Goal: Transaction & Acquisition: Purchase product/service

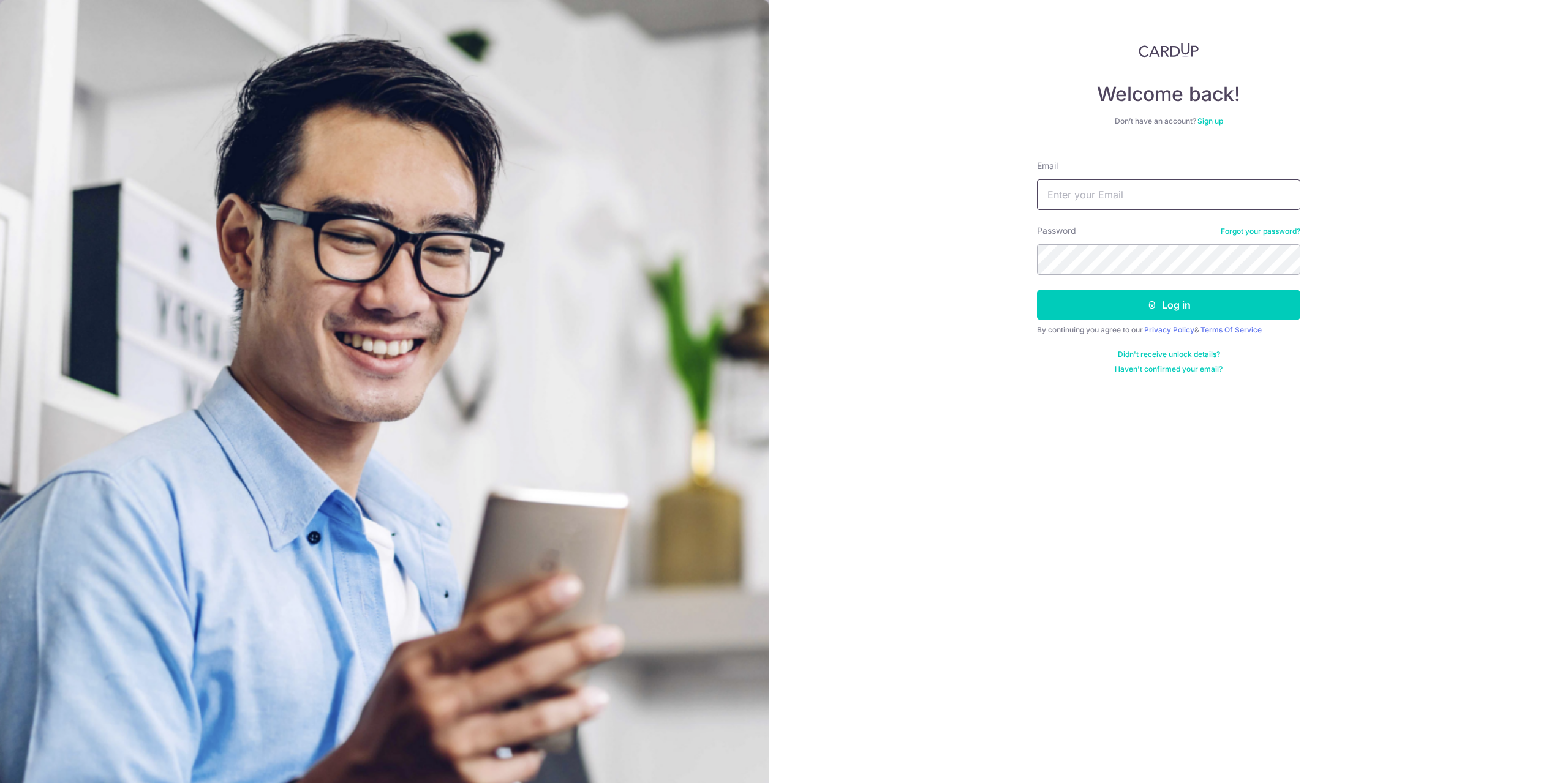
drag, startPoint x: 0, startPoint y: 0, endPoint x: 1109, endPoint y: 184, distance: 1124.2
click at [1109, 184] on input "Email" at bounding box center [1168, 194] width 263 height 31
type input "[EMAIL_ADDRESS][DOMAIN_NAME]"
click at [1037, 290] on button "Log in" at bounding box center [1168, 305] width 263 height 31
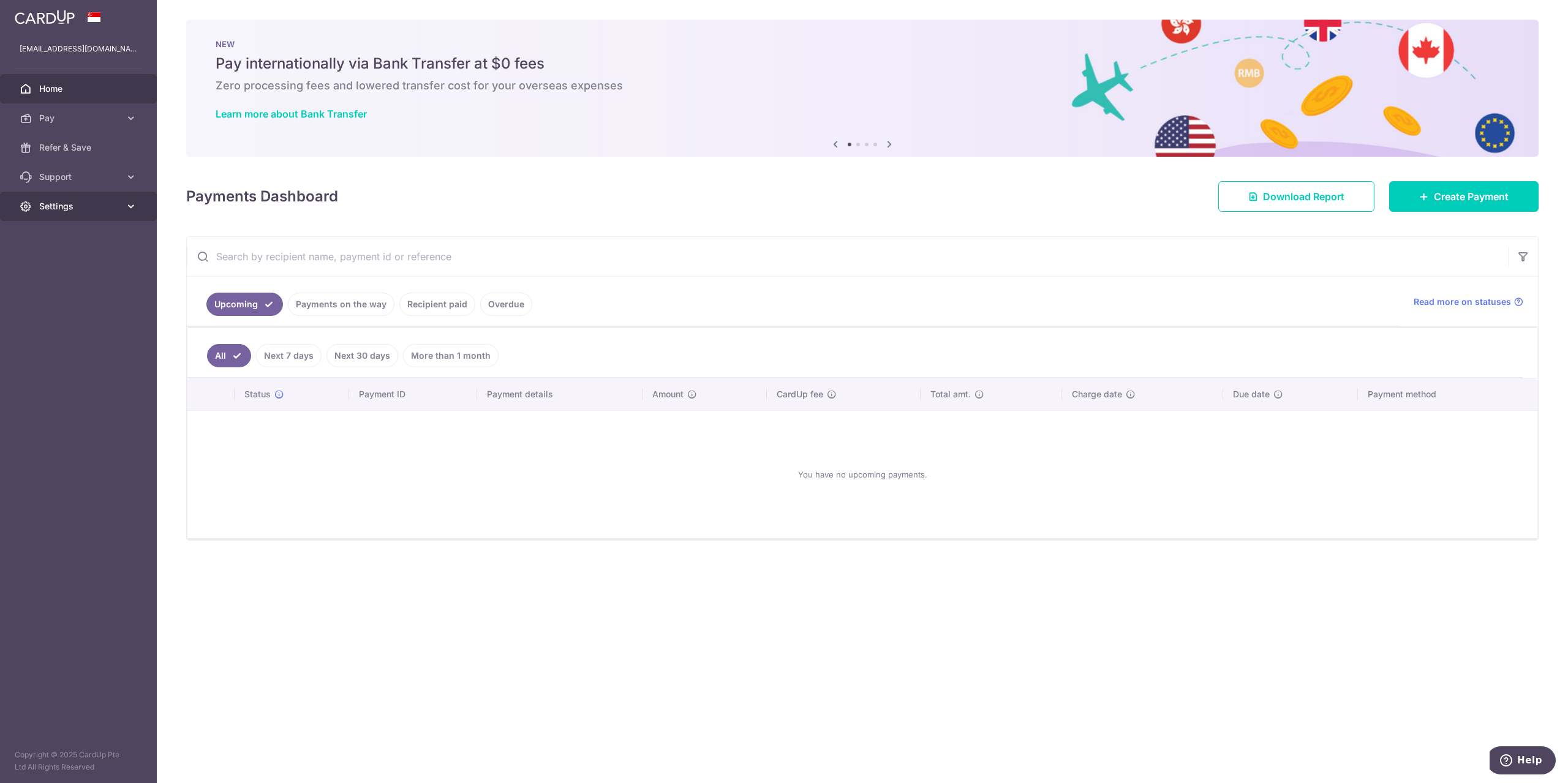
click at [99, 210] on span "Settings" at bounding box center [79, 207] width 80 height 12
click at [101, 228] on link "Account" at bounding box center [78, 235] width 156 height 29
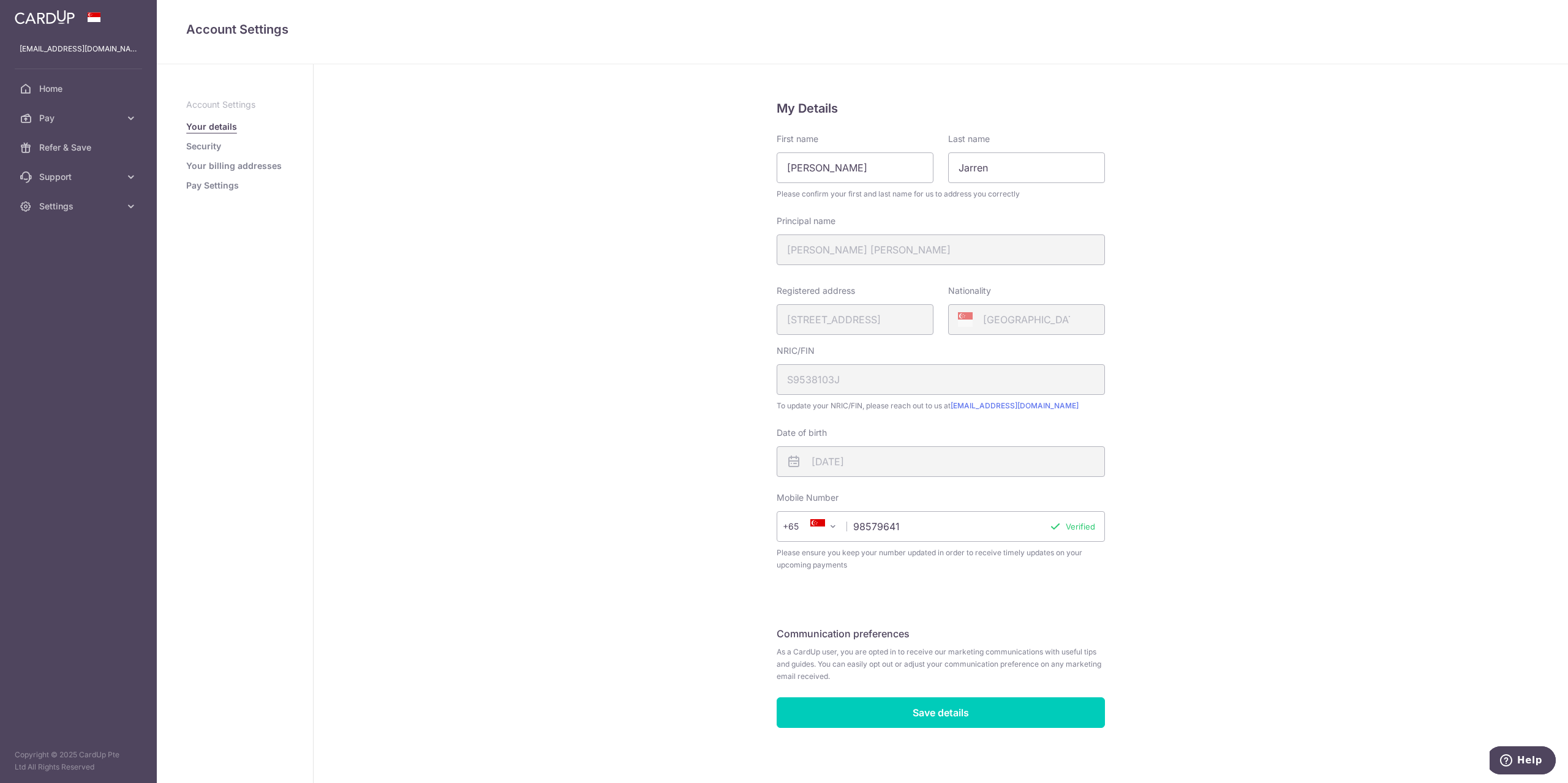
click at [1223, 240] on div "My Details First name Ho Jin Yang Last name Jarren Please confirm your first an…" at bounding box center [940, 425] width 1254 height 721
click at [220, 162] on link "Your billing addresses" at bounding box center [234, 166] width 95 height 12
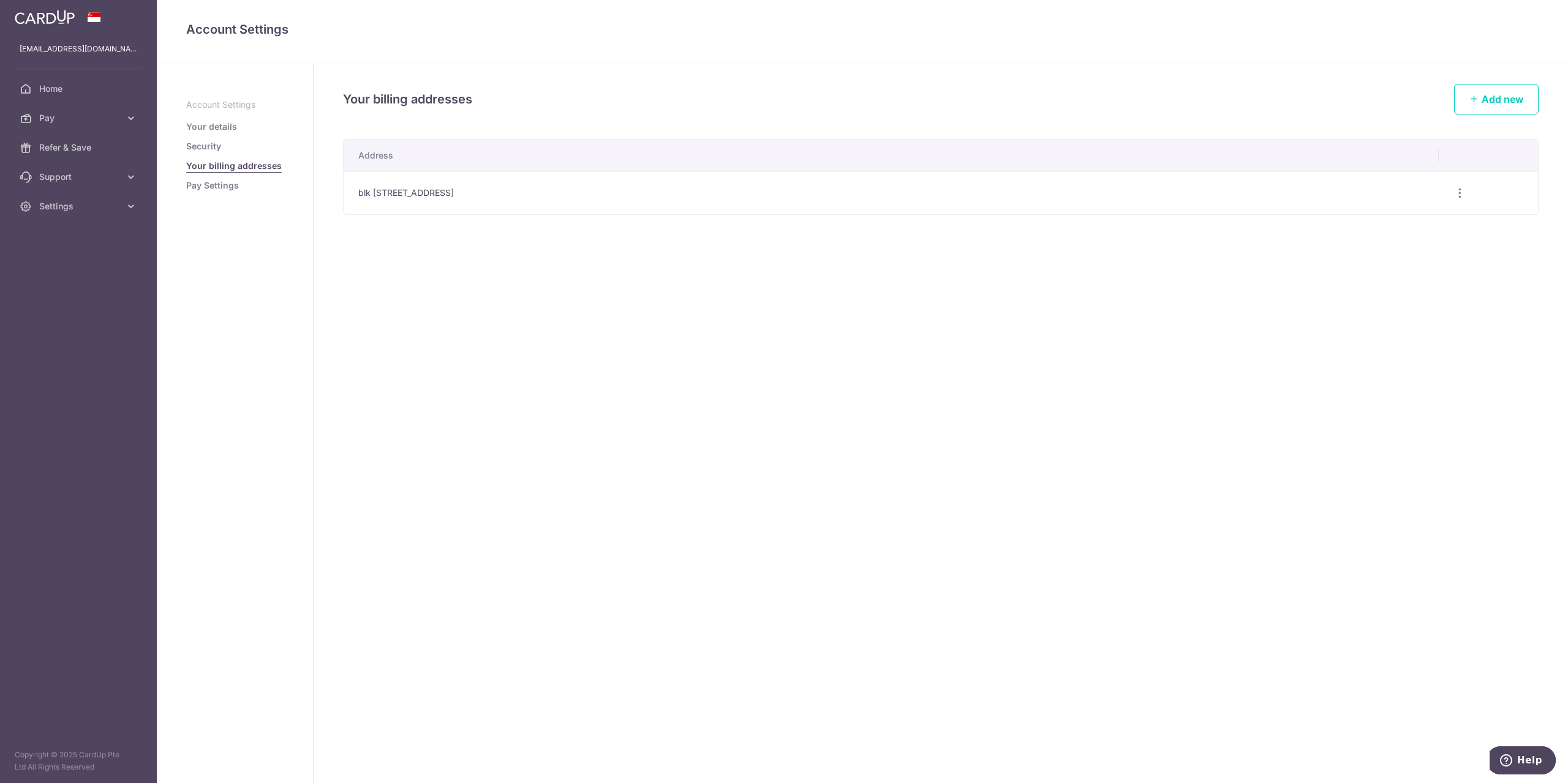
click at [207, 185] on link "Pay Settings" at bounding box center [213, 186] width 53 height 12
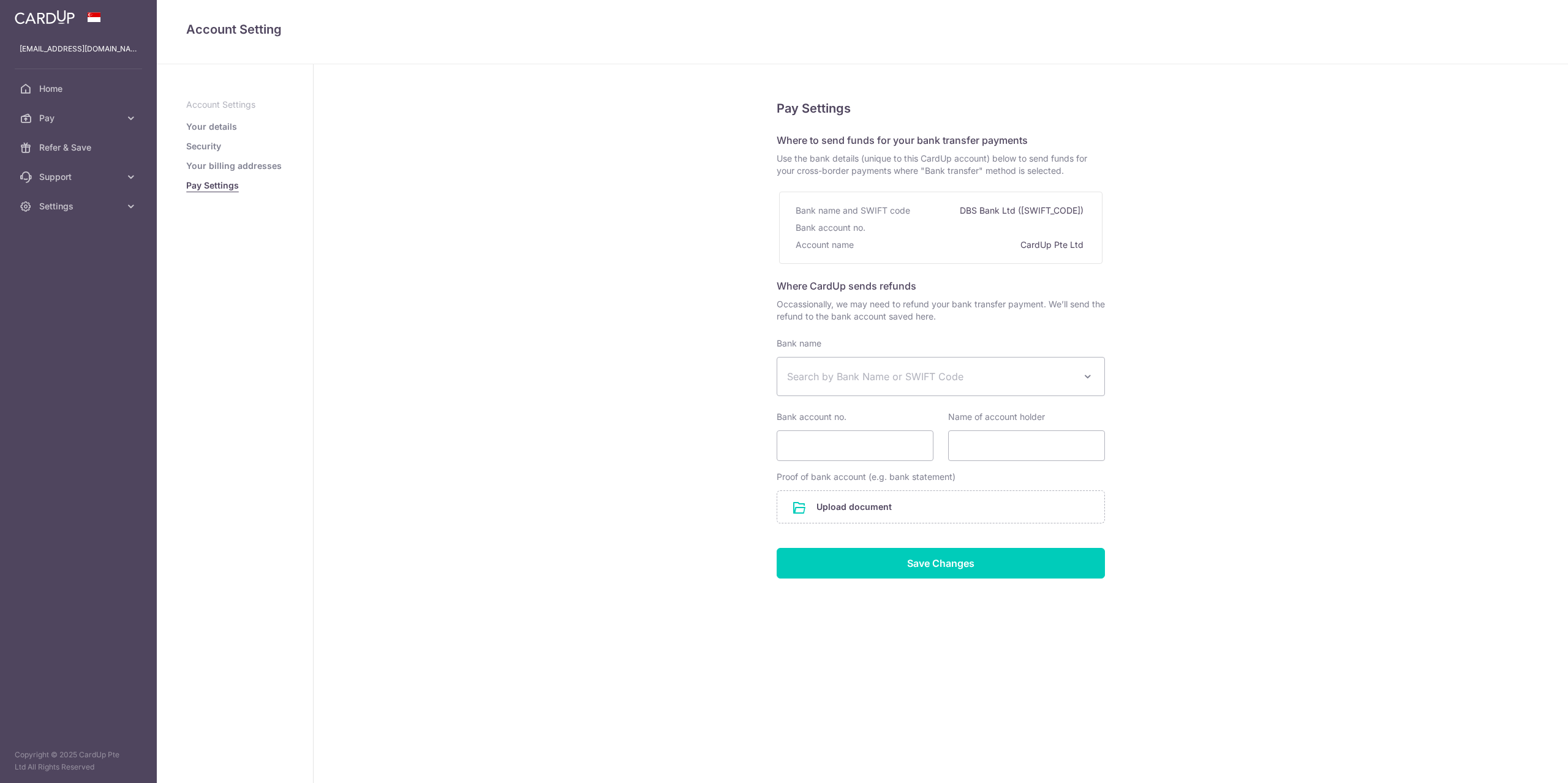
select select
click at [215, 154] on ul "Account Settings Your details Security Your billing addresses Pay Settings" at bounding box center [235, 145] width 97 height 93
click at [218, 148] on link "Security" at bounding box center [203, 147] width 34 height 12
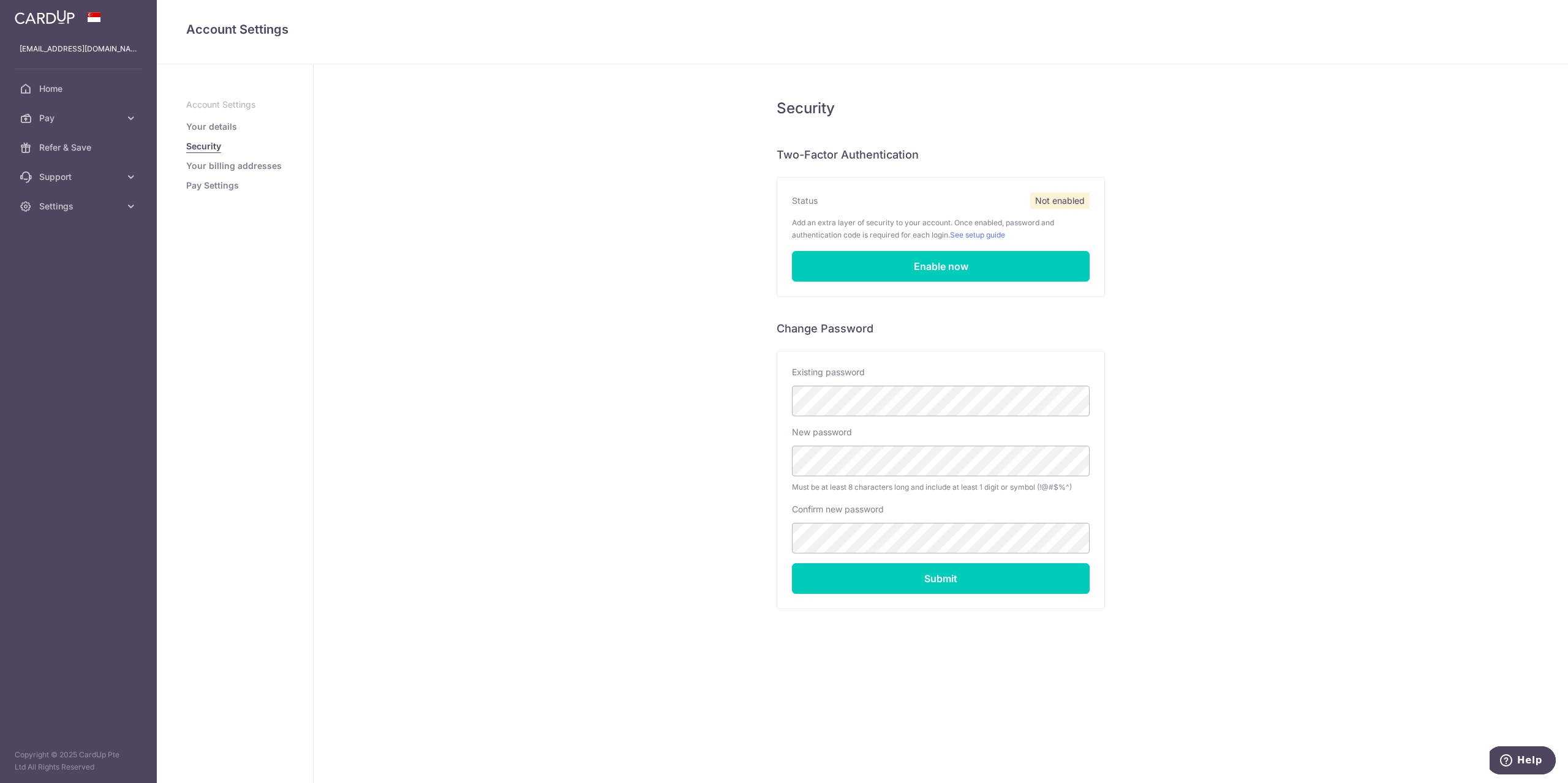
click at [231, 126] on link "Your details" at bounding box center [212, 127] width 51 height 12
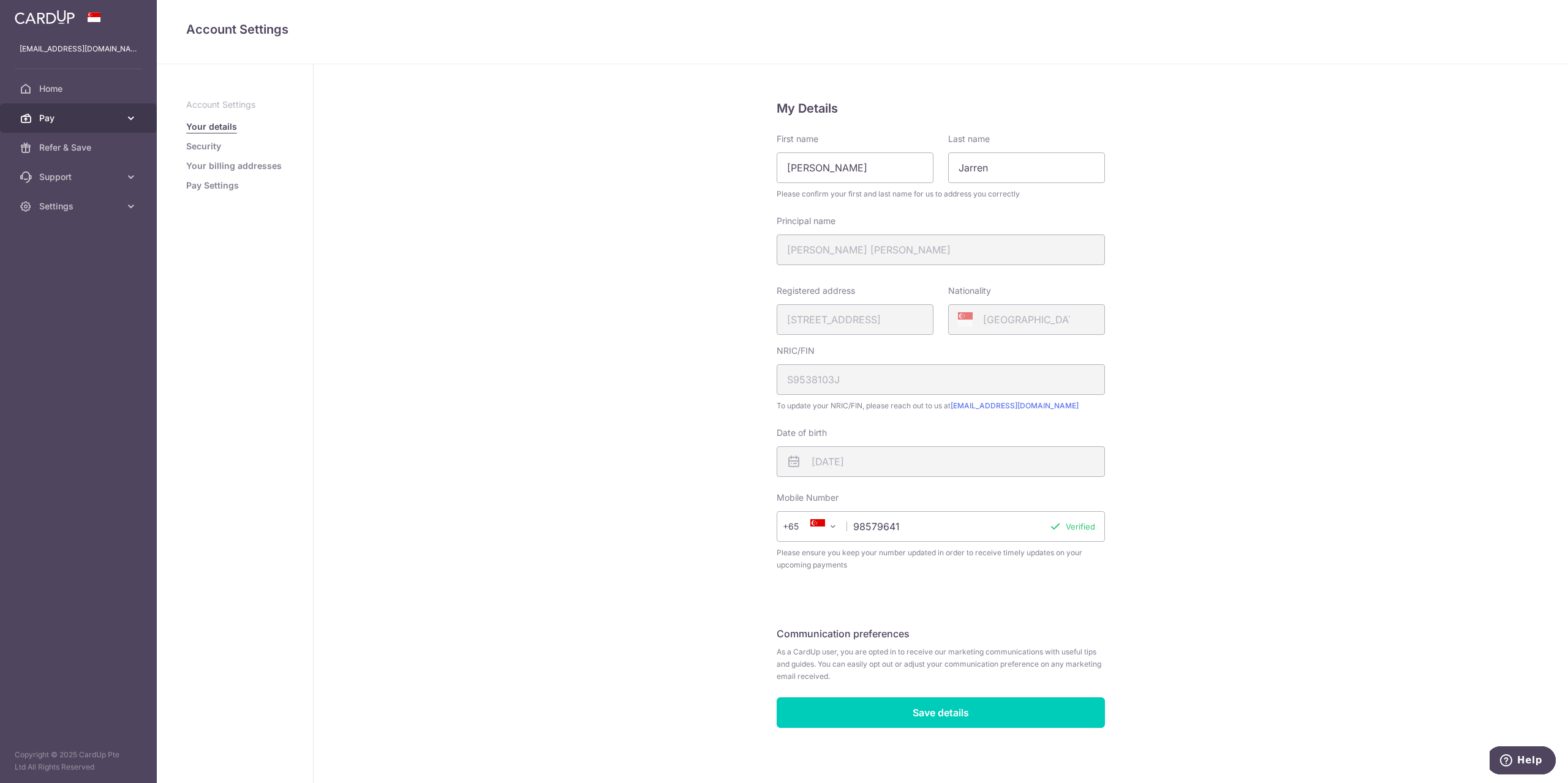
click at [113, 131] on link "Pay" at bounding box center [78, 118] width 156 height 29
click at [66, 214] on link "Cards" at bounding box center [78, 206] width 156 height 29
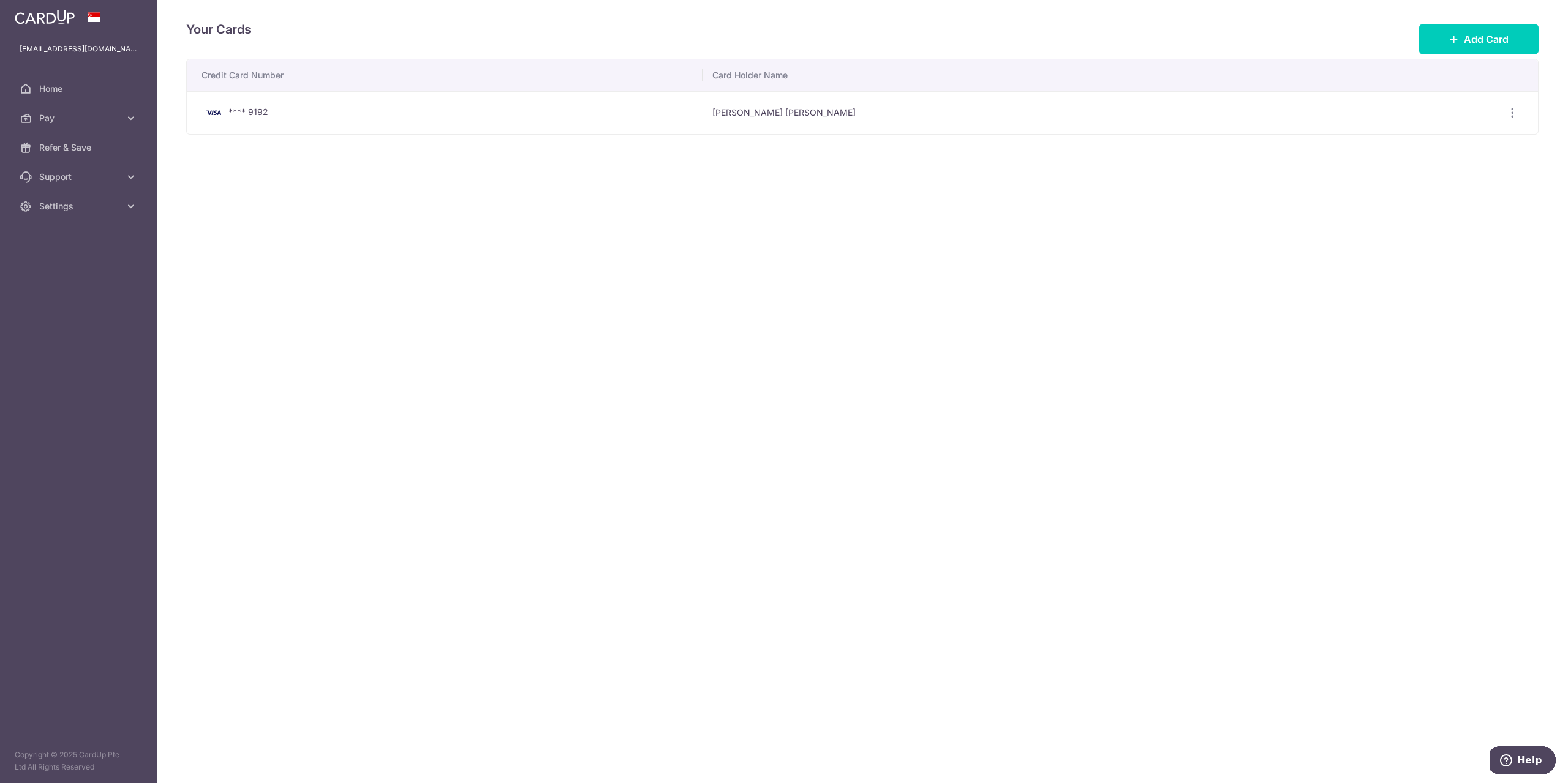
click at [905, 255] on div "Your Cards Add Card Credit Card Number Card Holder Name **** 9192 Ho Jin Yang J…" at bounding box center [862, 392] width 1412 height 783
click at [1474, 28] on button "Add Card" at bounding box center [1479, 39] width 119 height 31
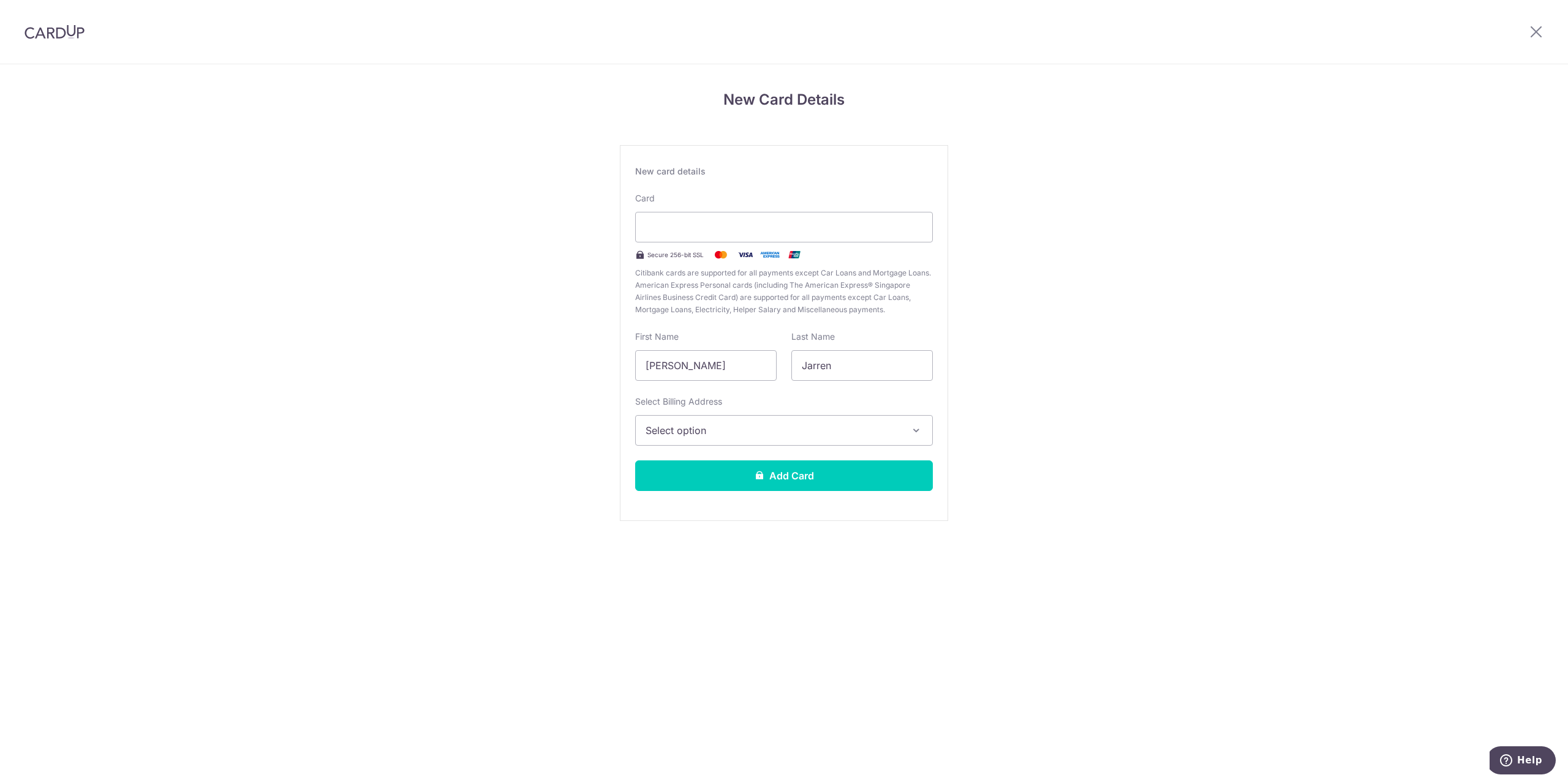
click at [709, 435] on span "Select option" at bounding box center [773, 430] width 255 height 15
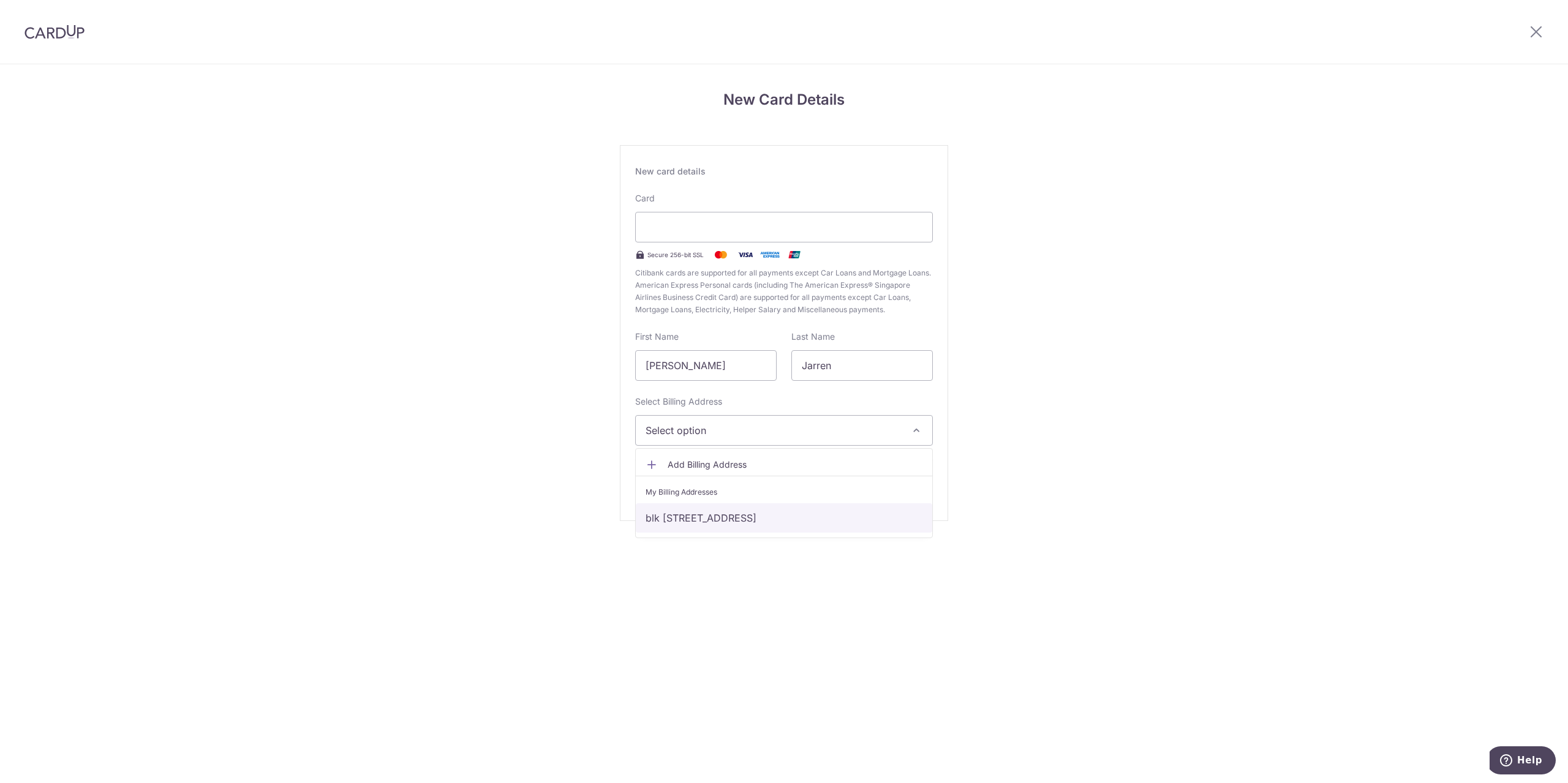
click at [701, 520] on link "blk [STREET_ADDRESS]" at bounding box center [783, 518] width 296 height 29
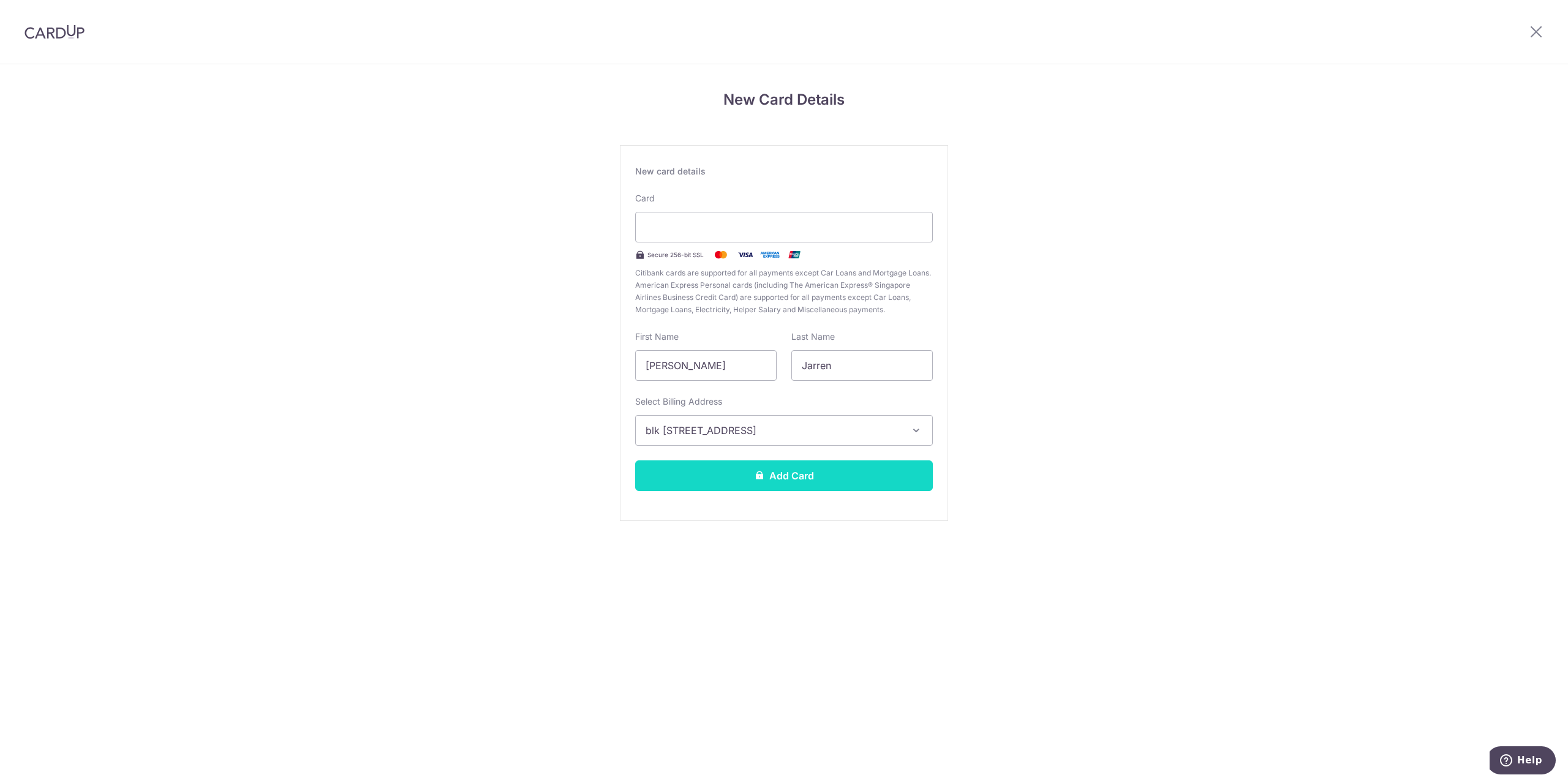
click at [869, 468] on button "Add Card" at bounding box center [784, 475] width 298 height 31
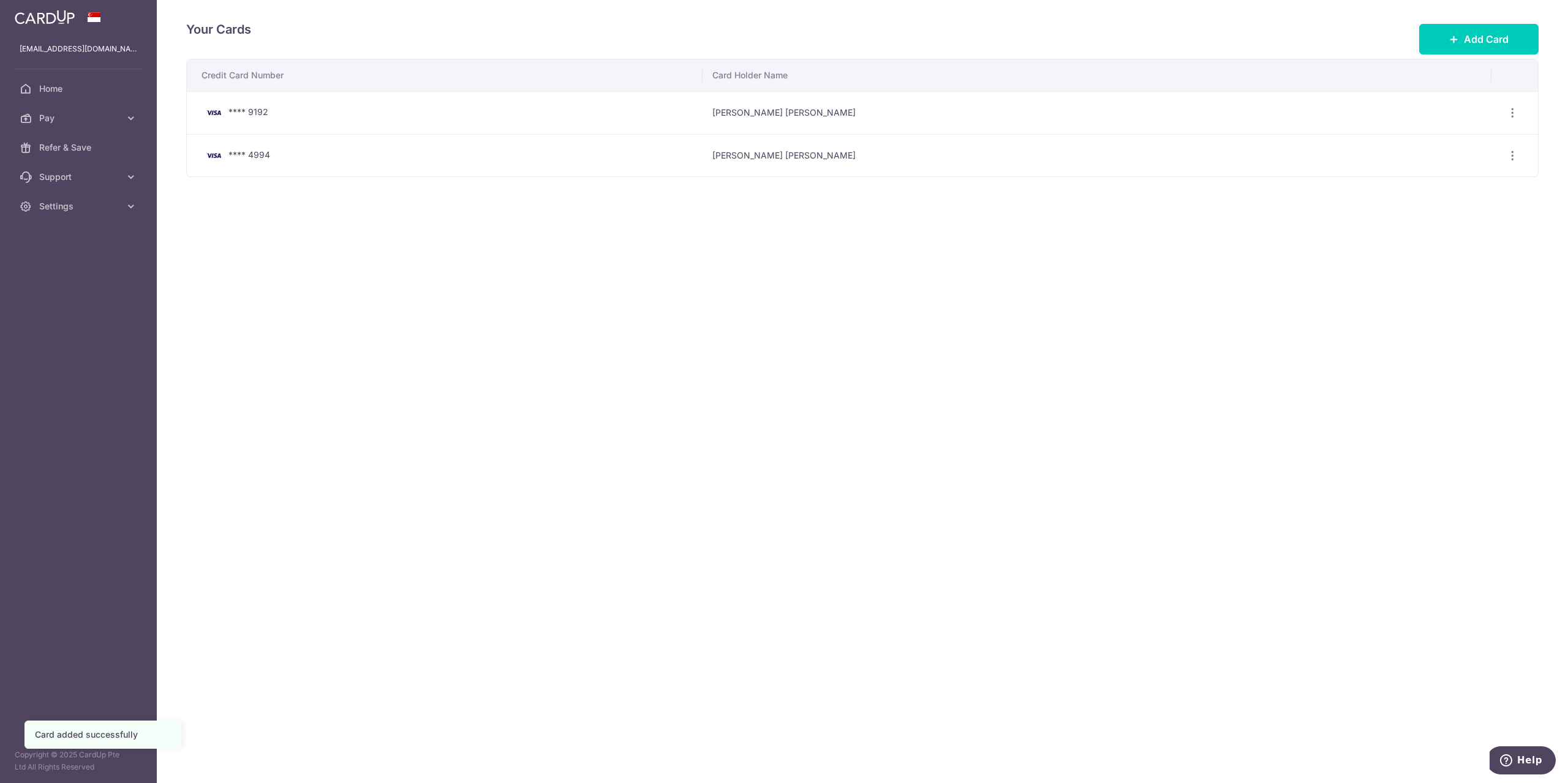
click at [779, 252] on div "Your Cards Add Card Credit Card Number Card Holder Name **** 9192 [PERSON_NAME]…" at bounding box center [862, 392] width 1412 height 783
click at [93, 83] on span "Home" at bounding box center [79, 89] width 80 height 12
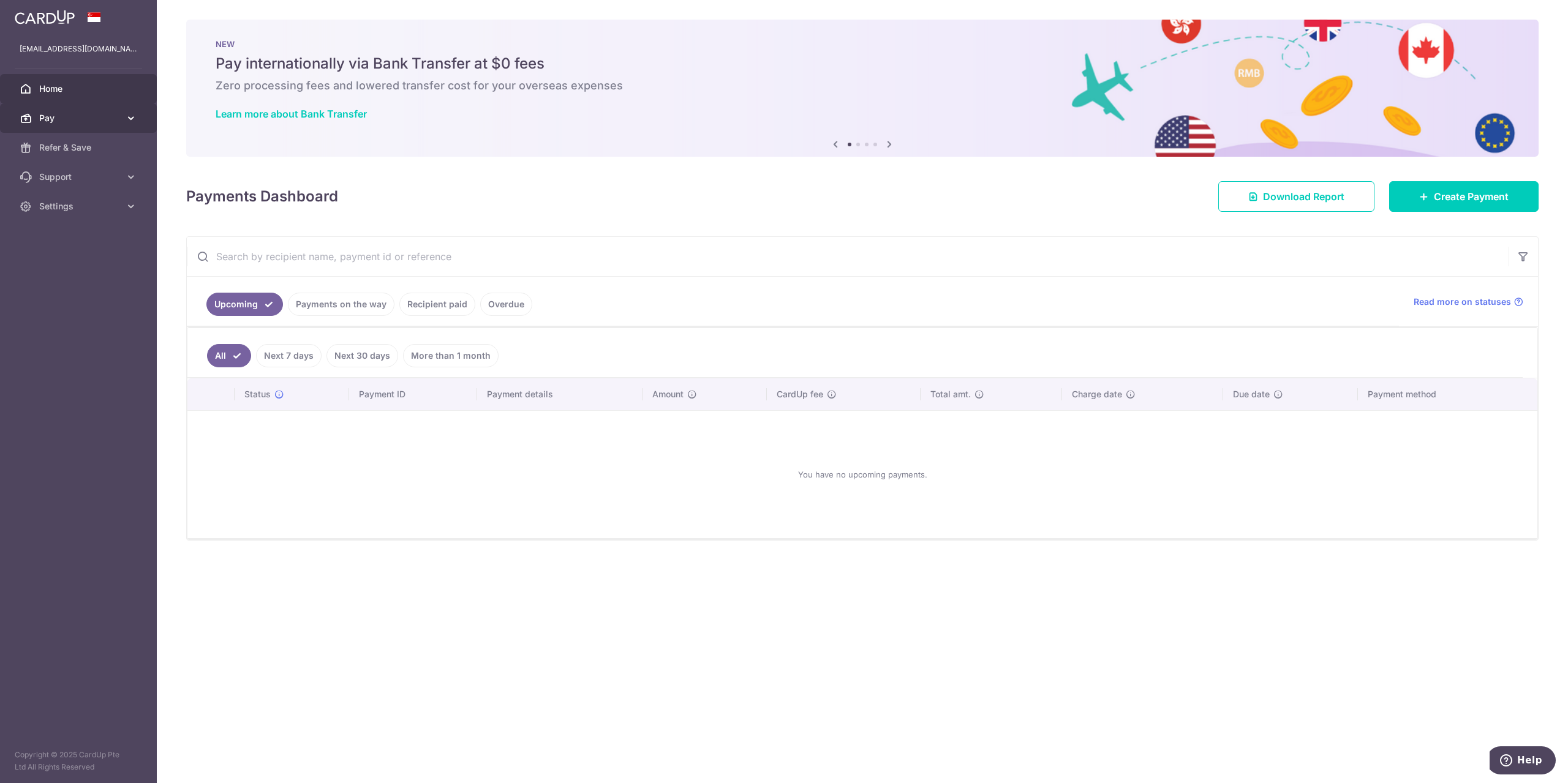
click at [67, 117] on span "Pay" at bounding box center [79, 118] width 80 height 12
click at [66, 153] on span "Payments" at bounding box center [79, 148] width 80 height 12
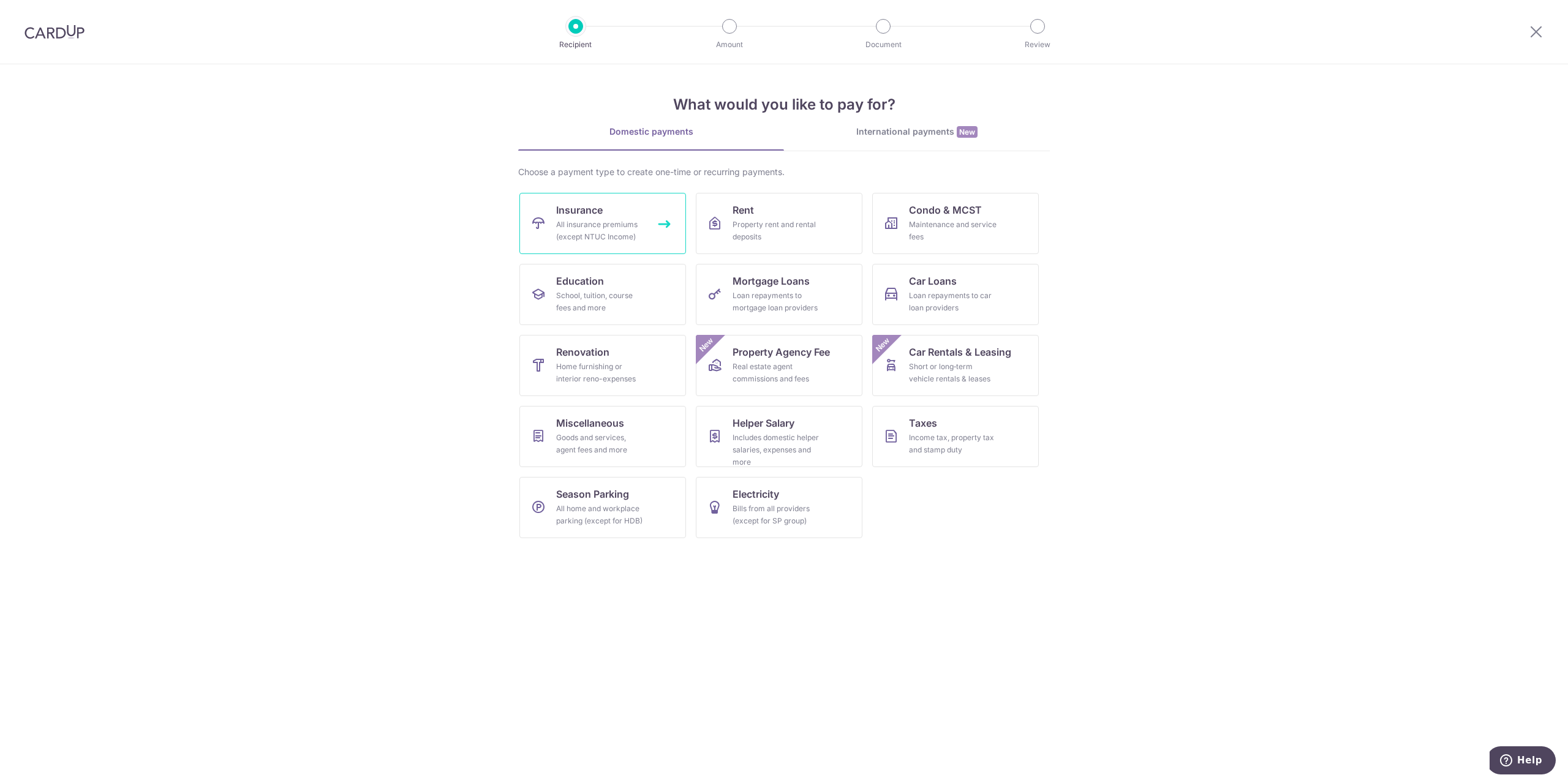
click at [621, 234] on div "All insurance premiums (except NTUC Income)" at bounding box center [600, 231] width 88 height 25
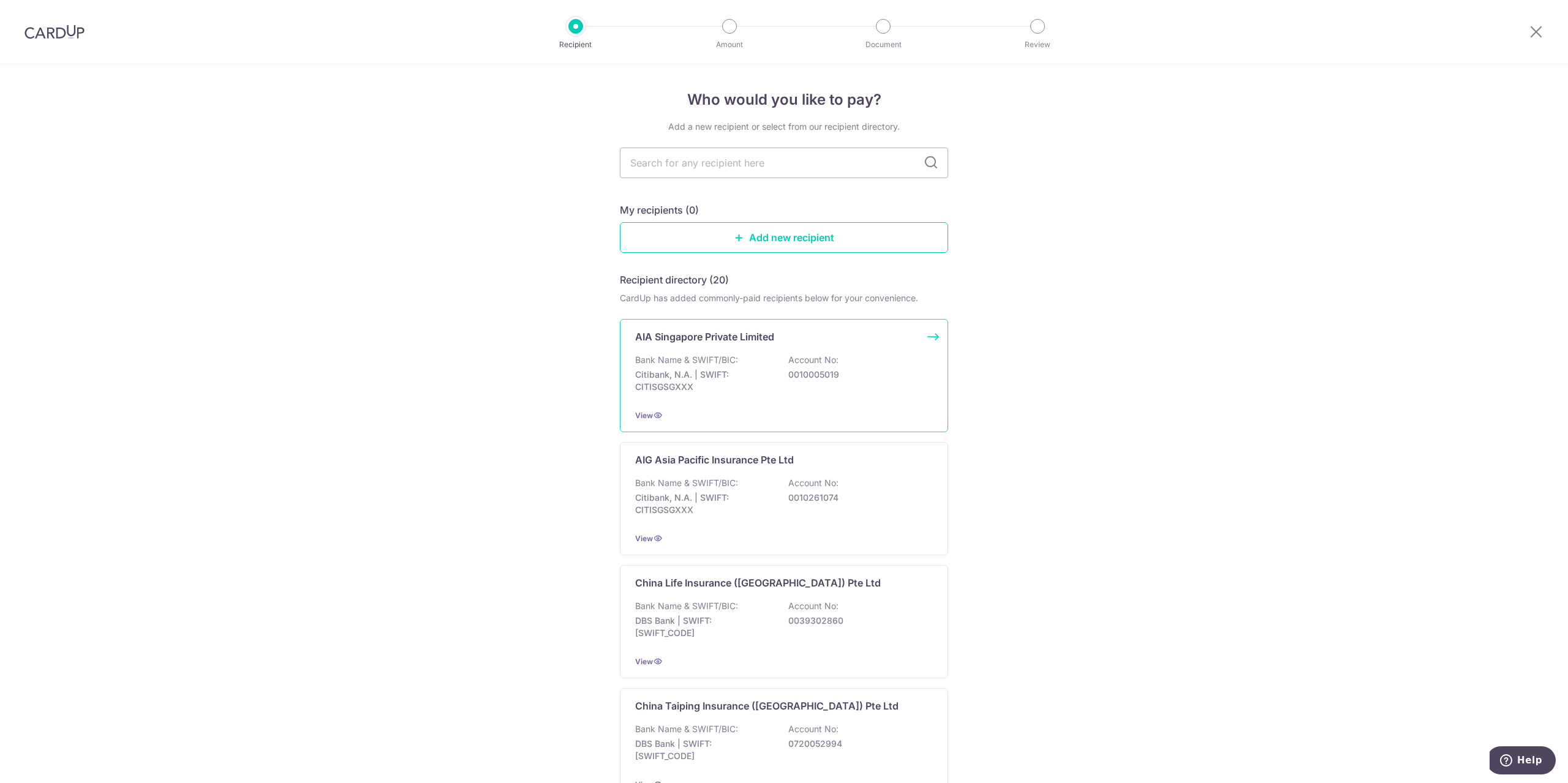
click at [851, 374] on p "0010005019" at bounding box center [856, 375] width 137 height 12
click at [77, 29] on img at bounding box center [55, 32] width 60 height 15
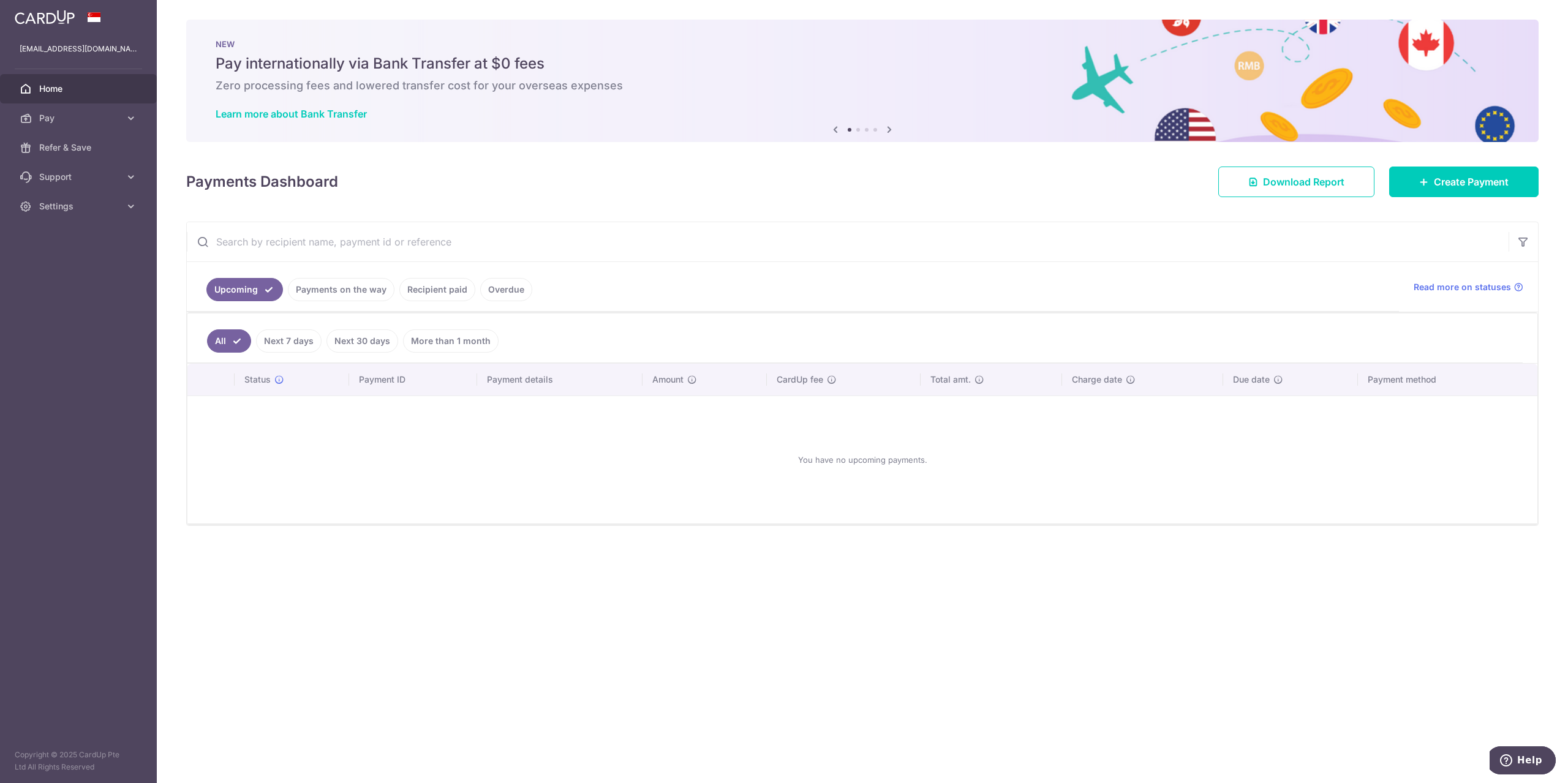
click at [416, 293] on link "Recipient paid" at bounding box center [438, 290] width 76 height 23
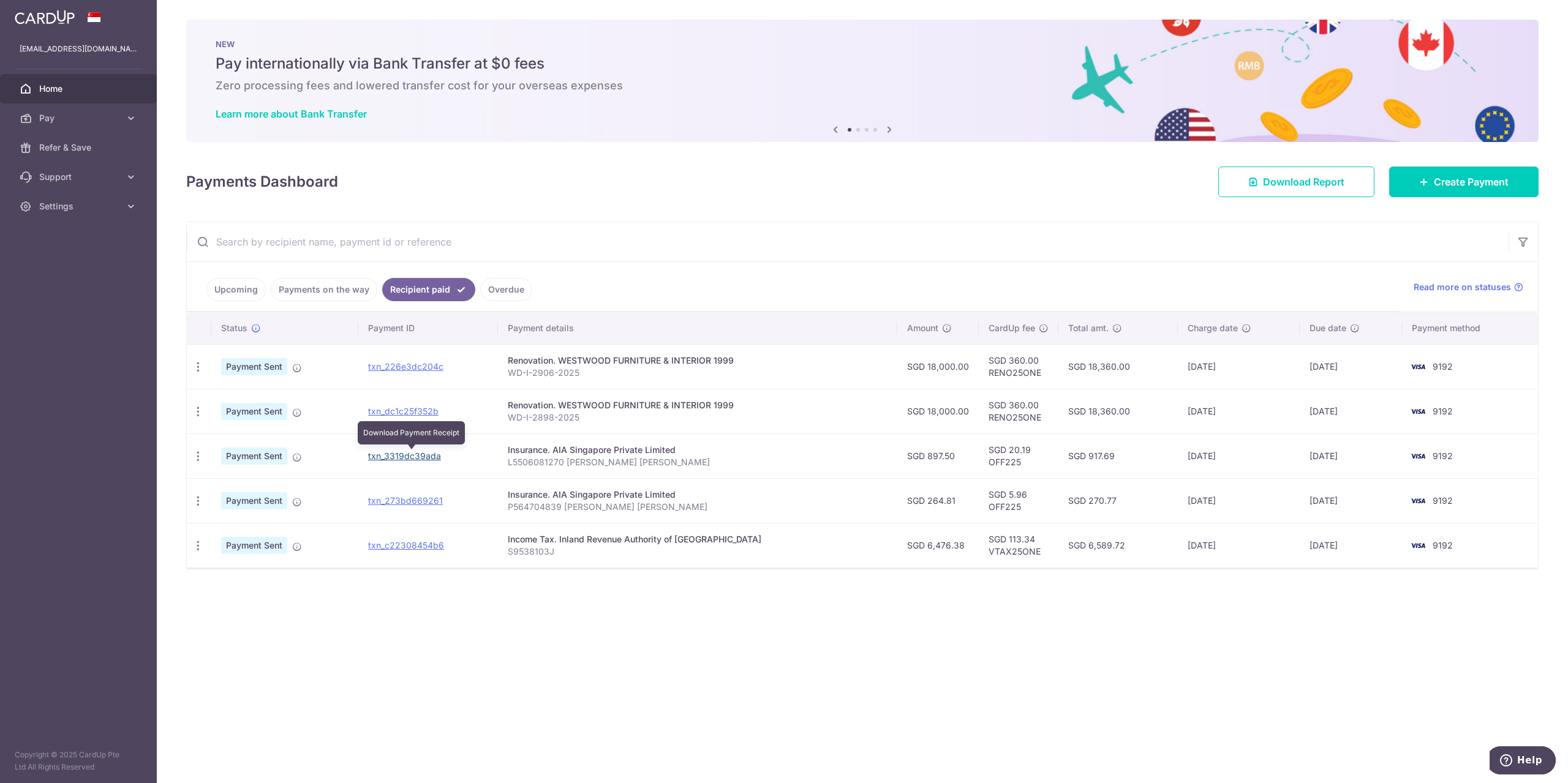
click at [430, 460] on link "txn_3319dc39ada" at bounding box center [404, 456] width 72 height 11
click at [101, 111] on link "Pay" at bounding box center [78, 118] width 156 height 29
click at [119, 152] on span "Payments" at bounding box center [79, 148] width 80 height 12
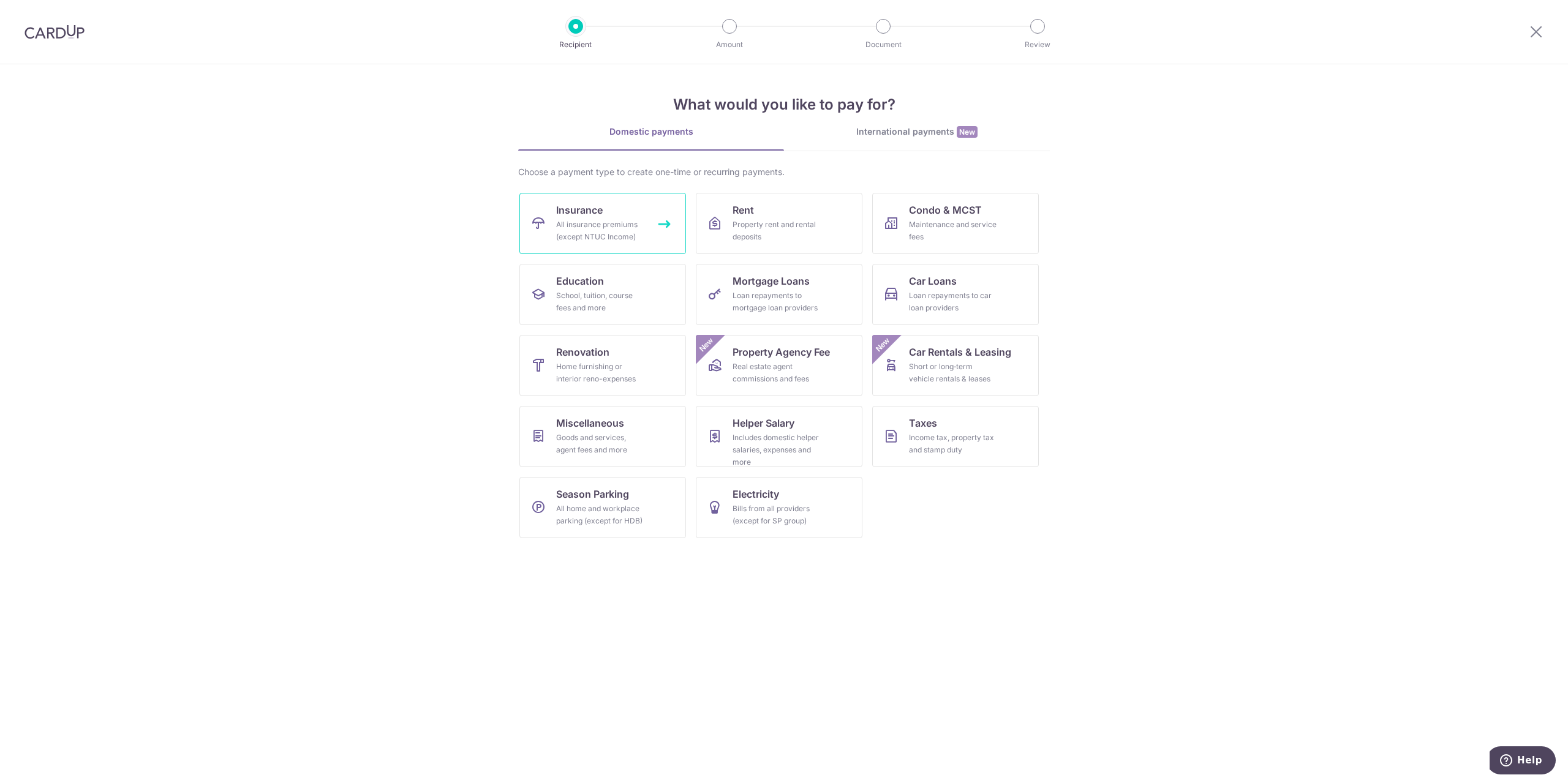
click at [626, 238] on div "All insurance premiums (except NTUC Income)" at bounding box center [600, 231] width 88 height 25
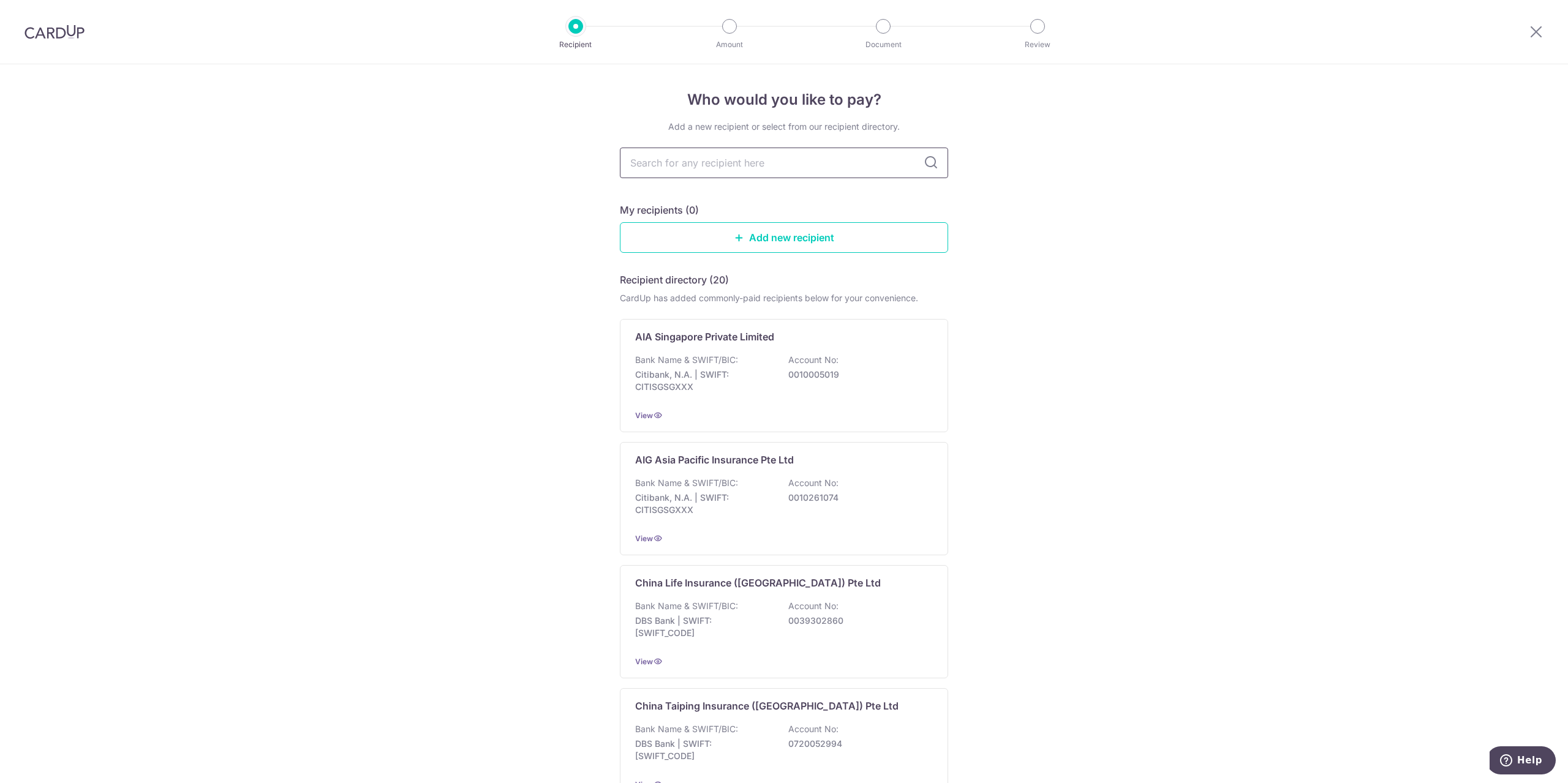
click at [775, 171] on input "text" at bounding box center [783, 163] width 328 height 31
type input "AIA"
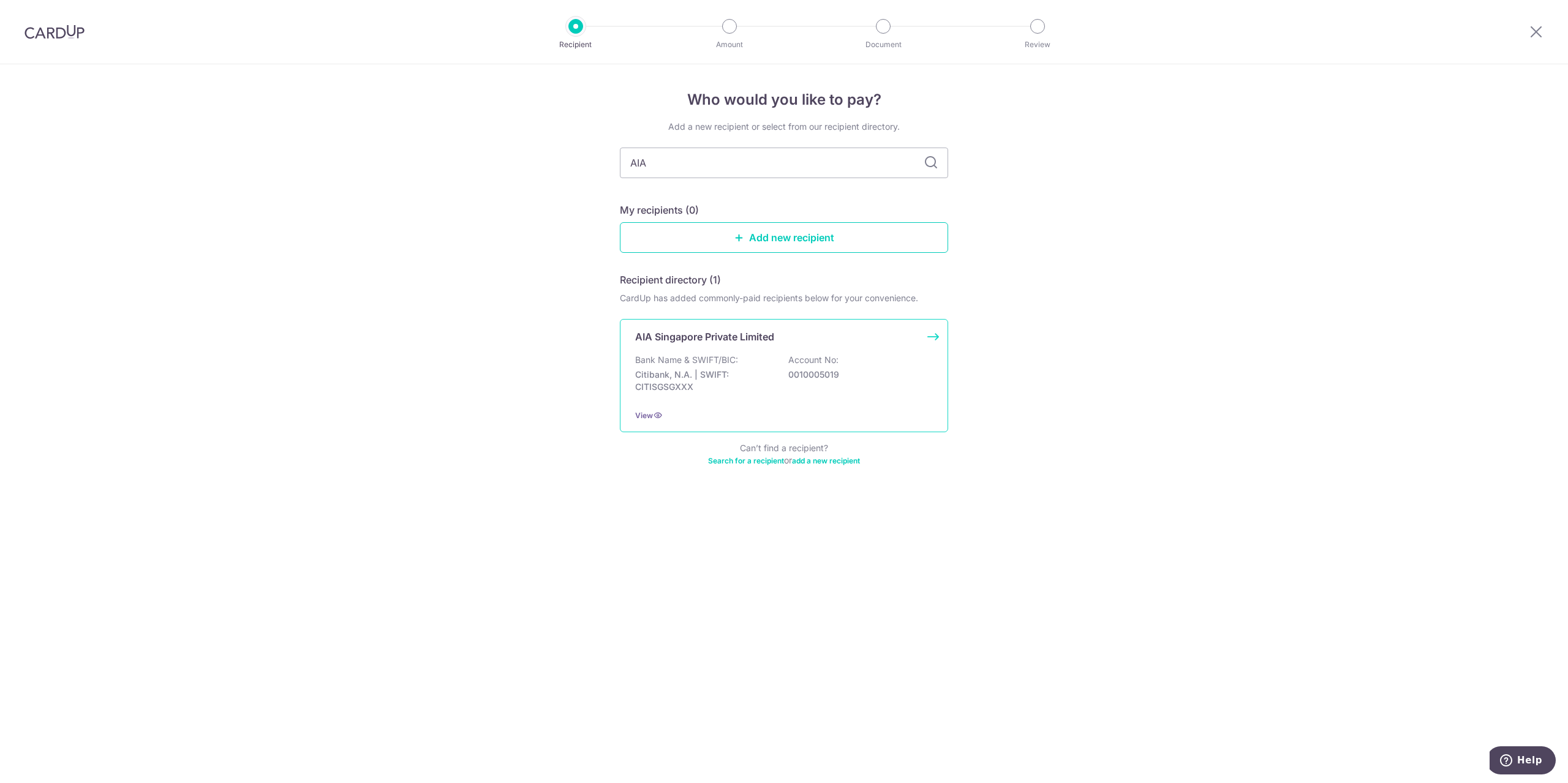
click at [833, 354] on p "Account No:" at bounding box center [813, 361] width 50 height 12
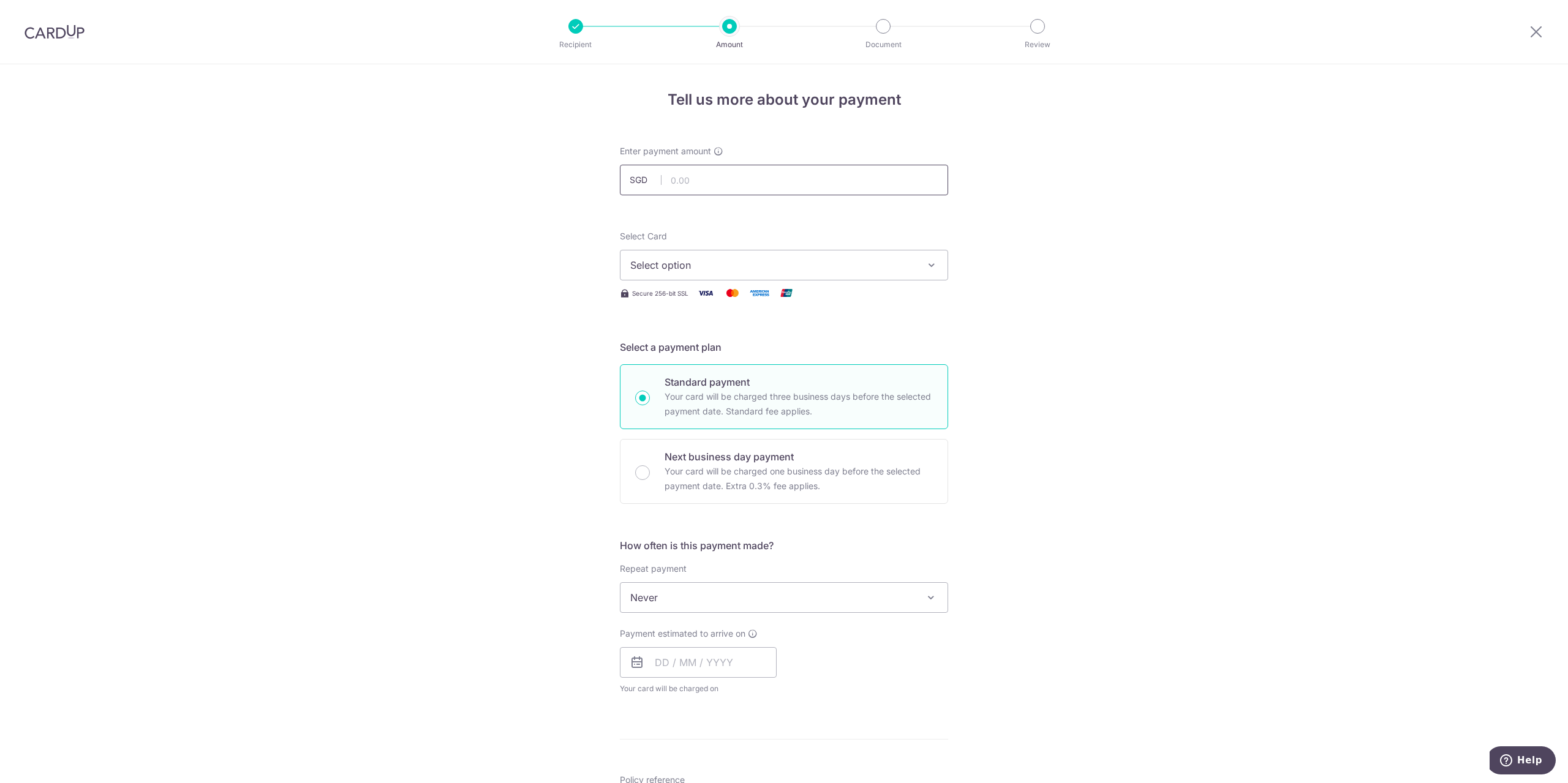
click at [755, 179] on input "text" at bounding box center [783, 179] width 328 height 31
type input "282.00"
click at [891, 224] on form "Enter payment amount SGD 282.00 282.00 Select Card Select option Add credit car…" at bounding box center [783, 629] width 328 height 969
click at [852, 262] on span "Select option" at bounding box center [773, 265] width 285 height 15
click at [745, 372] on link "**** 4994" at bounding box center [784, 382] width 327 height 29
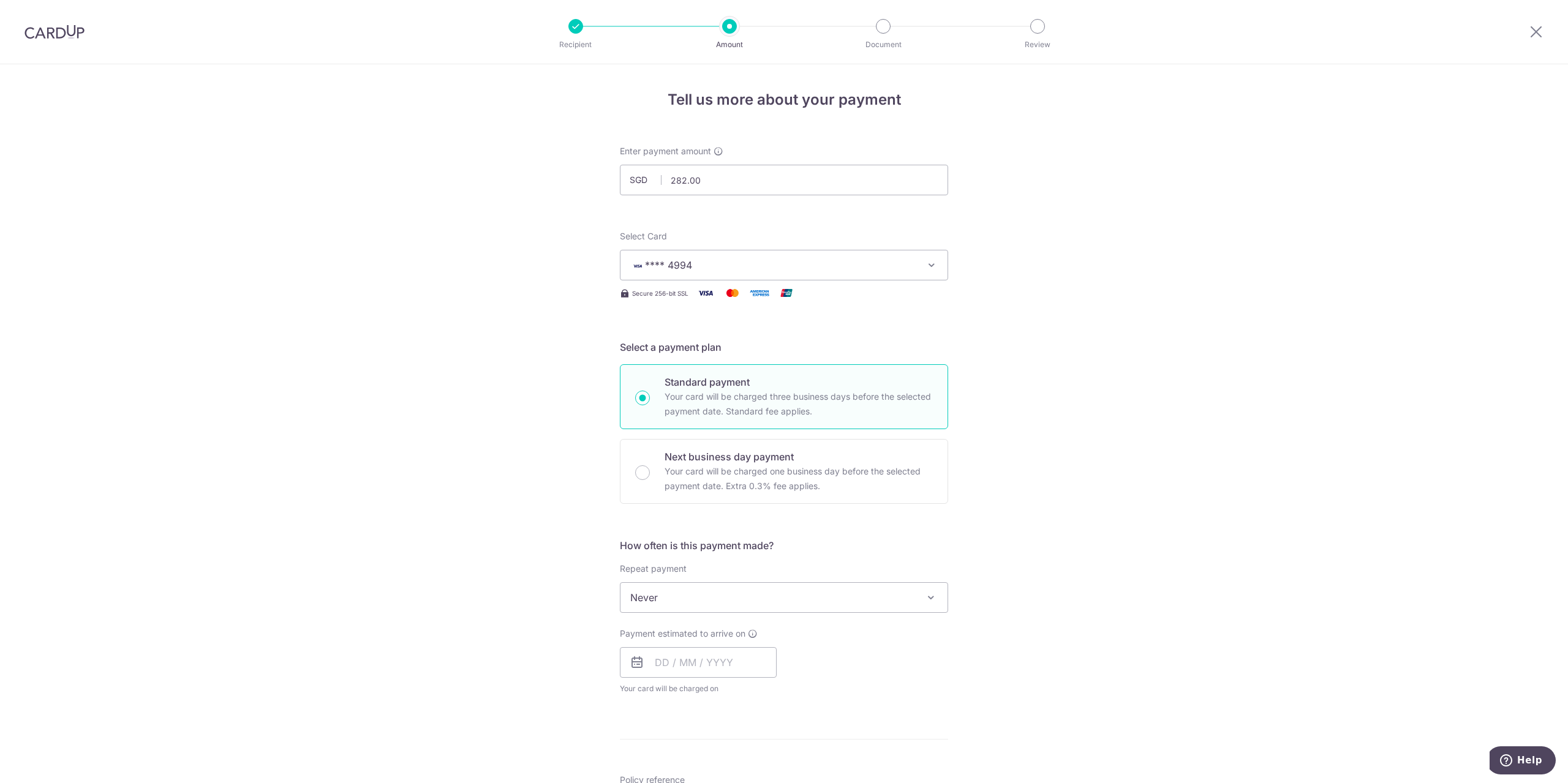
click at [1071, 402] on div "Tell us more about your payment Enter payment amount SGD 282.00 282.00 Select C…" at bounding box center [784, 619] width 1568 height 1108
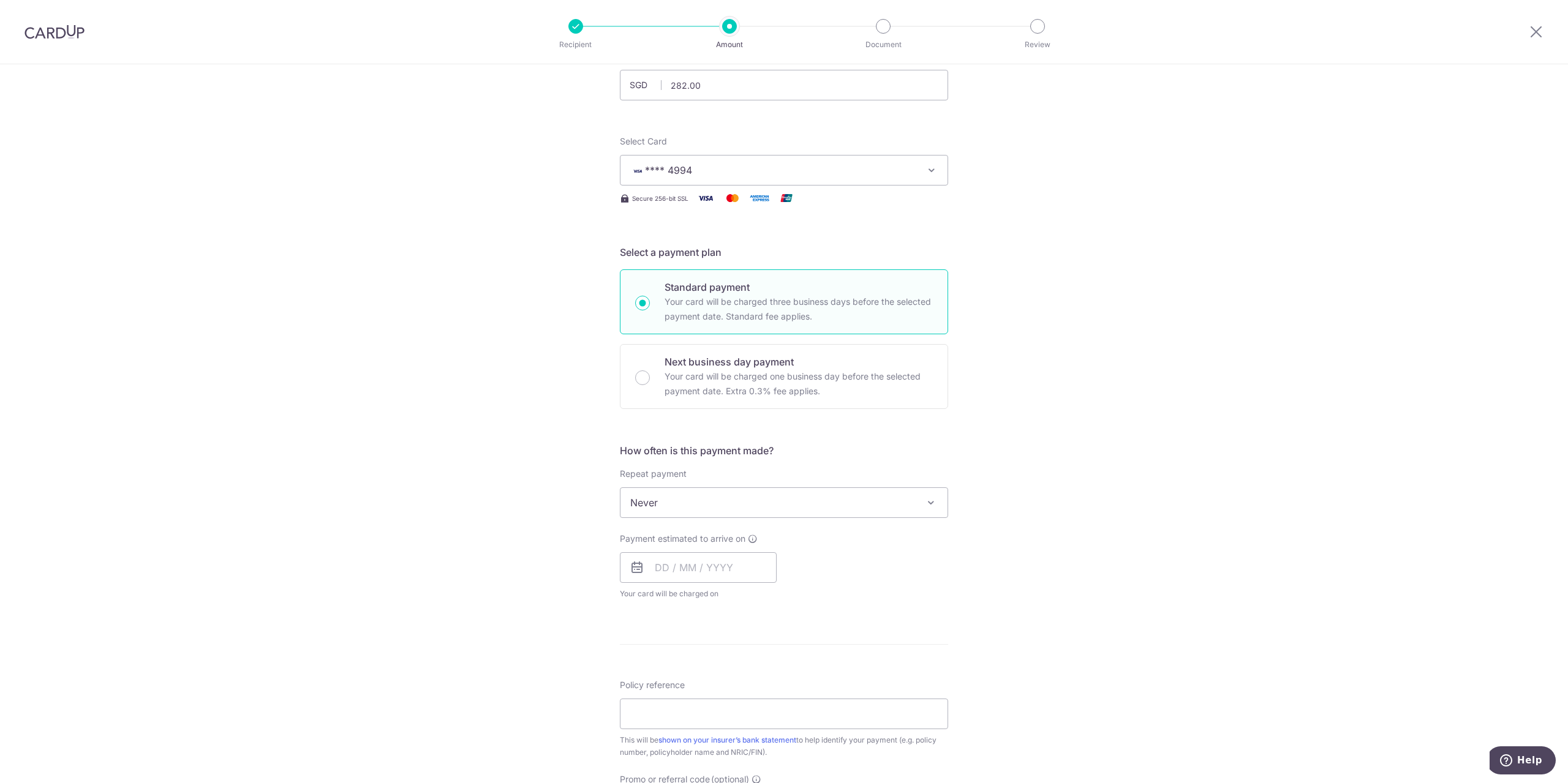
scroll to position [245, 0]
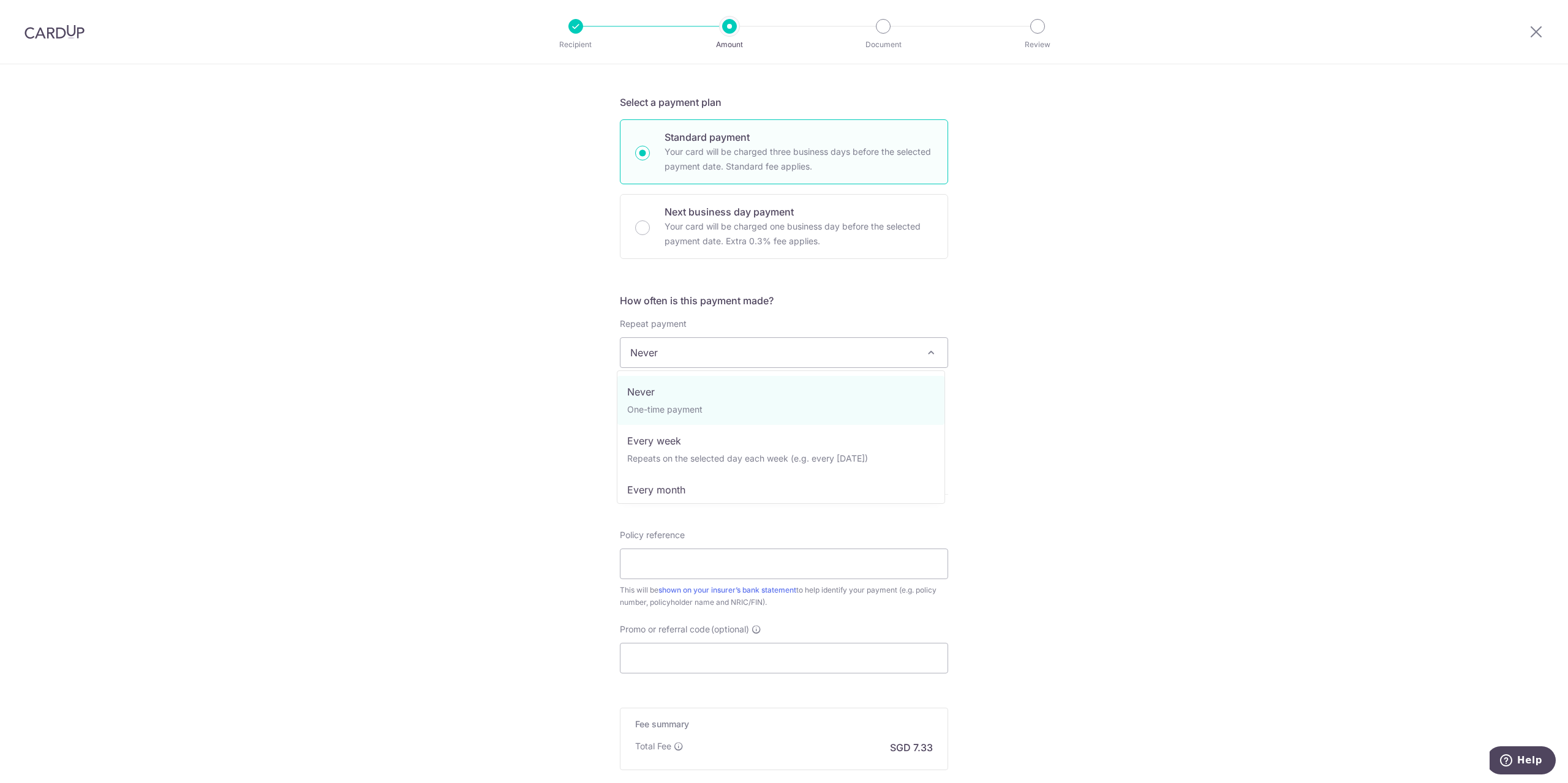
click at [829, 341] on span "Never" at bounding box center [784, 353] width 327 height 29
click at [681, 418] on input "text" at bounding box center [697, 417] width 156 height 31
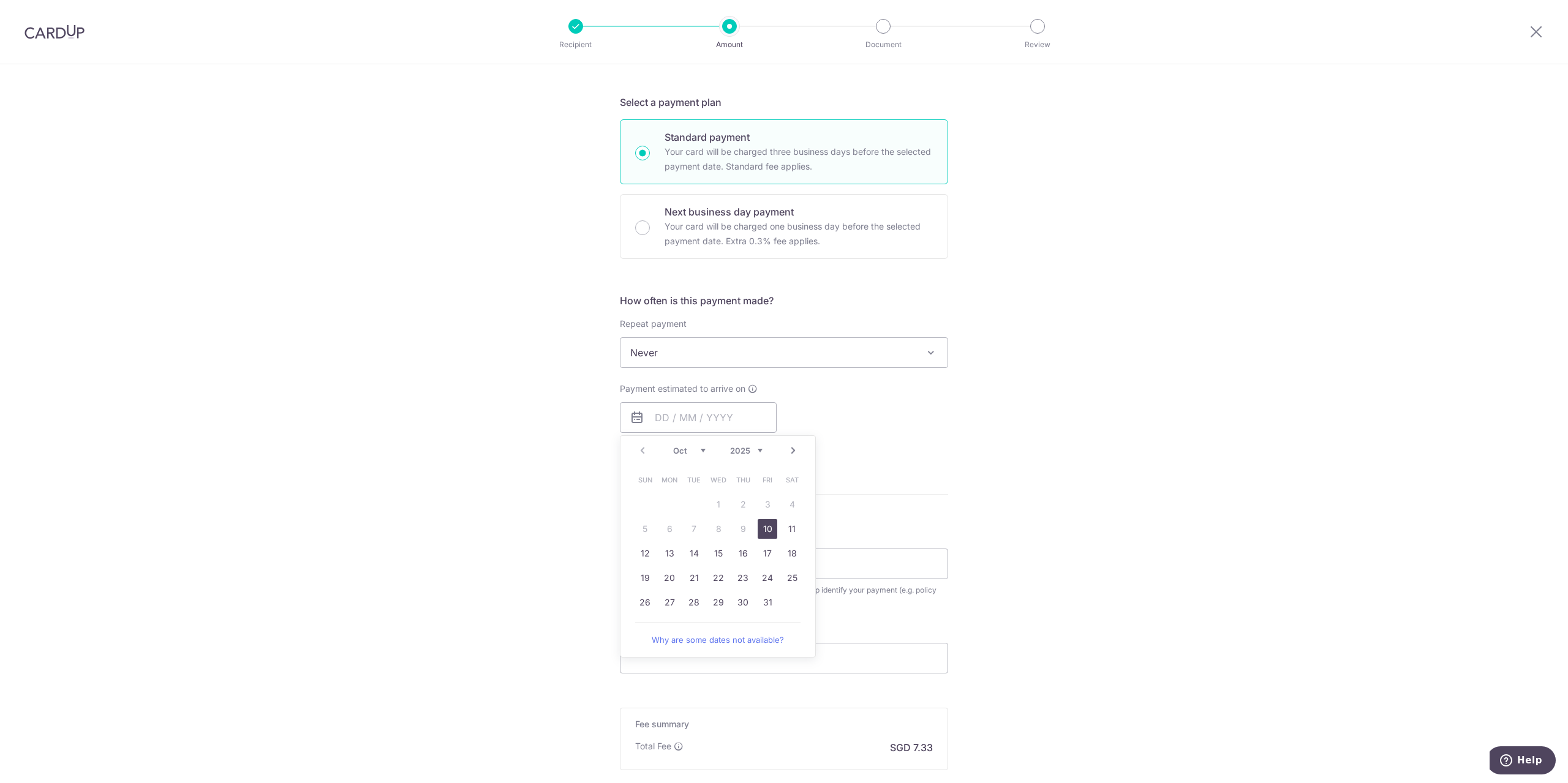
click at [760, 520] on link "10" at bounding box center [767, 529] width 19 height 19
type input "[DATE]"
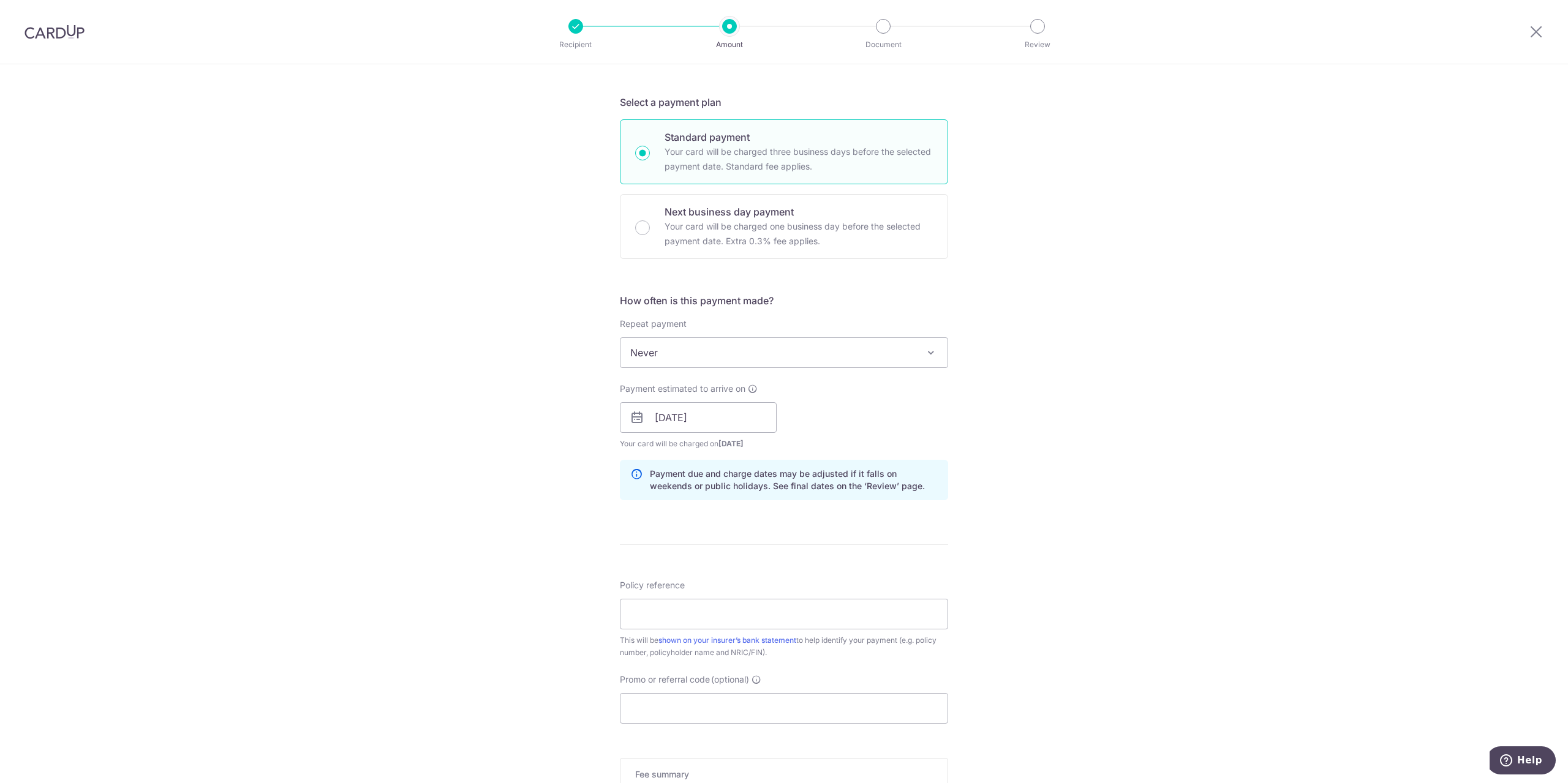
click at [932, 432] on div "Payment estimated to arrive on 10/10/2025 Prev Next Oct Nov Dec 2025 2026 2027 …" at bounding box center [784, 416] width 343 height 67
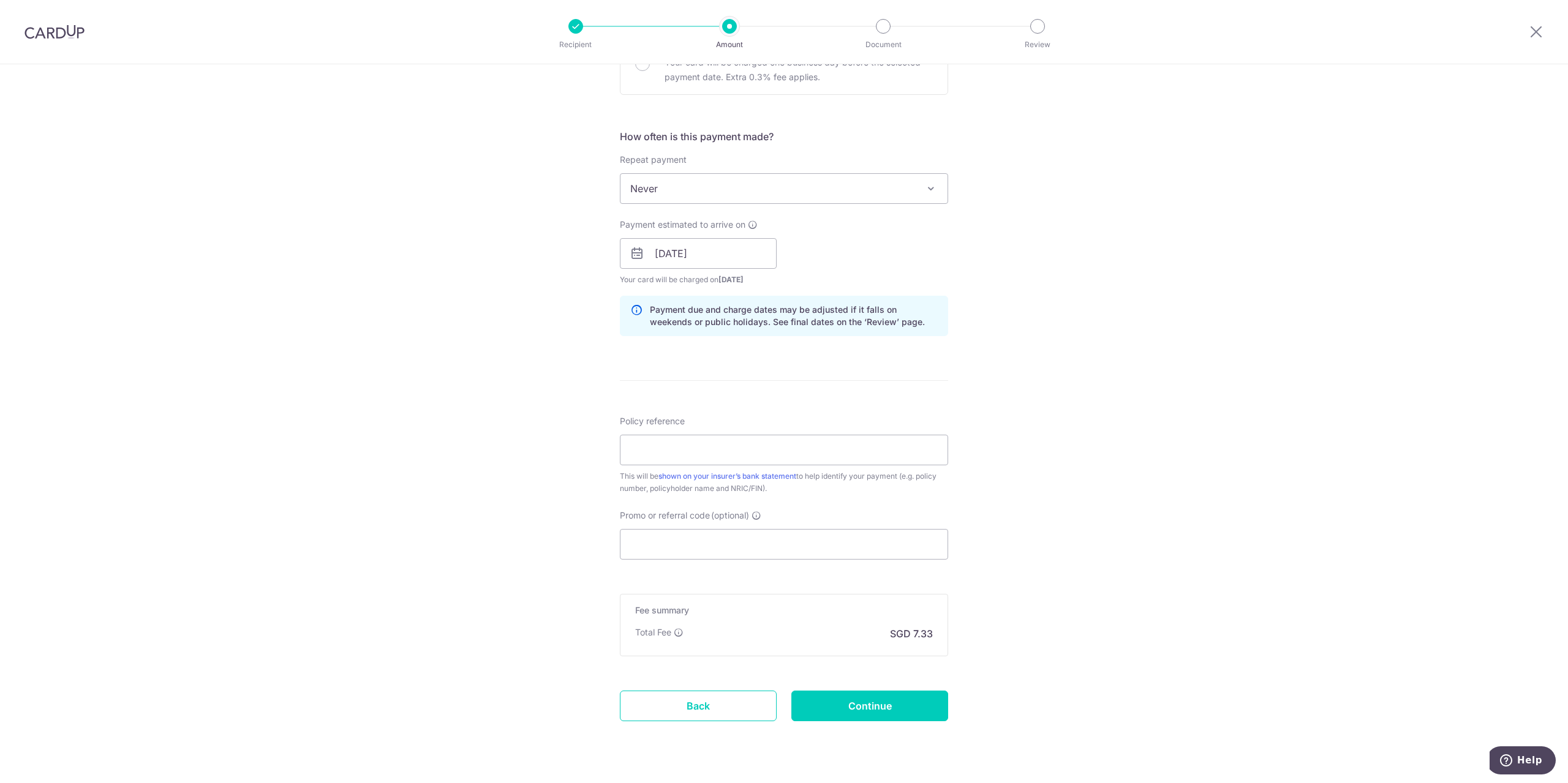
scroll to position [439, 0]
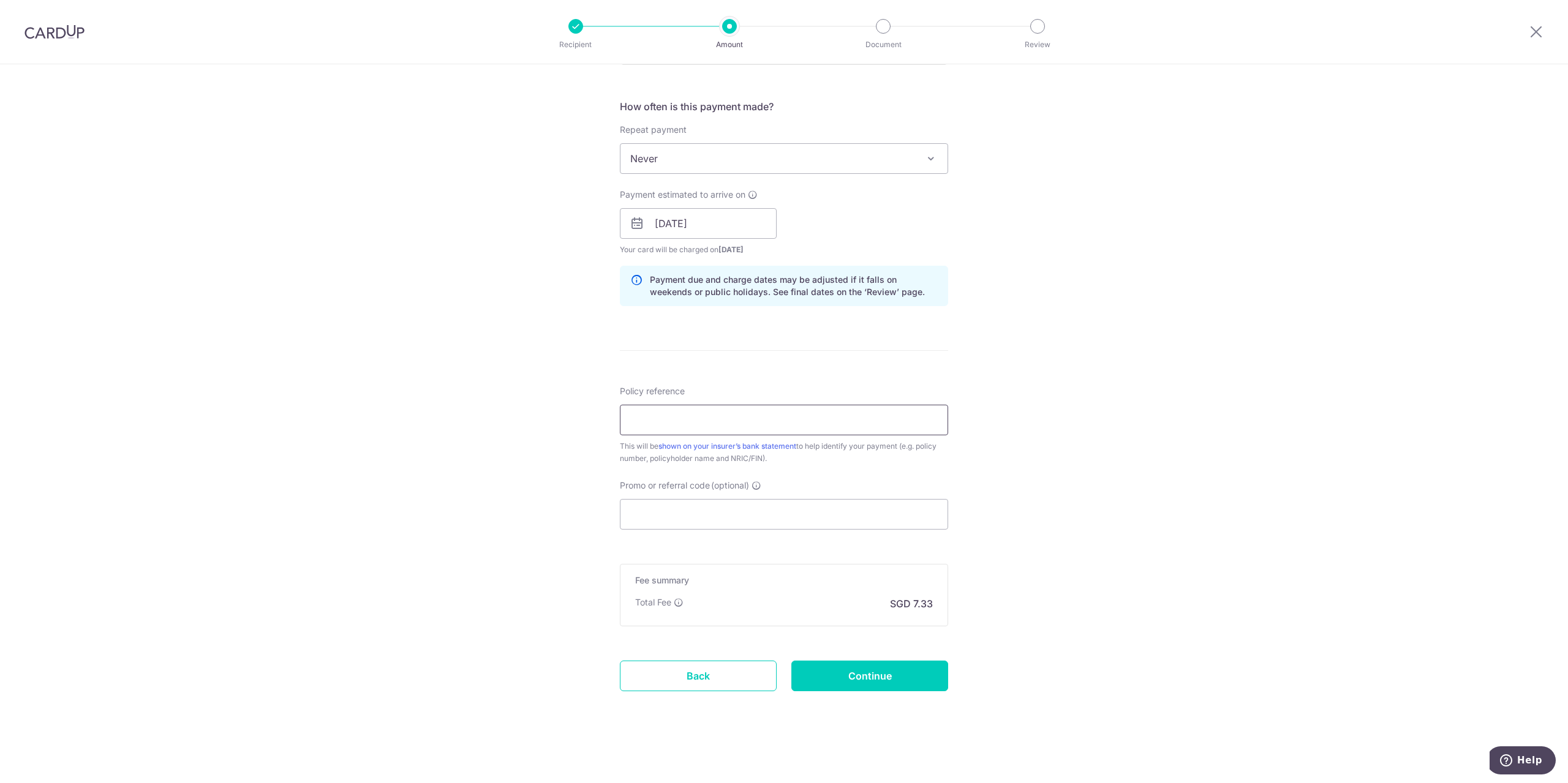
click at [779, 422] on input "Policy reference" at bounding box center [783, 420] width 328 height 31
type input "E221603532"
click at [734, 512] on input "Promo or referral code (optional)" at bounding box center [783, 514] width 328 height 31
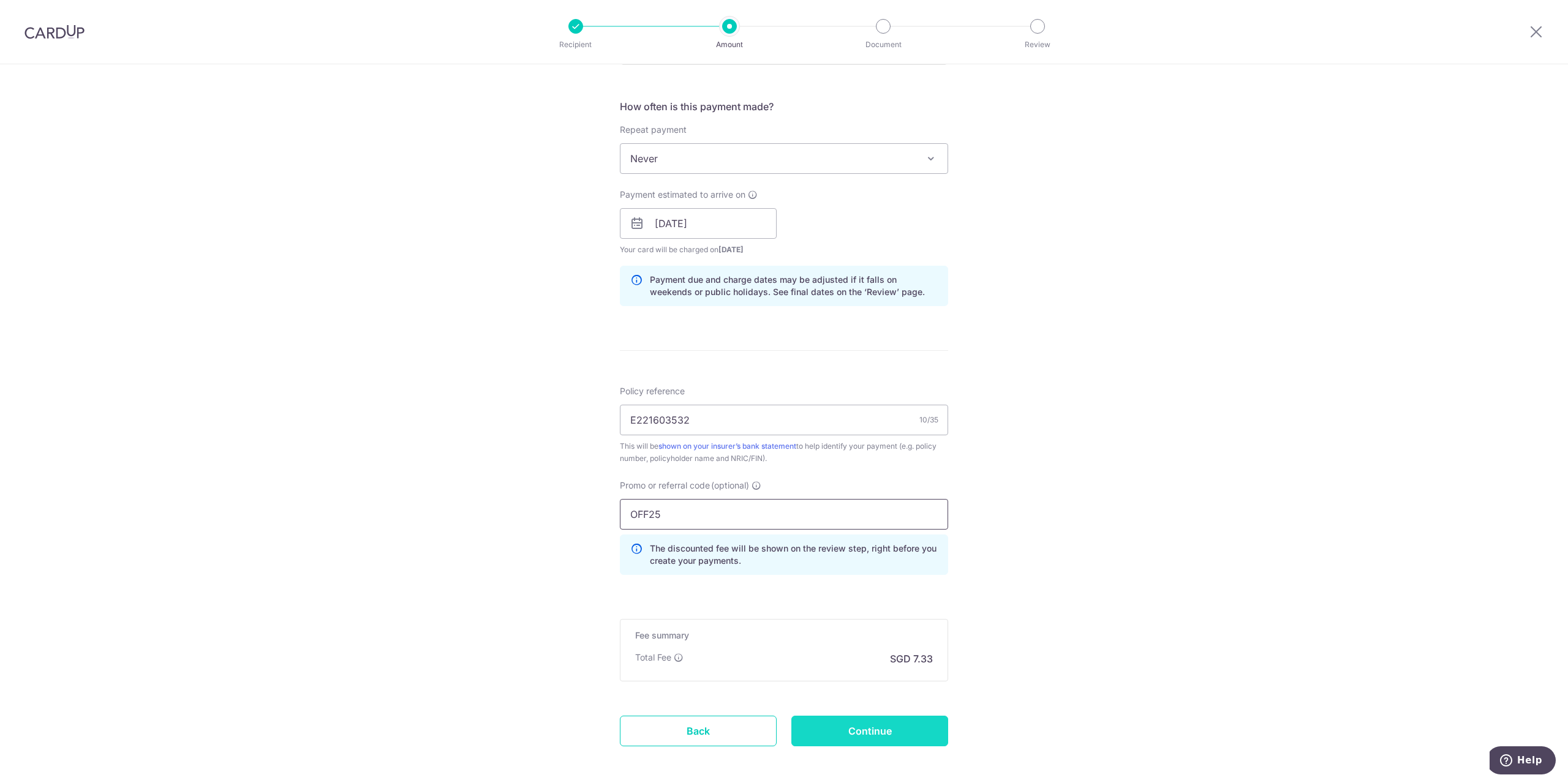
type input "OFF25"
click at [890, 731] on input "Continue" at bounding box center [869, 731] width 156 height 31
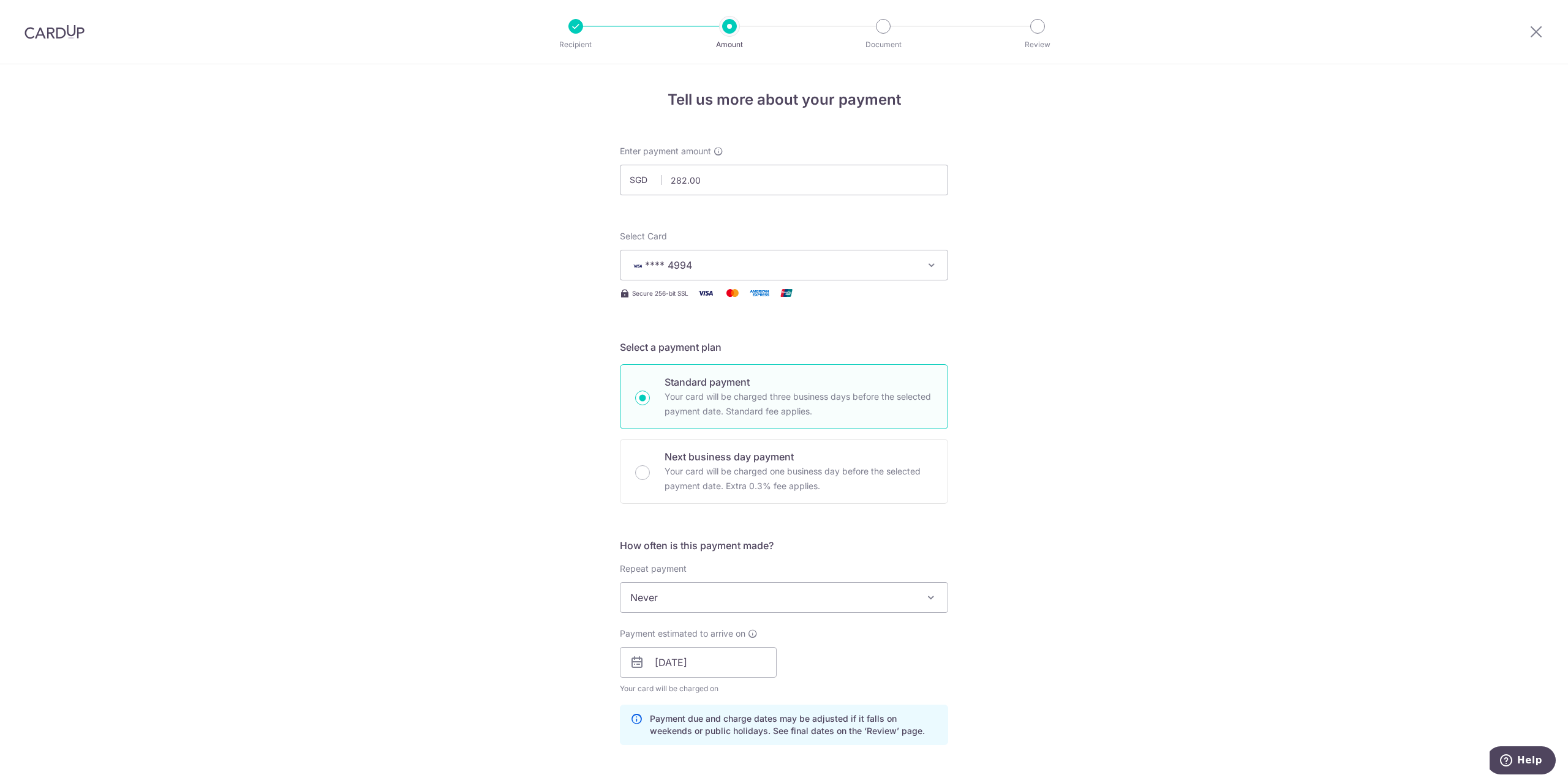
scroll to position [512, 0]
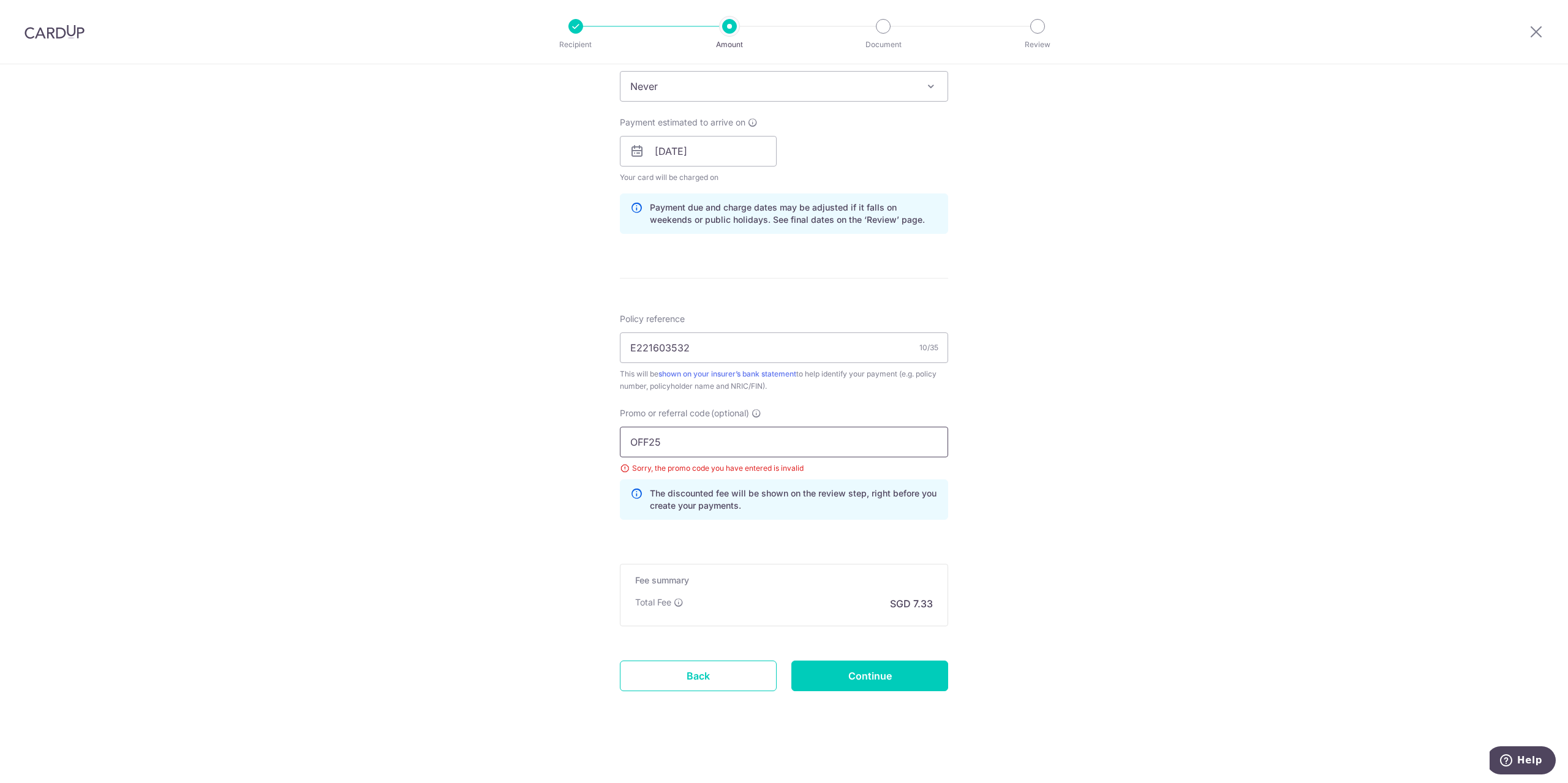
click at [672, 442] on input "OFF25" at bounding box center [783, 442] width 328 height 31
type input "OFF225"
click at [907, 683] on input "Continue" at bounding box center [869, 676] width 156 height 31
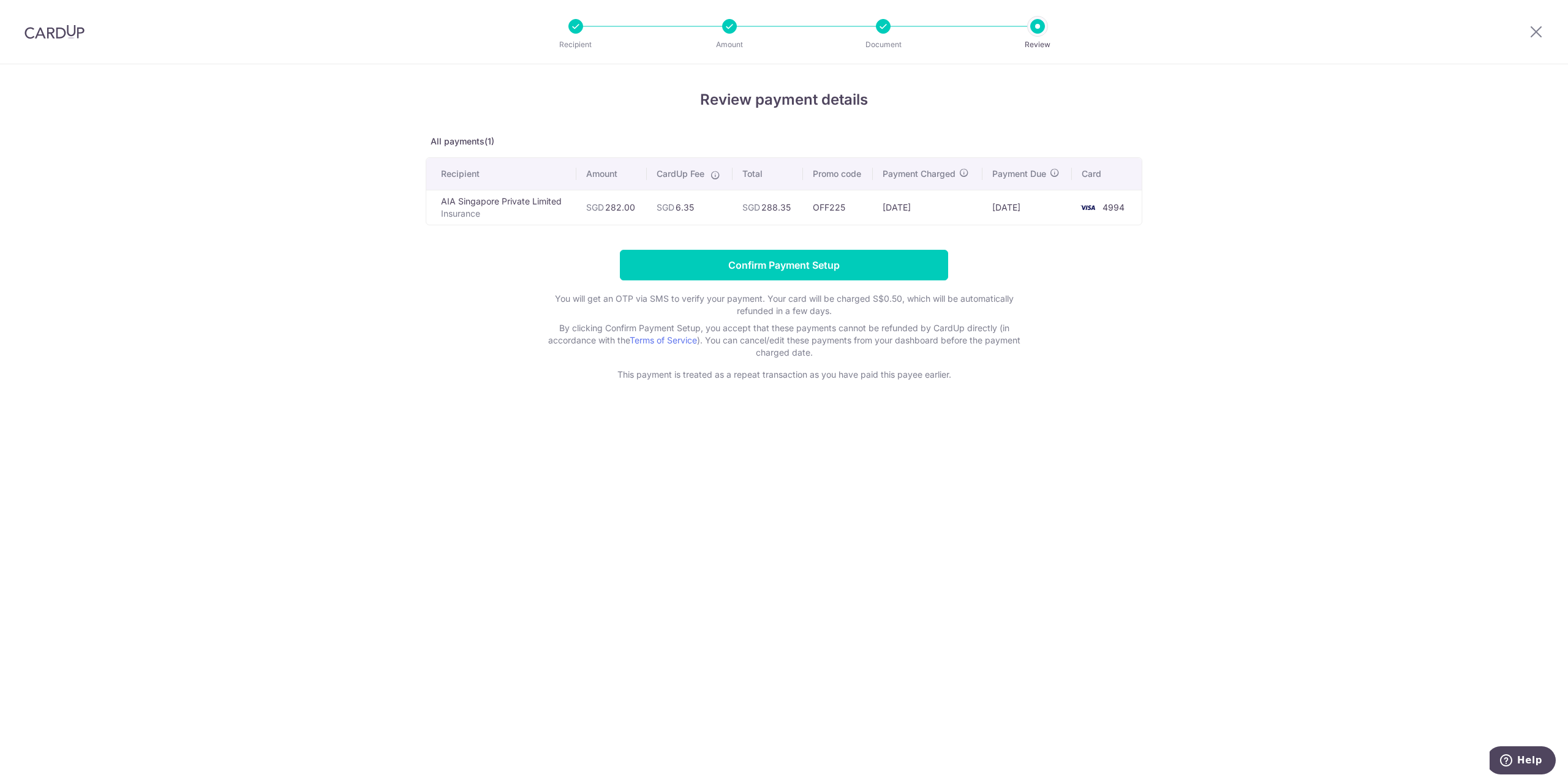
click at [415, 309] on div "Review payment details All payments(1) Recipient Amount CardUp Fee Total Promo …" at bounding box center [784, 424] width 1568 height 719
click at [872, 314] on p "You will get an OTP via SMS to verify your payment. Your card will be charged S…" at bounding box center [784, 305] width 490 height 25
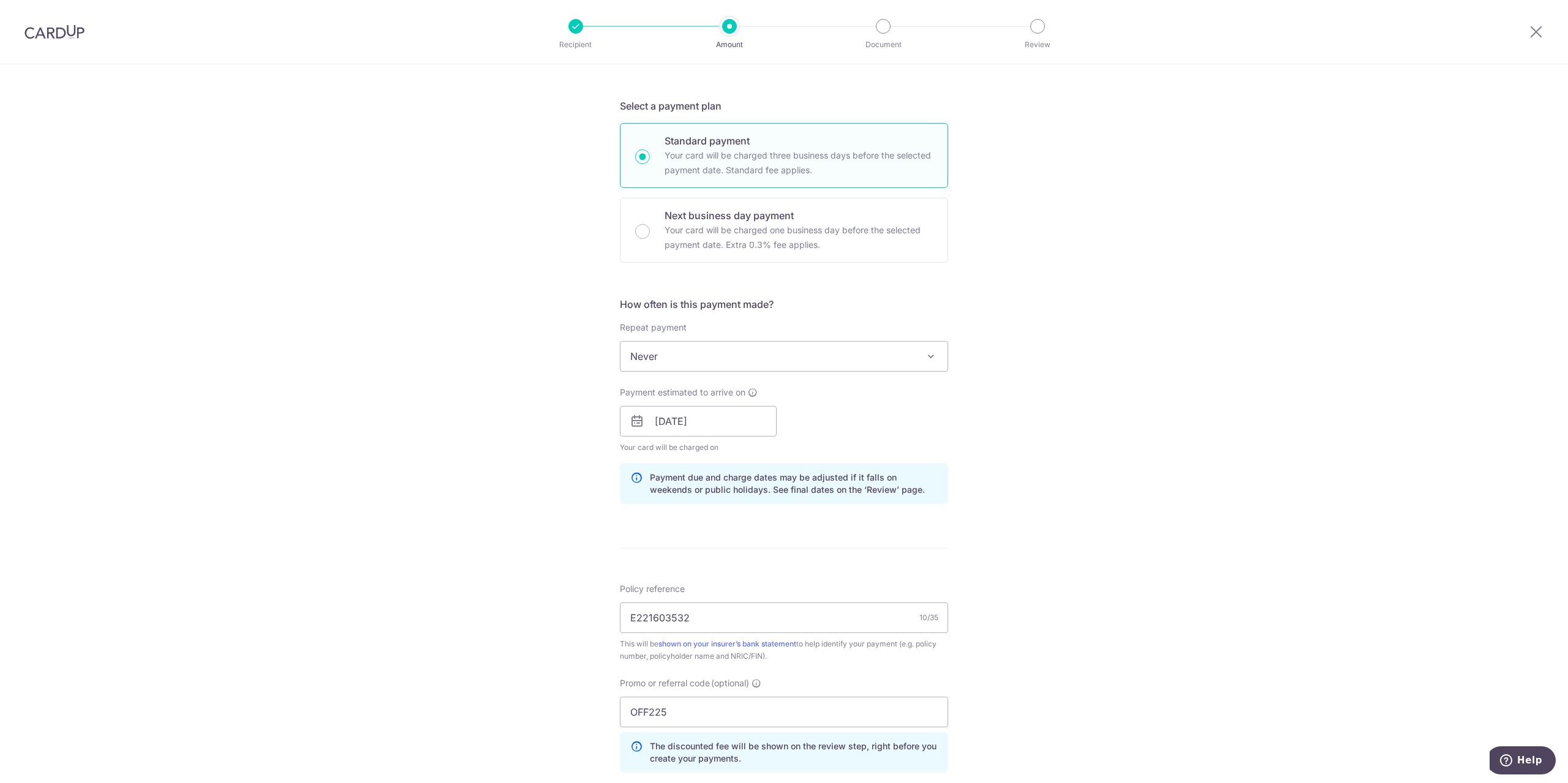
scroll to position [429, 0]
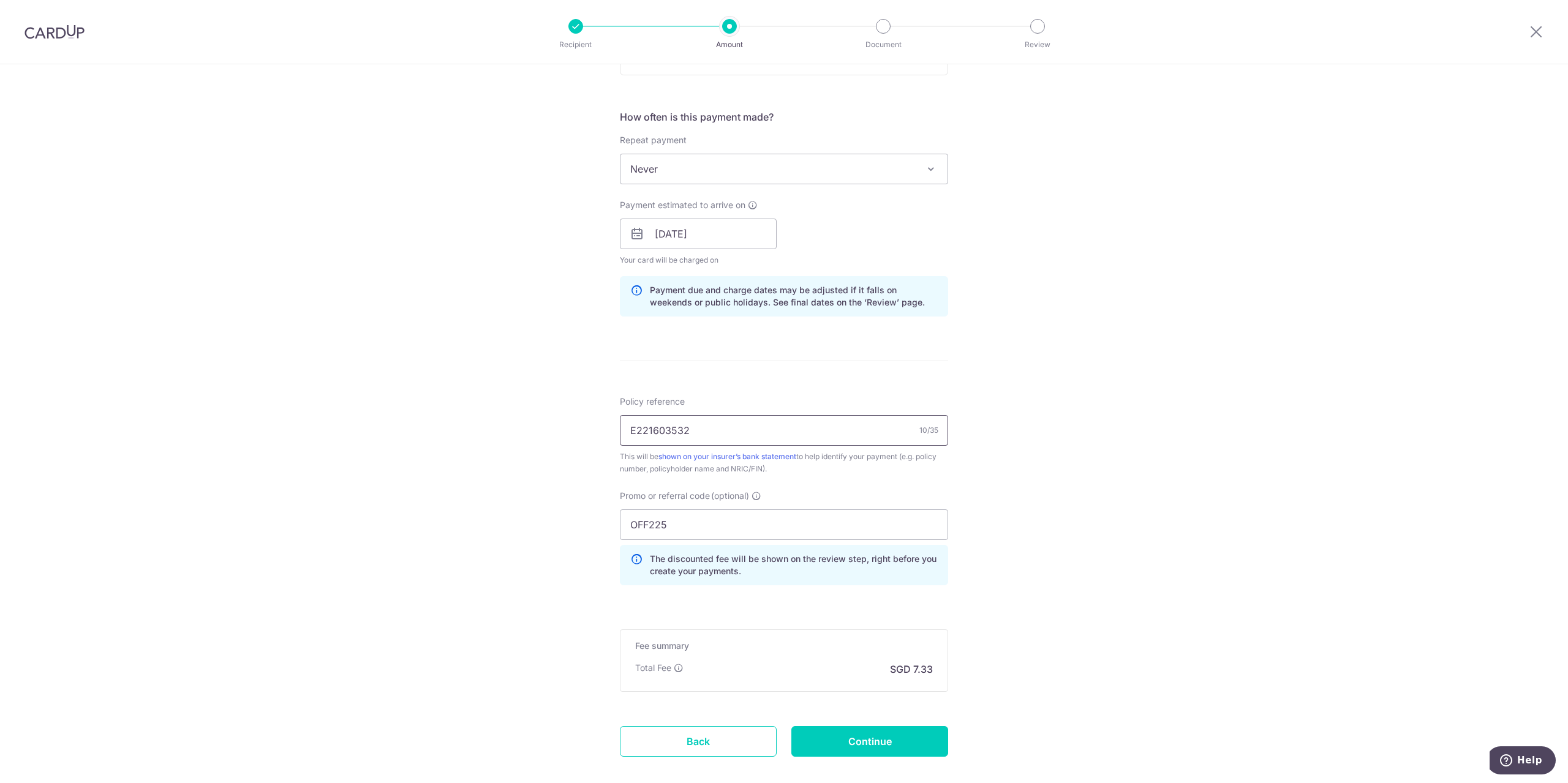
click at [750, 436] on input "E221603532" at bounding box center [783, 430] width 328 height 31
type input "E221603532 [PERSON_NAME] [PERSON_NAME]"
click at [992, 469] on div "Tell us more about your payment Enter payment amount SGD 282.00 282.00 Select C…" at bounding box center [784, 242] width 1568 height 1213
click at [848, 744] on input "Continue" at bounding box center [869, 741] width 156 height 31
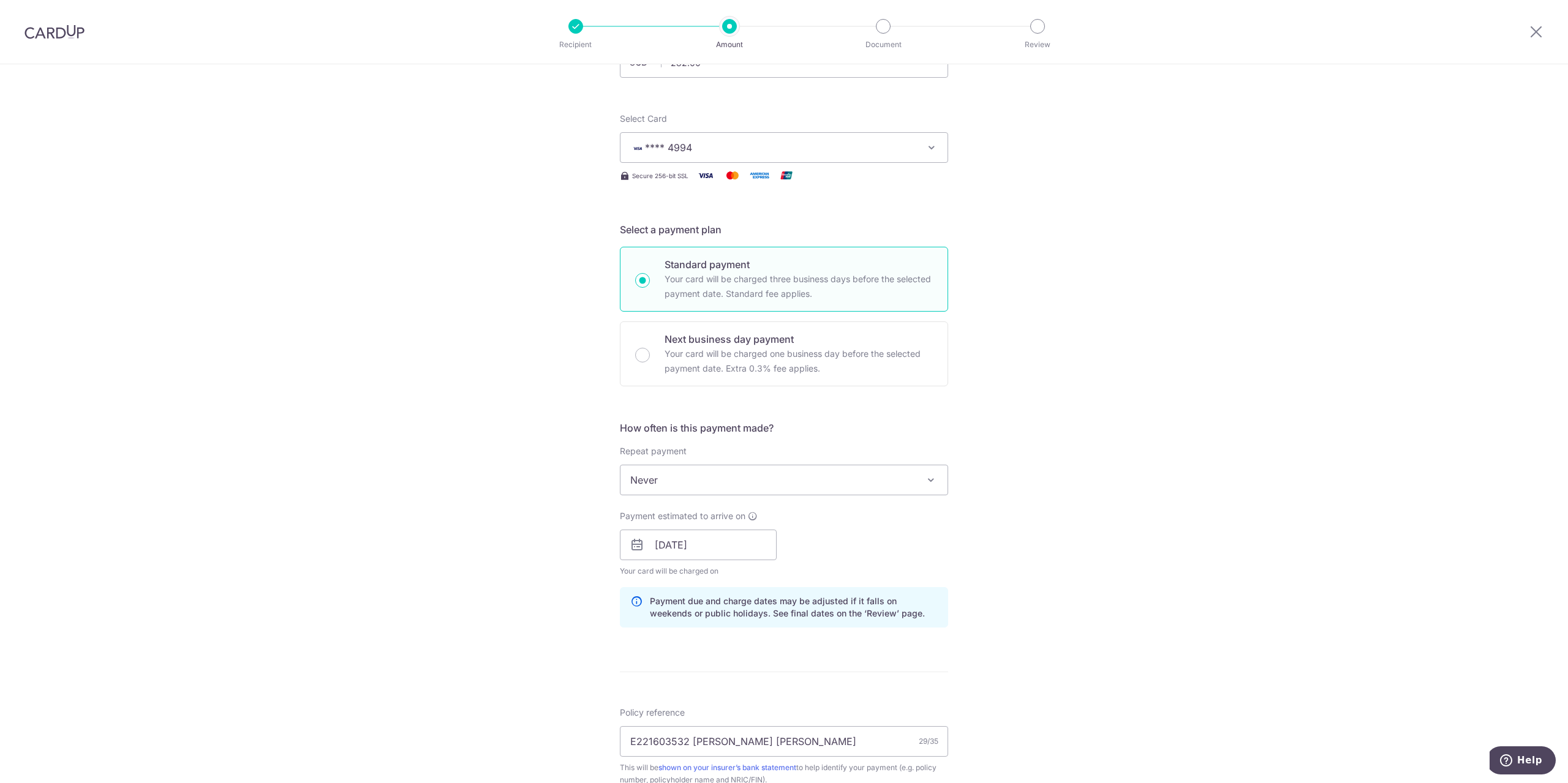
scroll to position [184, 0]
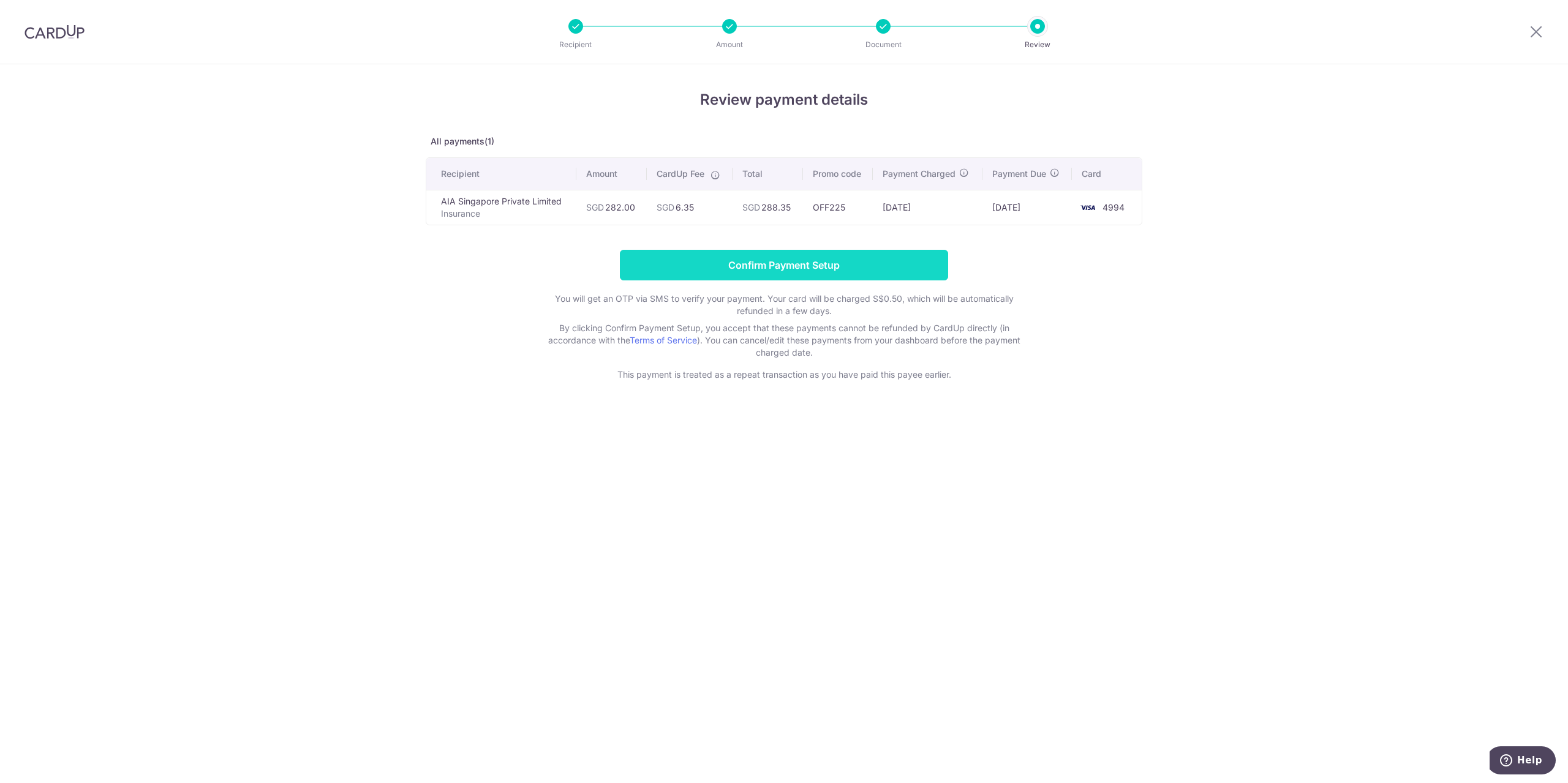
click at [896, 262] on input "Confirm Payment Setup" at bounding box center [783, 265] width 328 height 31
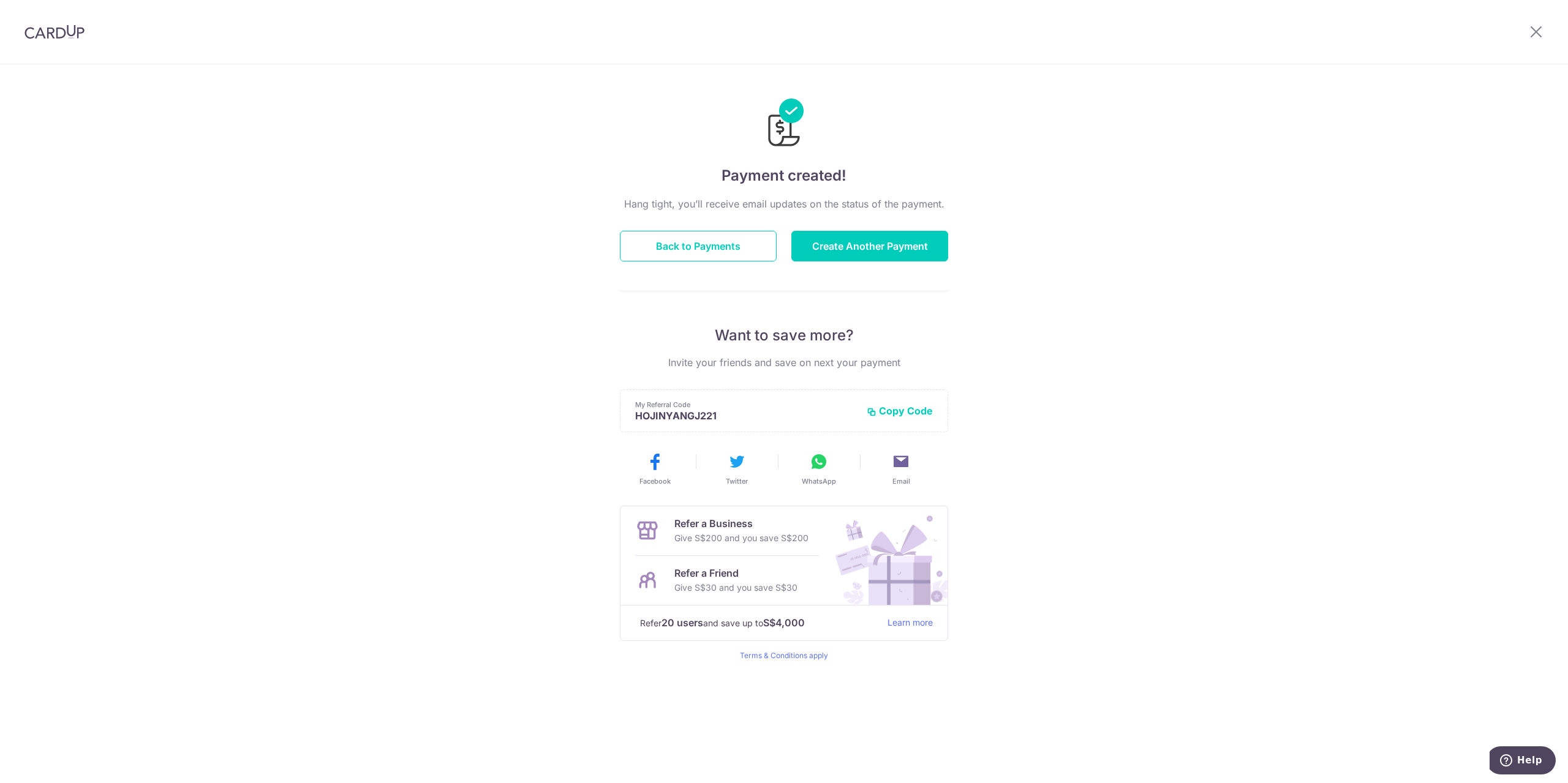
click at [837, 300] on div "Hang tight, you’ll receive email updates on the status of the payment. Back to …" at bounding box center [783, 428] width 328 height 464
click at [65, 31] on img at bounding box center [55, 32] width 60 height 15
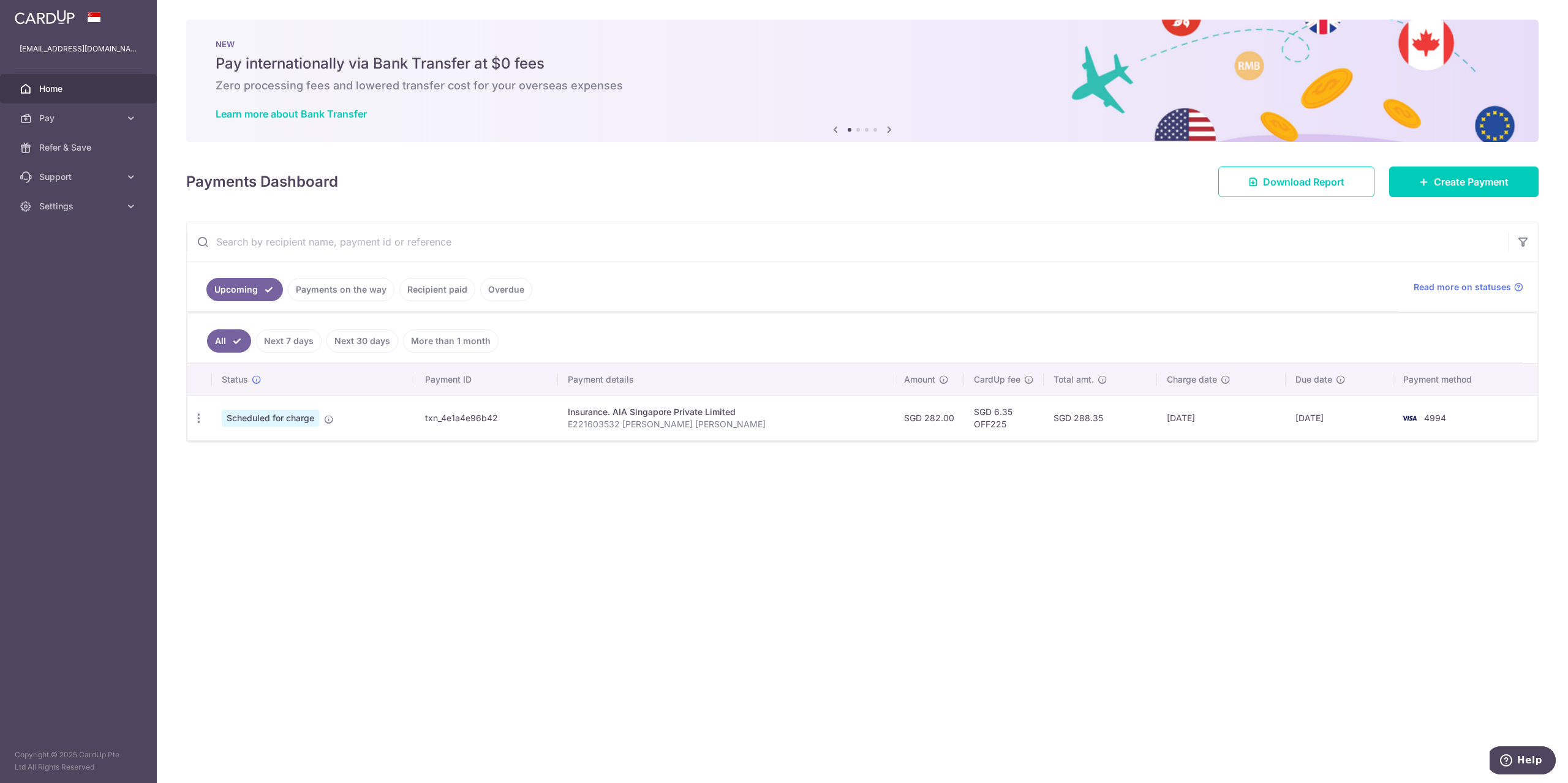
click at [436, 295] on link "Recipient paid" at bounding box center [438, 290] width 76 height 23
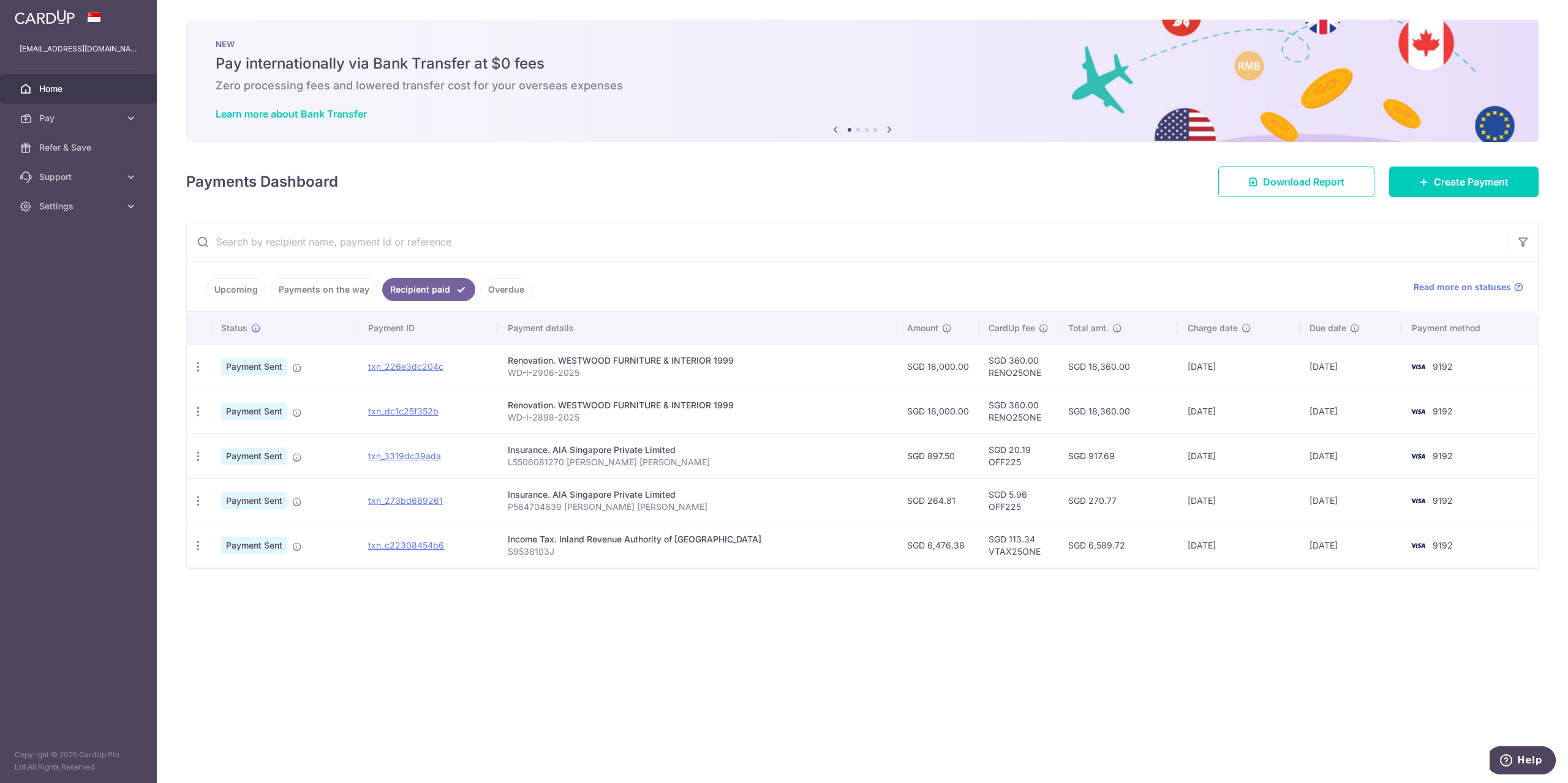
click at [237, 285] on link "Upcoming" at bounding box center [236, 290] width 59 height 23
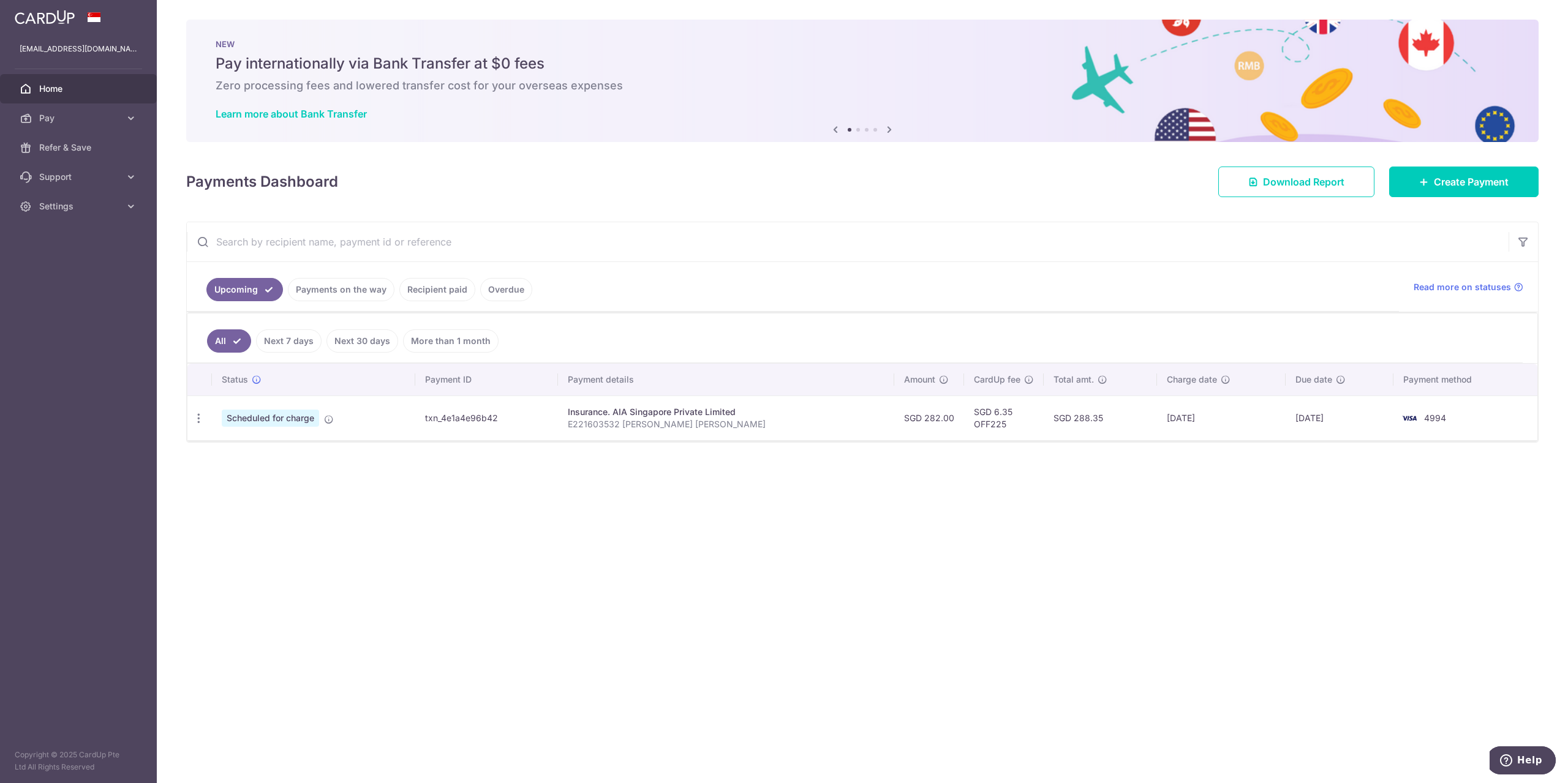
drag, startPoint x: 657, startPoint y: 569, endPoint x: 901, endPoint y: 494, distance: 255.3
click at [901, 494] on div "× Pause Schedule Pause all future payments in this series Pause just this one p…" at bounding box center [862, 392] width 1412 height 783
drag, startPoint x: 825, startPoint y: 500, endPoint x: 861, endPoint y: 578, distance: 85.9
click at [861, 578] on div "× Pause Schedule Pause all future payments in this series Pause just this one p…" at bounding box center [862, 392] width 1412 height 783
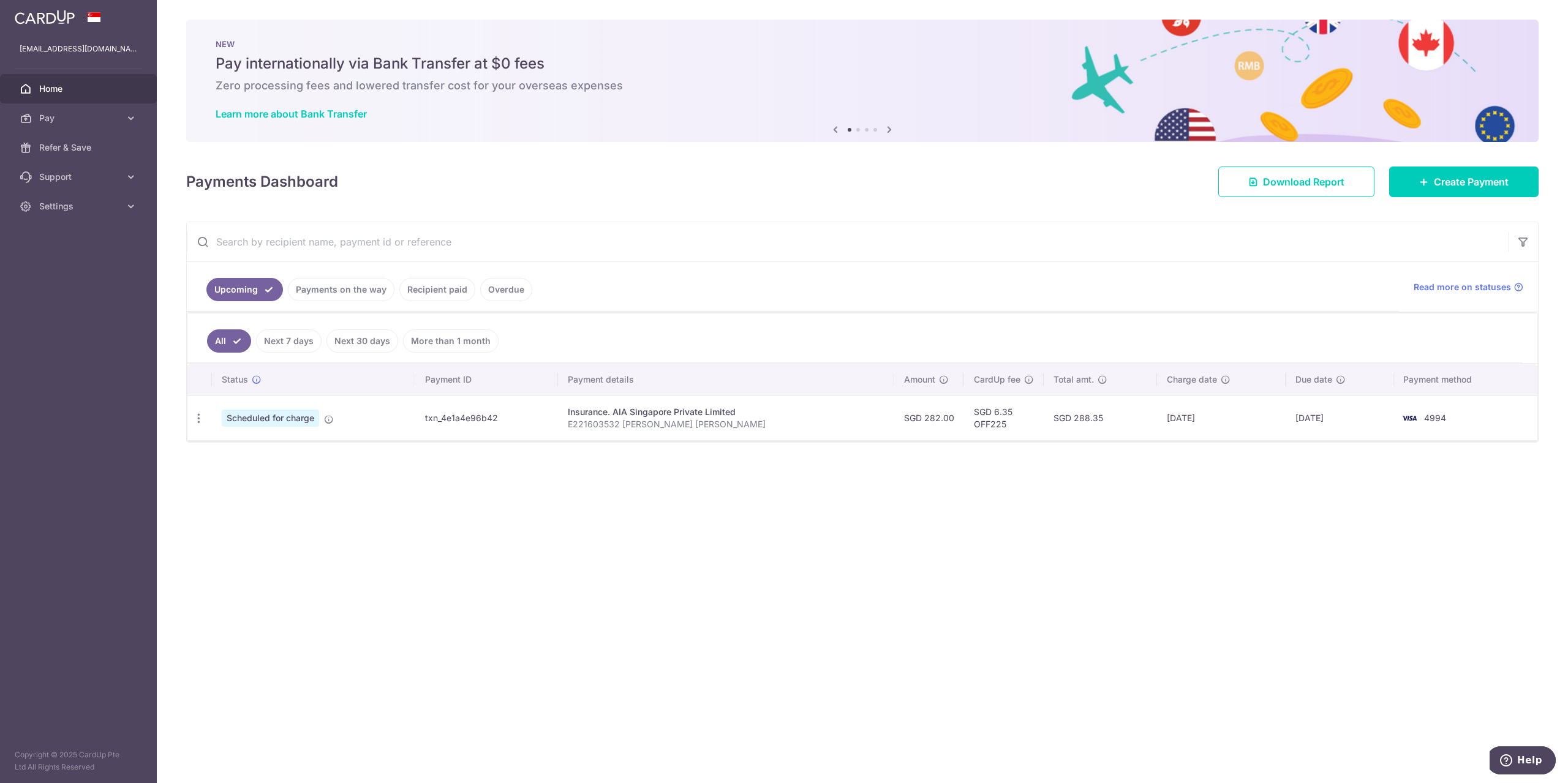
drag, startPoint x: 861, startPoint y: 578, endPoint x: 824, endPoint y: 554, distance: 44.1
click at [824, 554] on div "× Pause Schedule Pause all future payments in this series Pause just this one p…" at bounding box center [862, 392] width 1412 height 783
drag, startPoint x: 824, startPoint y: 554, endPoint x: 848, endPoint y: 539, distance: 28.3
click at [848, 539] on div "× Pause Schedule Pause all future payments in this series Pause just this one p…" at bounding box center [862, 392] width 1412 height 783
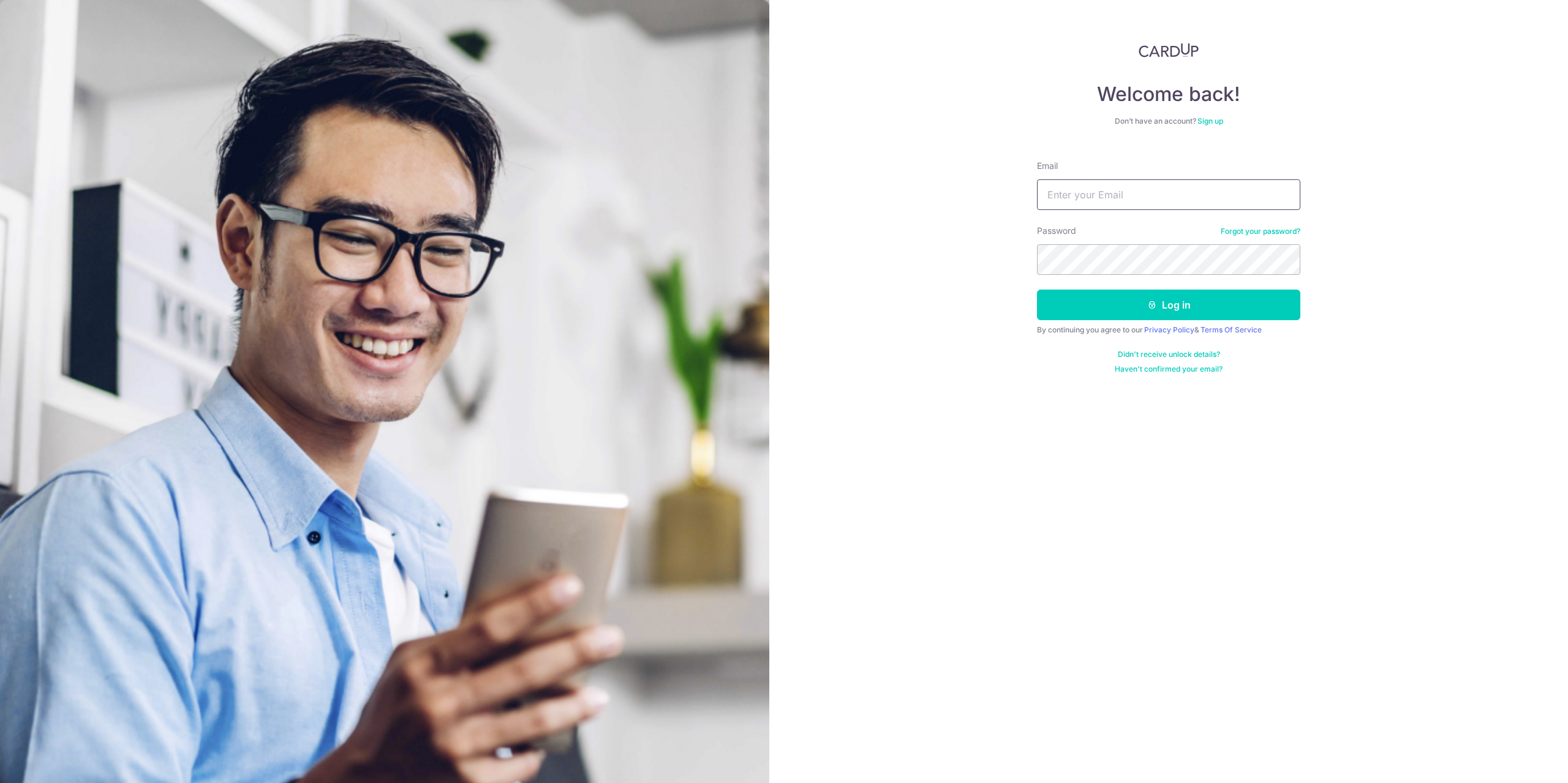
click at [1126, 183] on input "Email" at bounding box center [1168, 194] width 263 height 31
type input "[EMAIL_ADDRESS][DOMAIN_NAME]"
click at [1037, 290] on button "Log in" at bounding box center [1168, 305] width 263 height 31
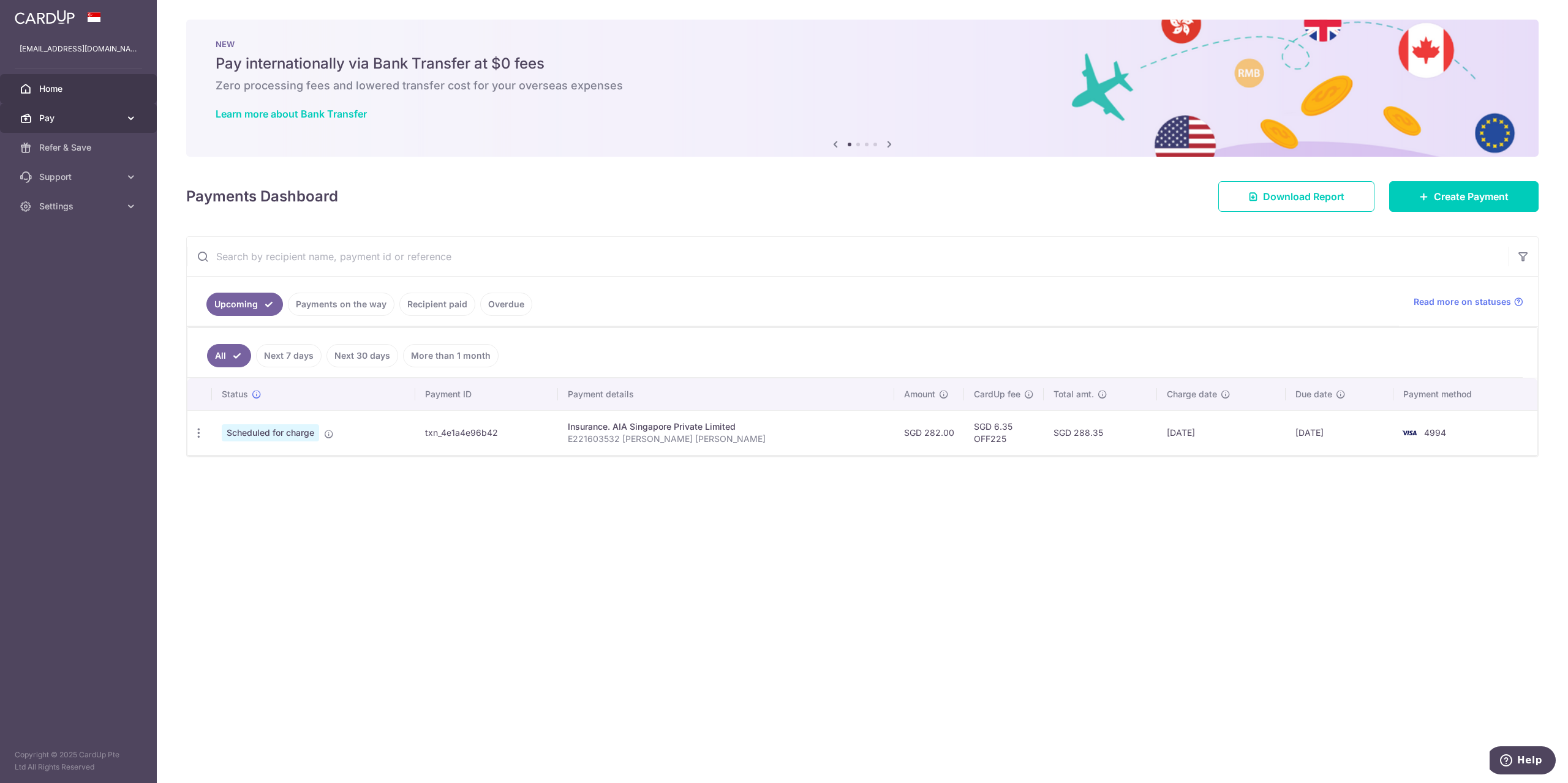
click at [60, 112] on span "Pay" at bounding box center [79, 118] width 80 height 12
click at [129, 149] on link "Payments" at bounding box center [78, 147] width 156 height 29
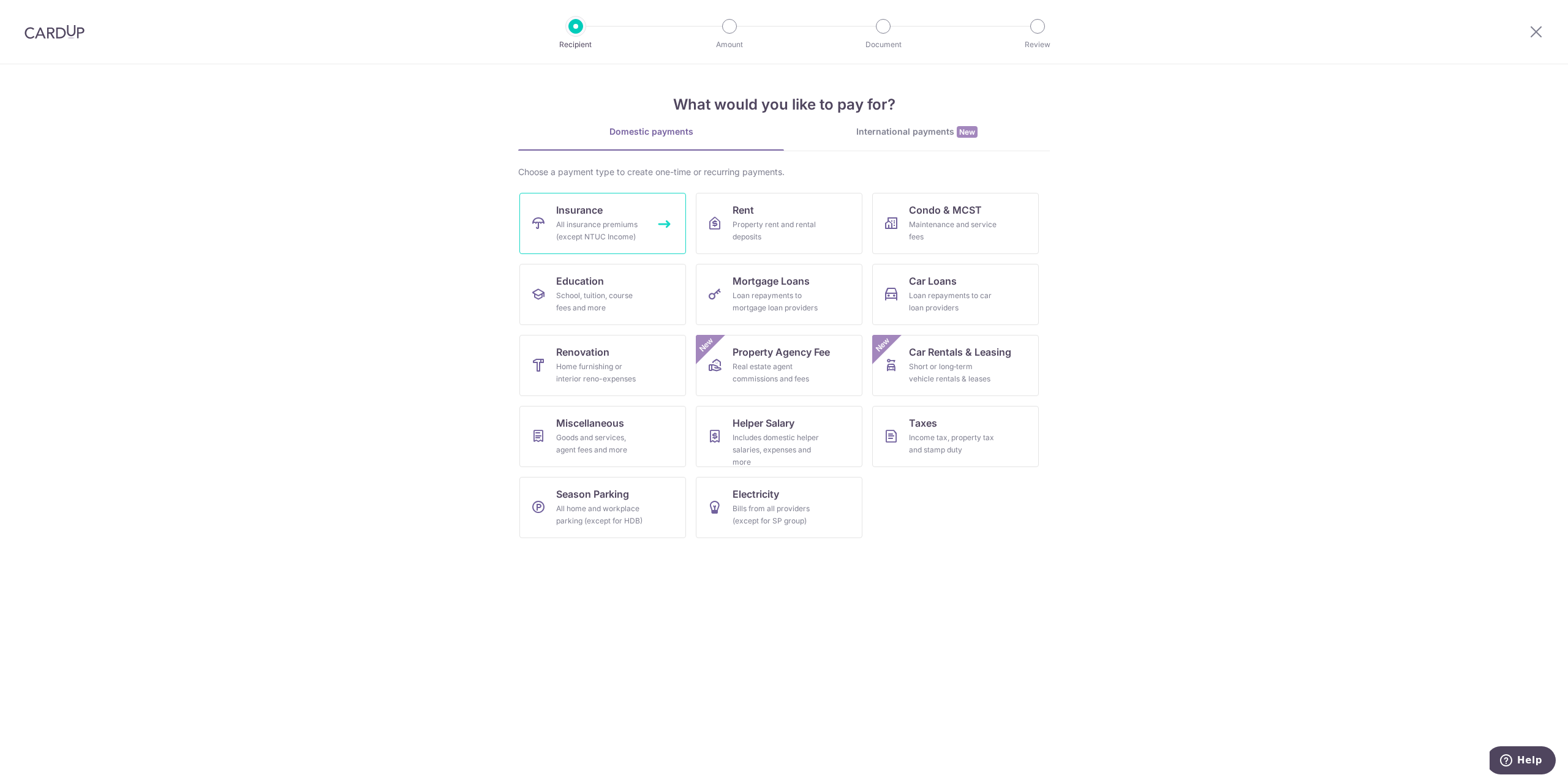
click at [636, 224] on div "All insurance premiums (except NTUC Income)" at bounding box center [600, 231] width 88 height 25
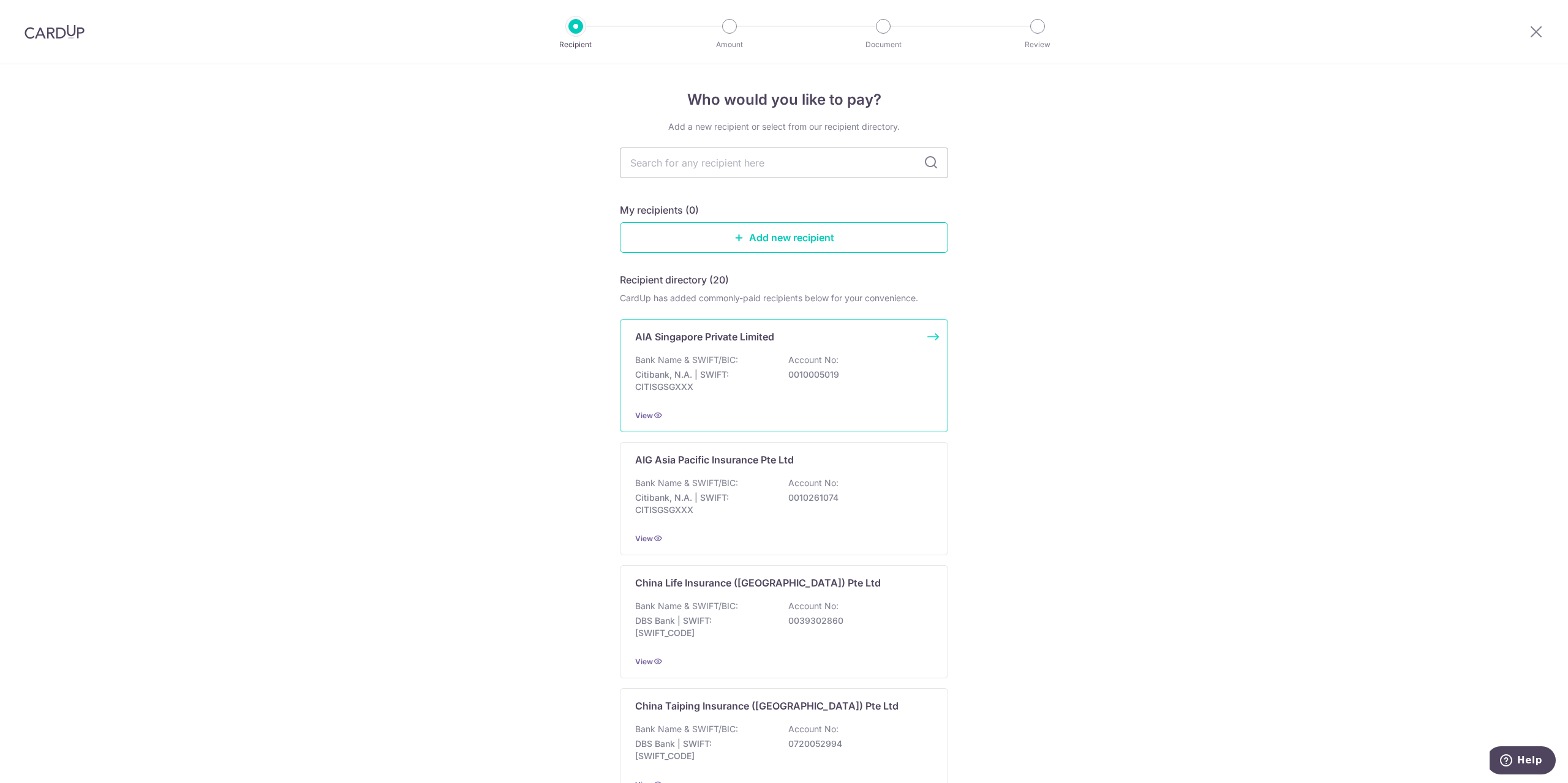
click at [715, 408] on div "AIA Singapore Private Limited Bank Name & SWIFT/BIC: Citibank, N.A. | SWIFT: CI…" at bounding box center [783, 376] width 328 height 113
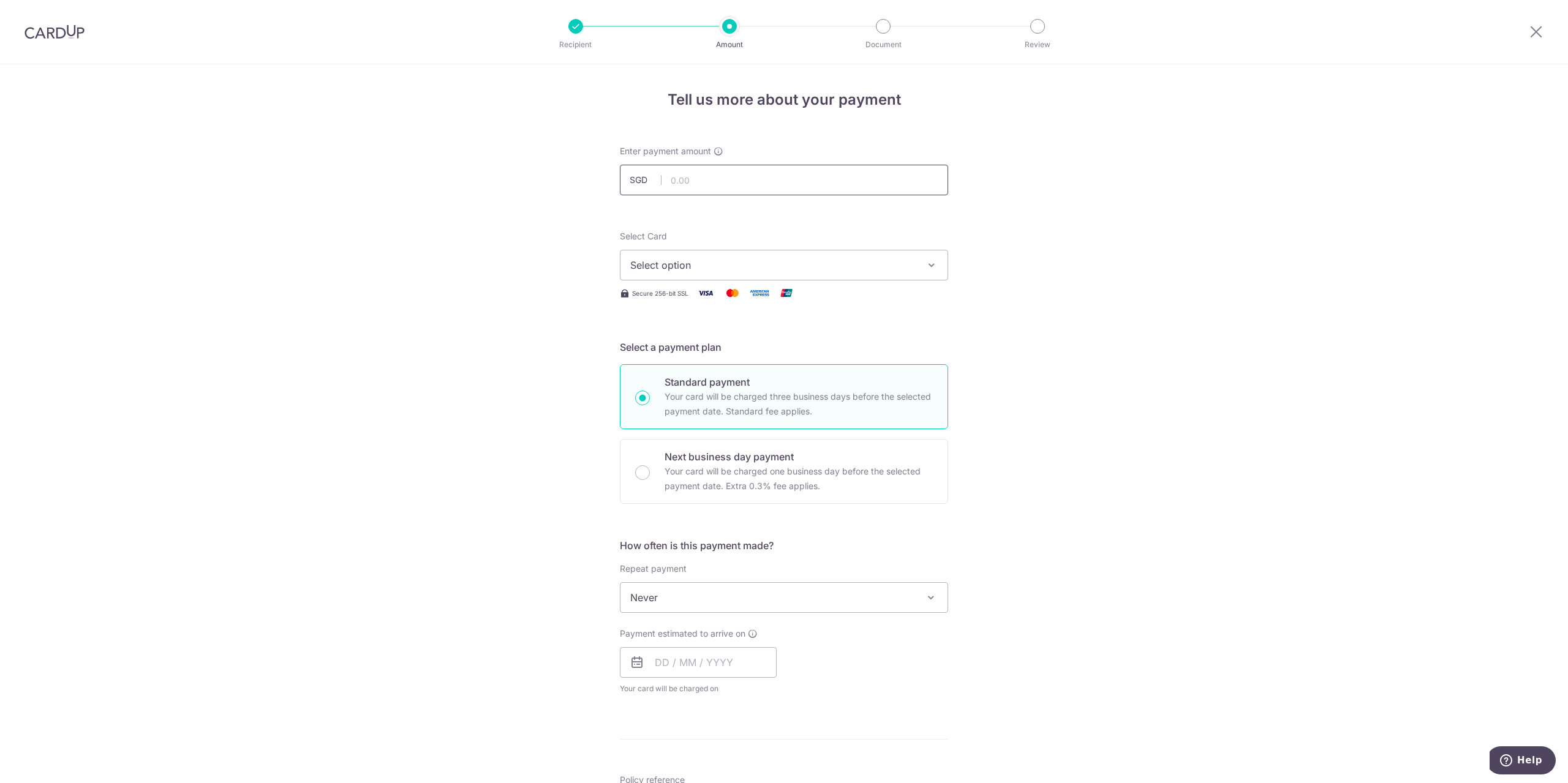
click at [745, 171] on input "text" at bounding box center [783, 179] width 328 height 31
type input "2,724.50"
click at [920, 215] on form "Enter payment amount SGD 2,724.50 2724.50 Select Card Select option Add credit …" at bounding box center [783, 629] width 328 height 969
click at [864, 266] on span "Select option" at bounding box center [773, 265] width 285 height 15
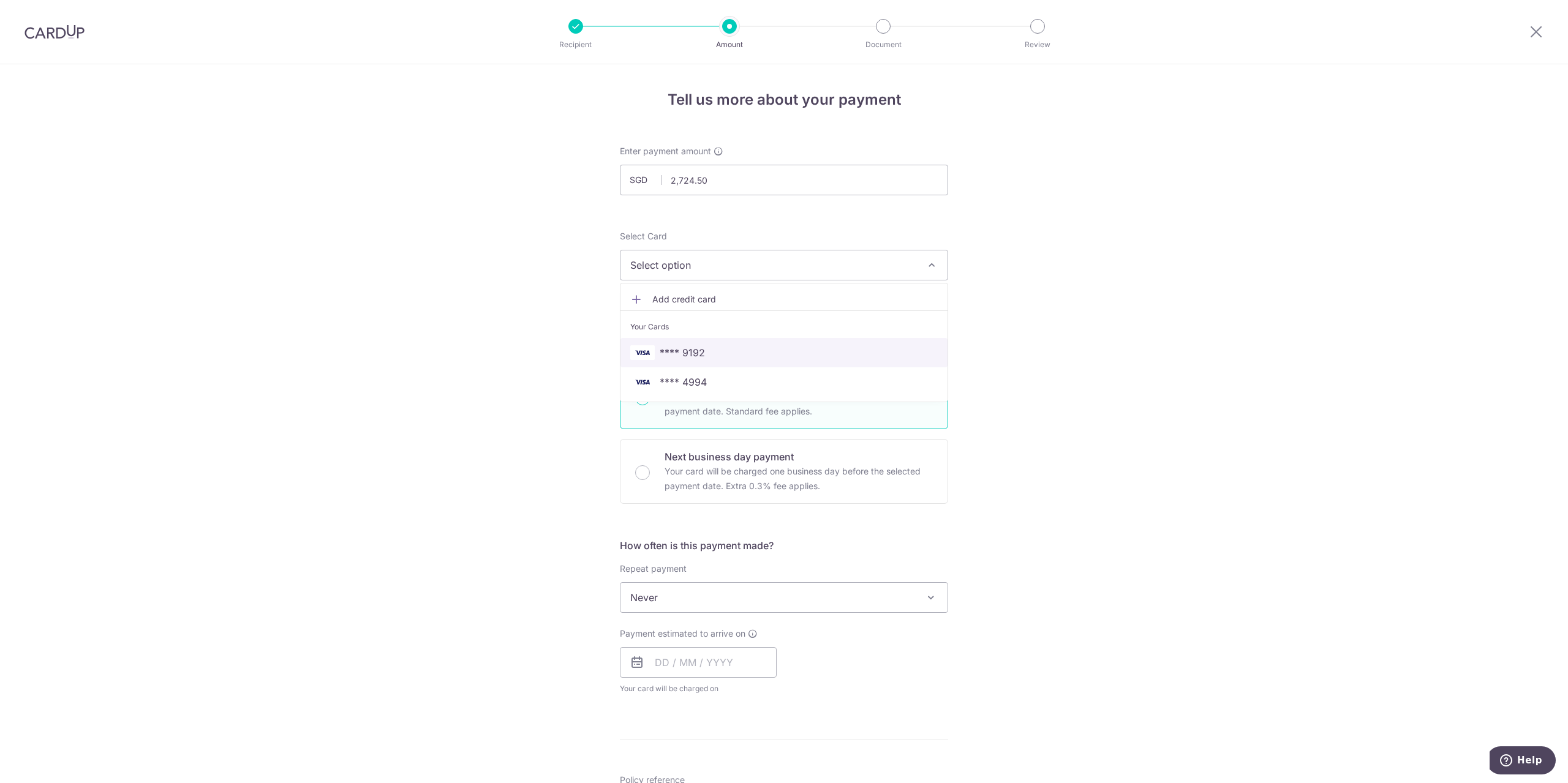
click at [765, 352] on span "**** 9192" at bounding box center [784, 353] width 308 height 15
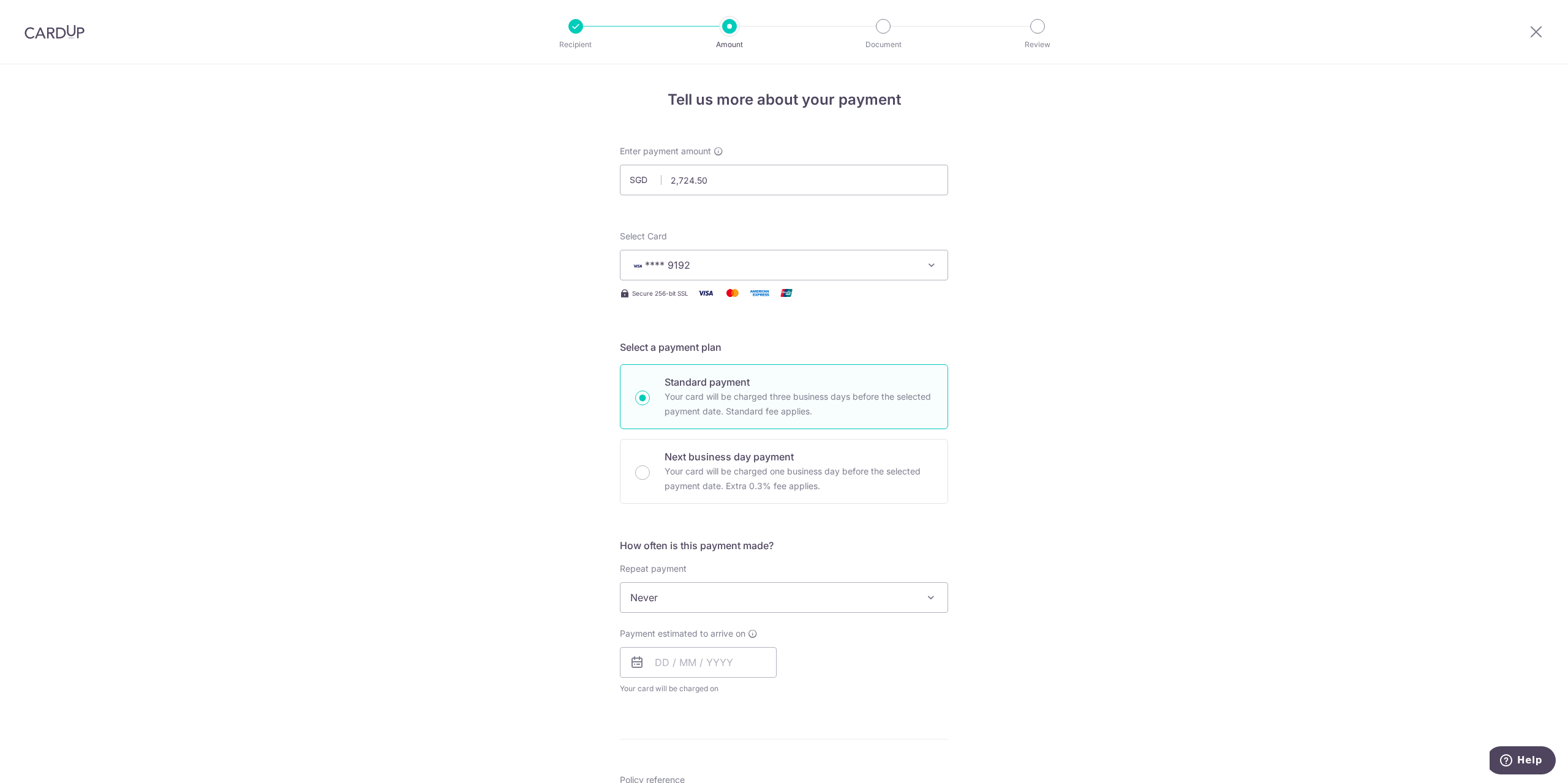
drag, startPoint x: 379, startPoint y: 339, endPoint x: 515, endPoint y: 375, distance: 140.7
click at [379, 339] on div "Tell us more about your payment Enter payment amount SGD 2,724.50 2724.50 Selec…" at bounding box center [784, 619] width 1568 height 1108
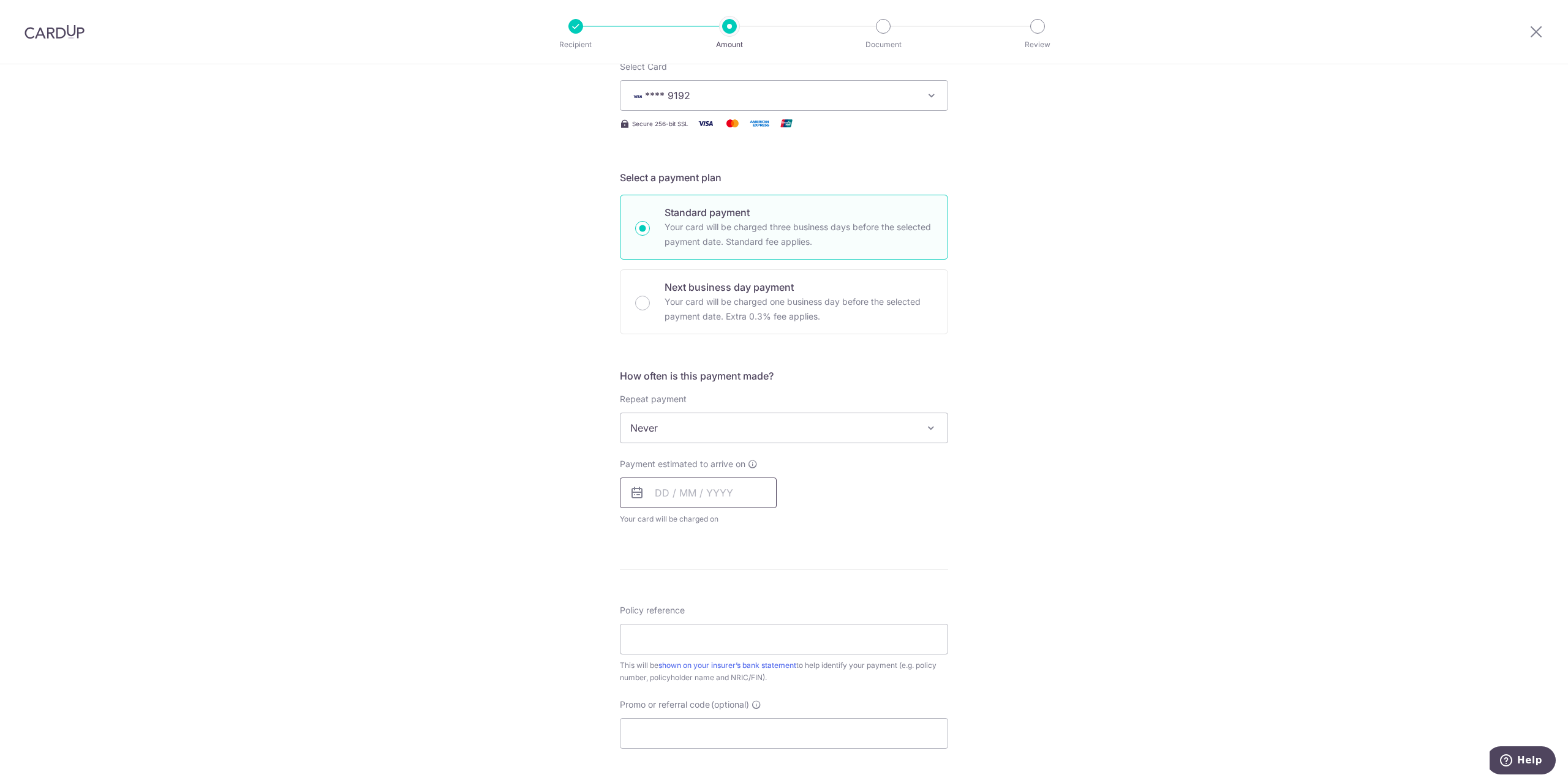
scroll to position [184, 0]
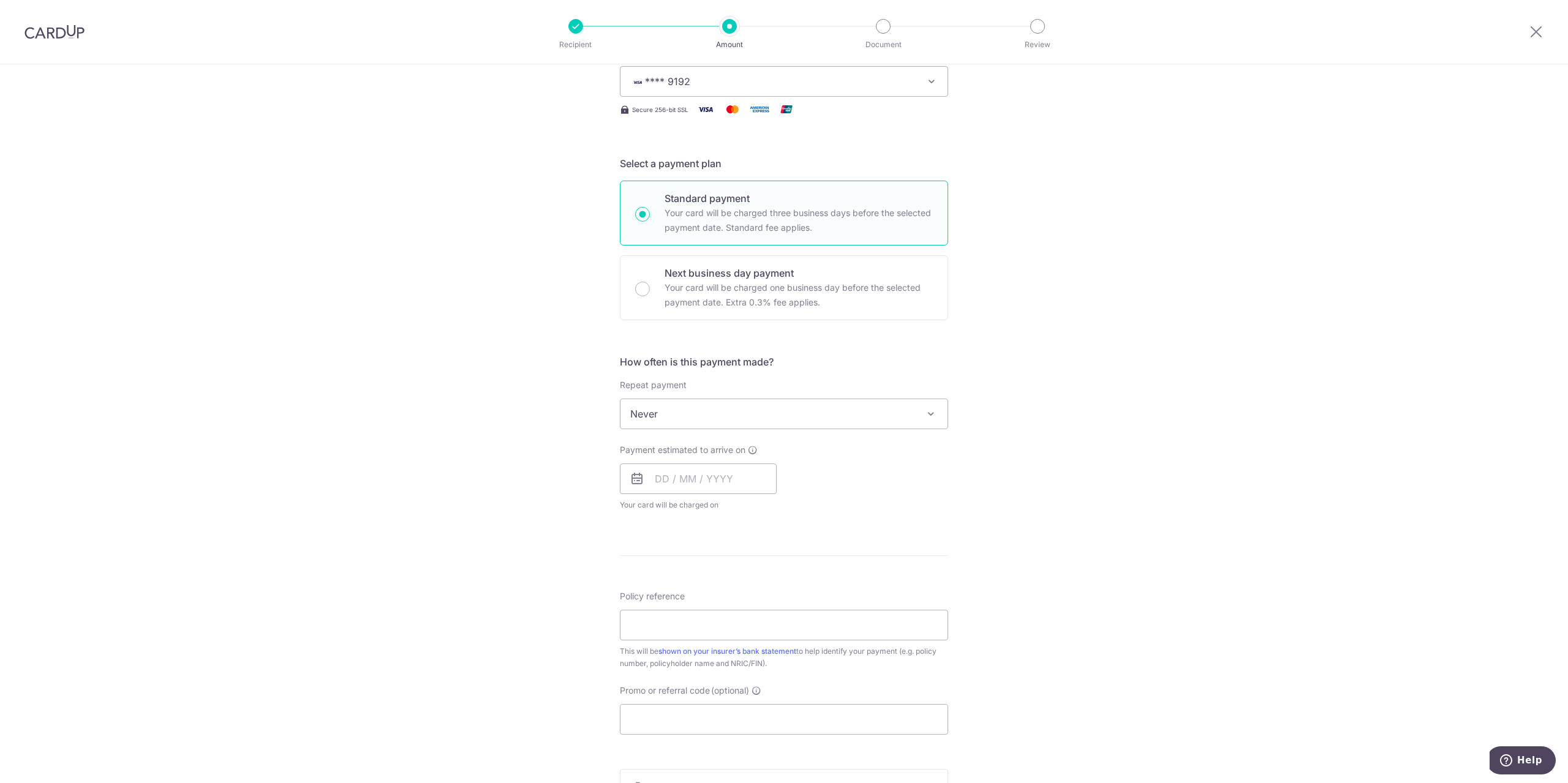
click at [771, 422] on span "Never" at bounding box center [784, 414] width 327 height 29
click at [438, 496] on div "Tell us more about your payment Enter payment amount SGD 2,724.50 2724.50 Selec…" at bounding box center [784, 435] width 1568 height 1108
click at [691, 482] on input "text" at bounding box center [697, 479] width 156 height 31
click at [763, 588] on link "10" at bounding box center [767, 590] width 19 height 19
type input "[DATE]"
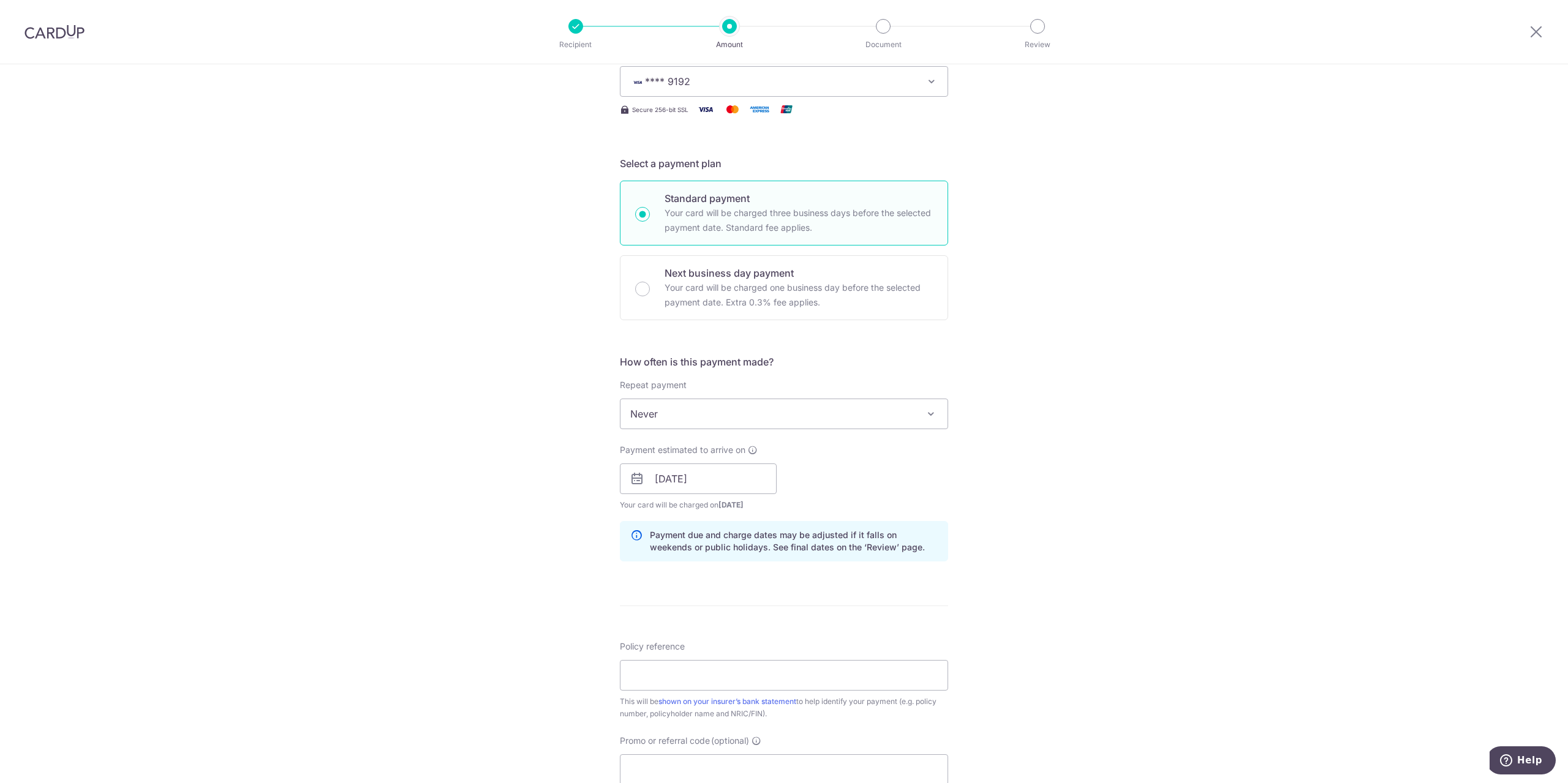
click at [527, 550] on div "Tell us more about your payment Enter payment amount SGD 2,724.50 2724.50 Selec…" at bounding box center [784, 460] width 1568 height 1158
click at [733, 689] on input "Policy reference" at bounding box center [783, 675] width 328 height 31
click at [354, 591] on div "Tell us more about your payment Enter payment amount SGD 2,724.50 2724.50 Selec…" at bounding box center [784, 460] width 1568 height 1158
click at [694, 670] on input "Policy reference" at bounding box center [783, 675] width 328 height 31
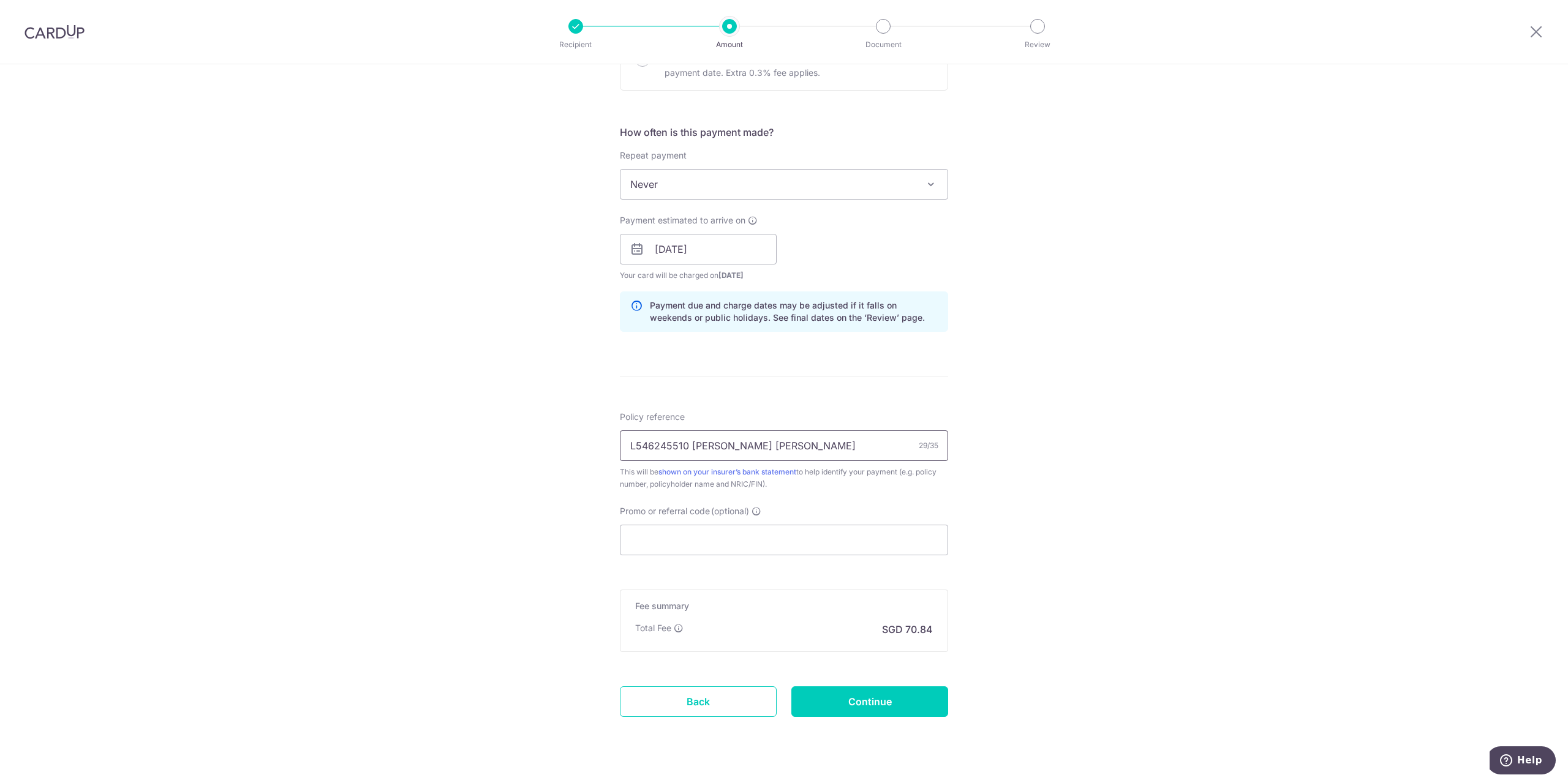
scroll to position [439, 0]
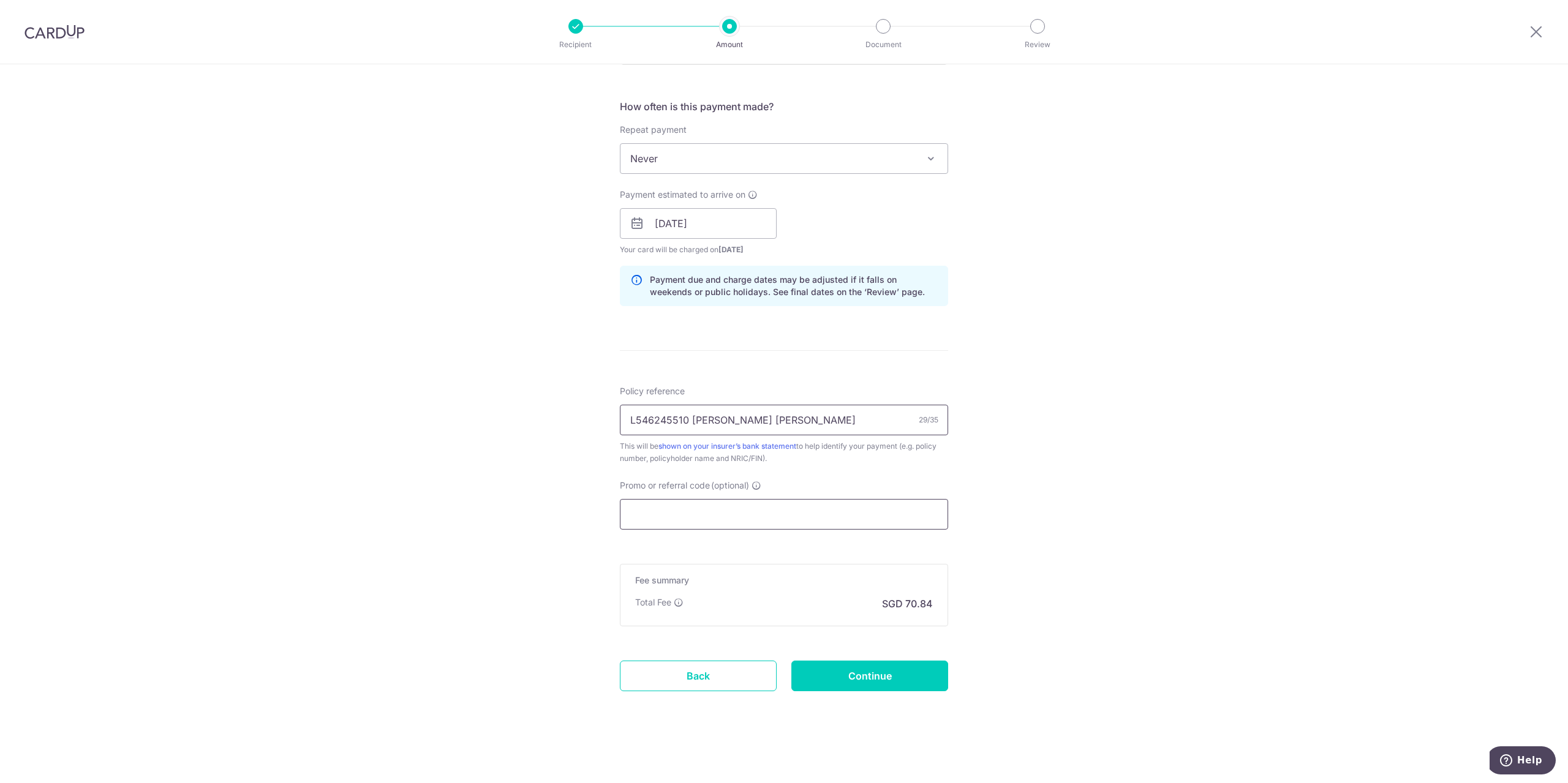
type input "L546245510 Jarren Ho Jin Yang"
click at [765, 510] on input "Promo or referral code (optional)" at bounding box center [783, 514] width 328 height 31
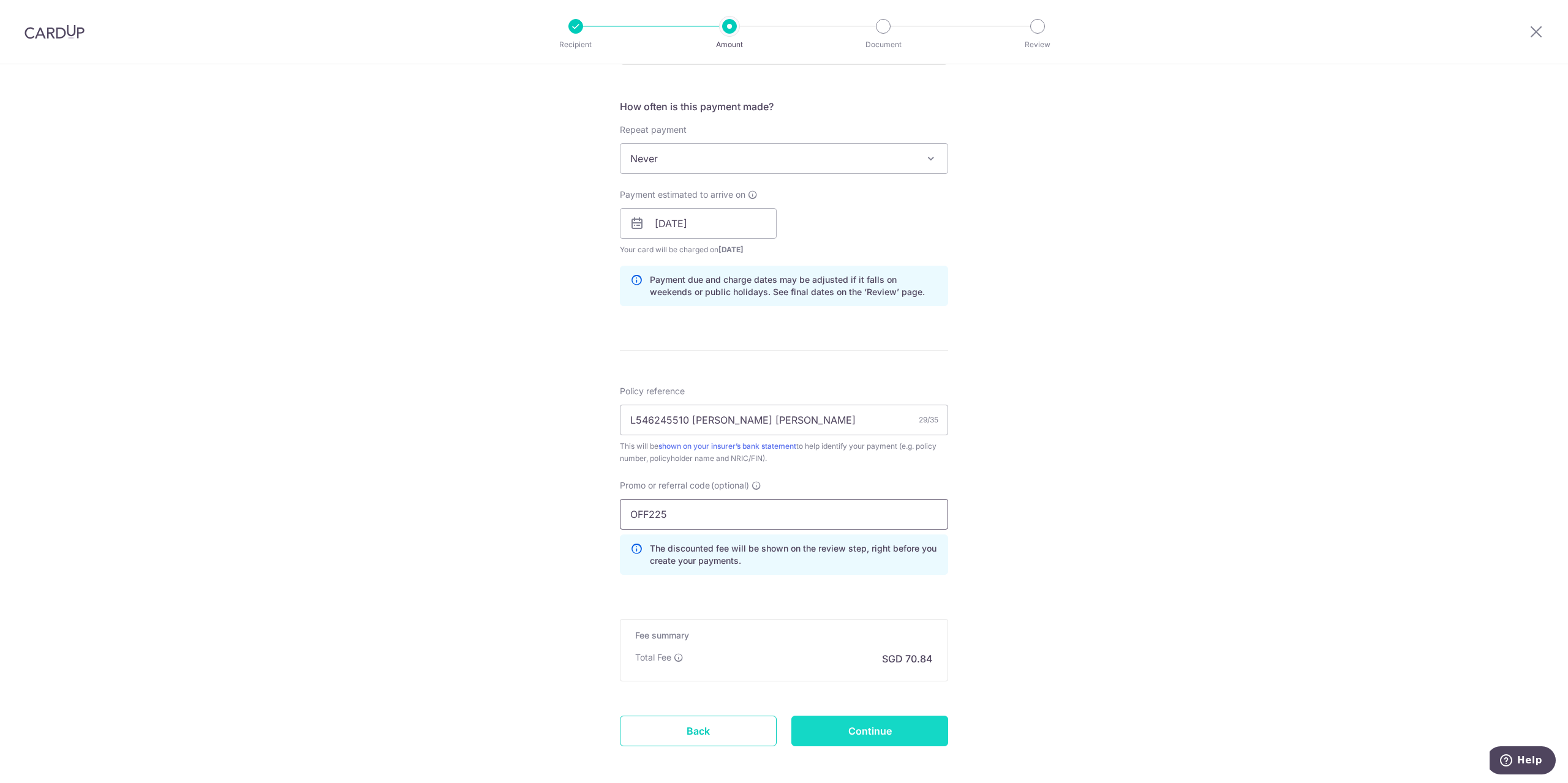
type input "OFF225"
click at [907, 726] on input "Continue" at bounding box center [869, 731] width 156 height 31
click at [1052, 521] on div "Tell us more about your payment Enter payment amount SGD 2,724.50 2724.50 Selec…" at bounding box center [784, 232] width 1568 height 1213
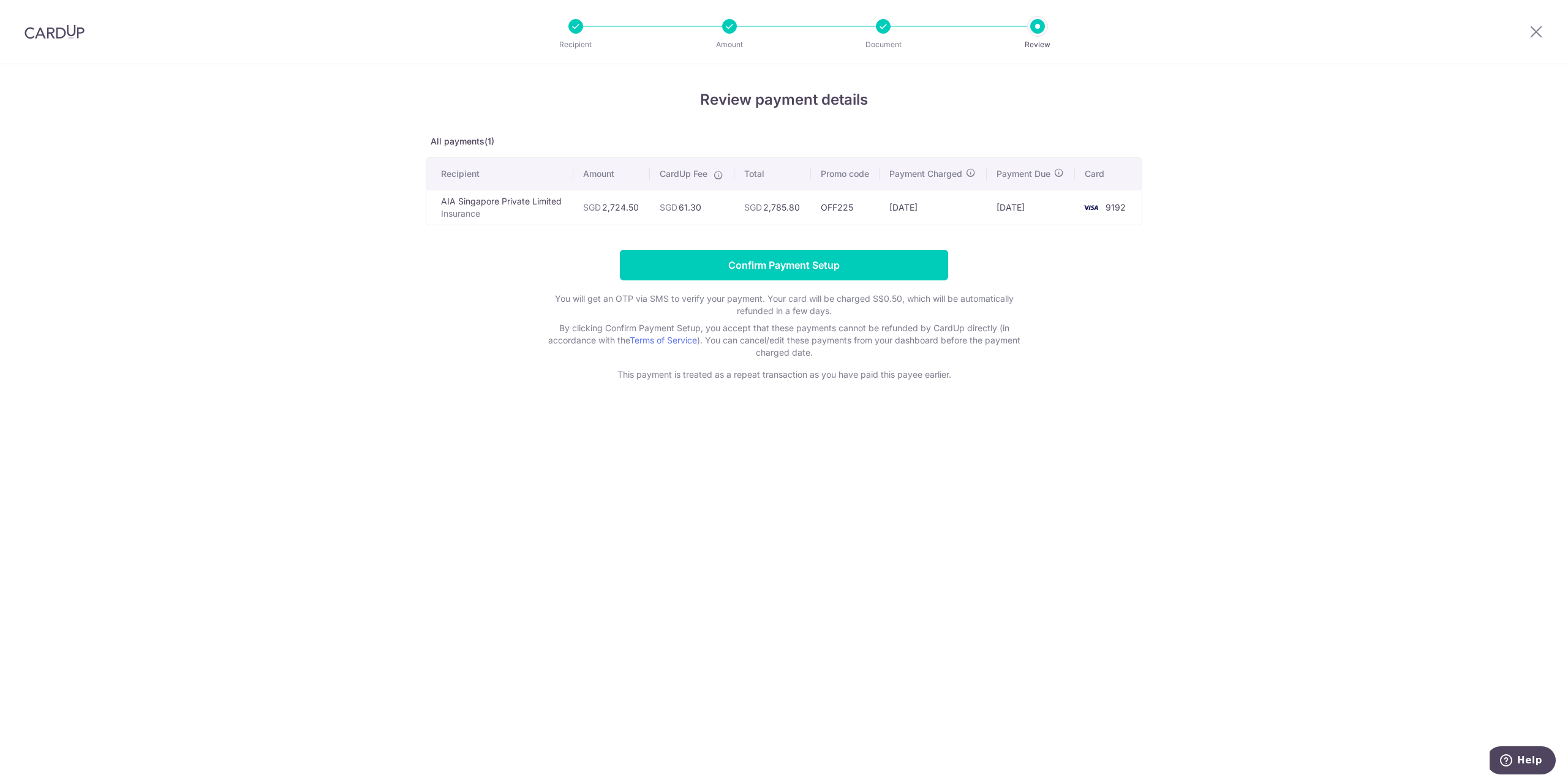
click at [1031, 468] on div "Review payment details All payments(1) Recipient Amount CardUp Fee Total Promo …" at bounding box center [784, 424] width 1568 height 719
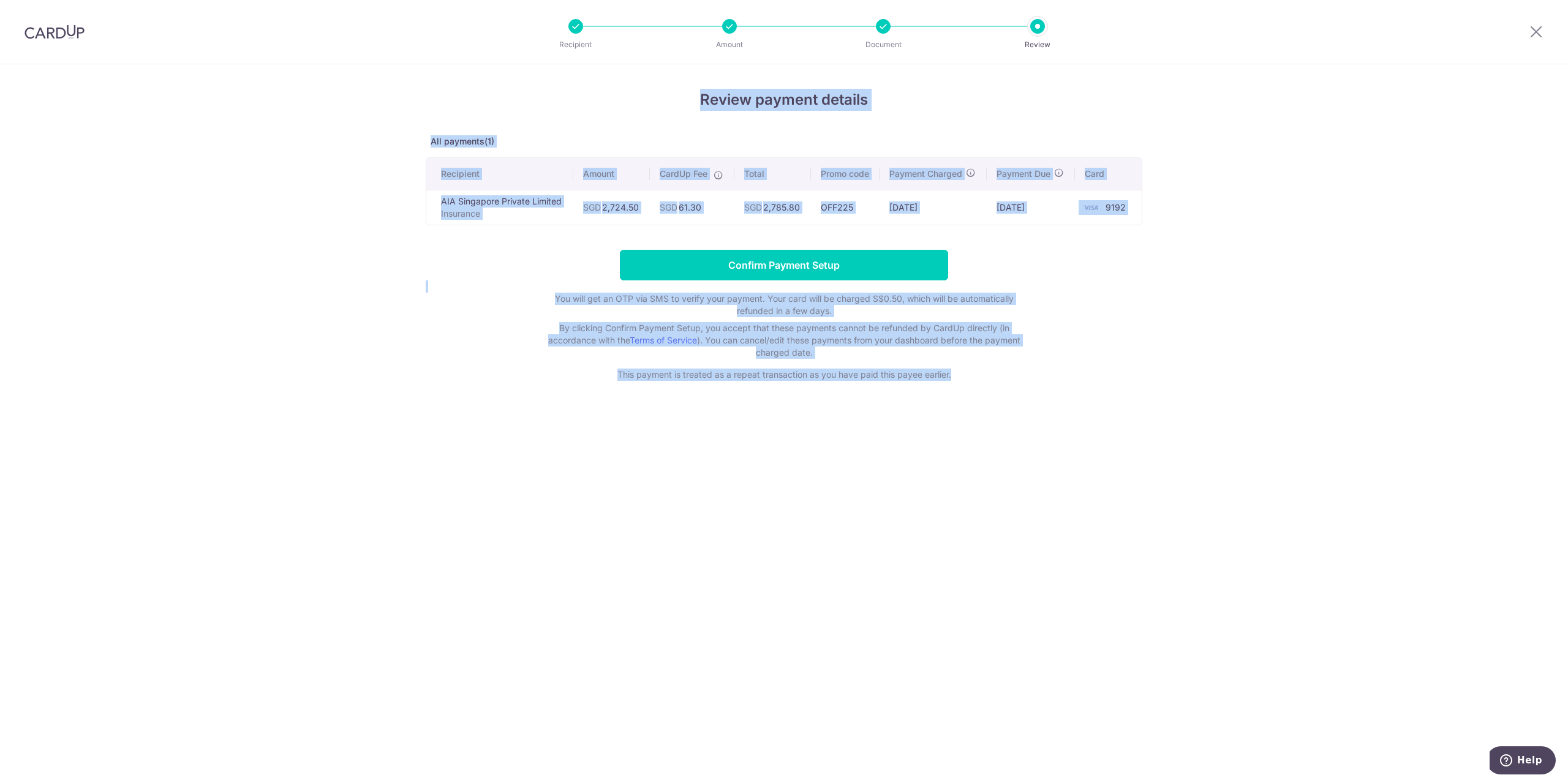
drag, startPoint x: 1031, startPoint y: 468, endPoint x: 478, endPoint y: 83, distance: 673.8
click at [478, 83] on div "Review payment details All payments(1) Recipient Amount CardUp Fee Total Promo …" at bounding box center [784, 424] width 1568 height 719
drag, startPoint x: 433, startPoint y: 99, endPoint x: 1143, endPoint y: 495, distance: 813.0
click at [1143, 495] on div "Review payment details All payments(1) Recipient Amount CardUp Fee Total Promo …" at bounding box center [784, 424] width 1568 height 719
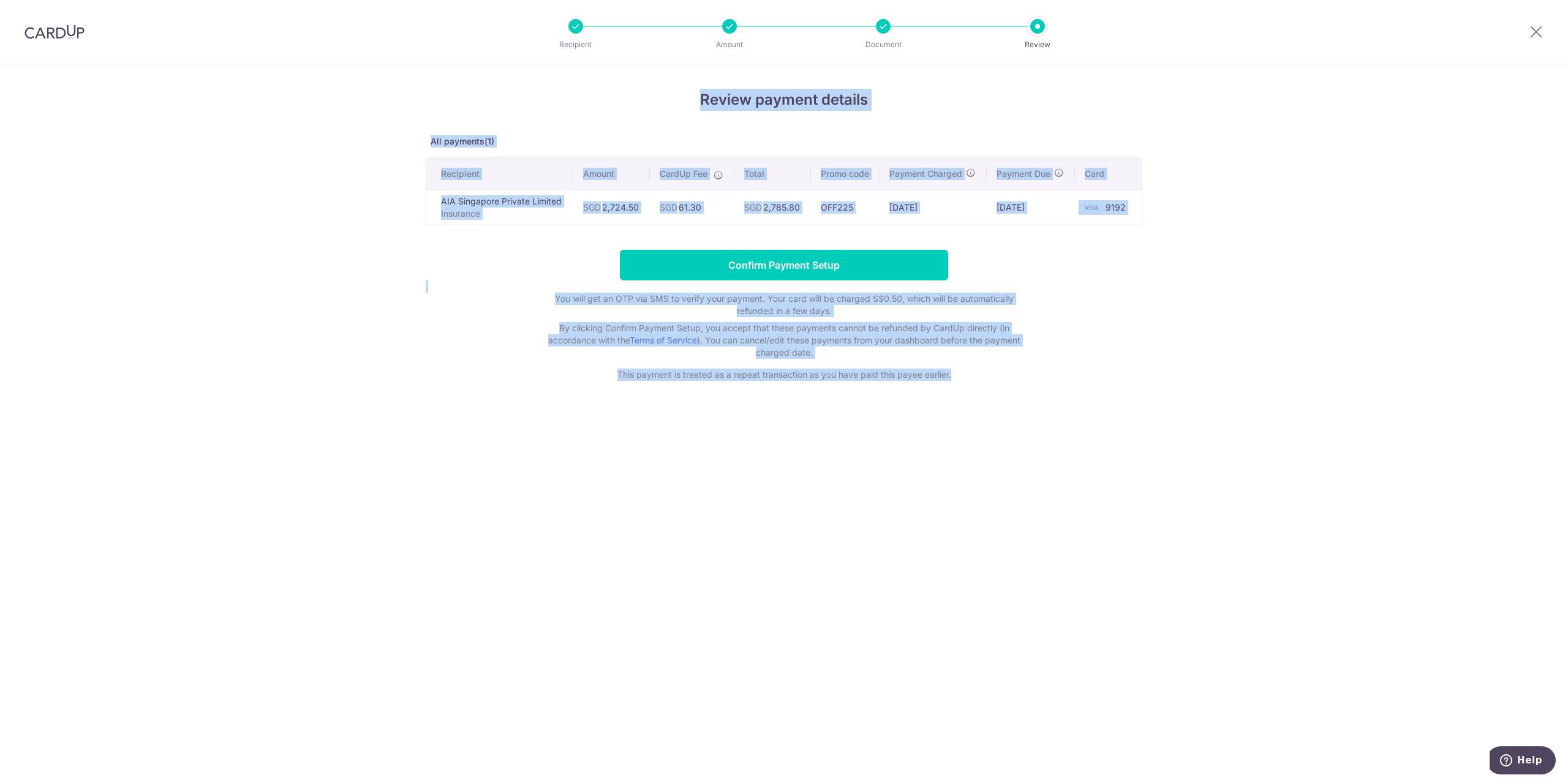
click at [1119, 486] on div "Review payment details All payments(1) Recipient Amount CardUp Fee Total Promo …" at bounding box center [784, 424] width 1568 height 719
